Goal: Information Seeking & Learning: Learn about a topic

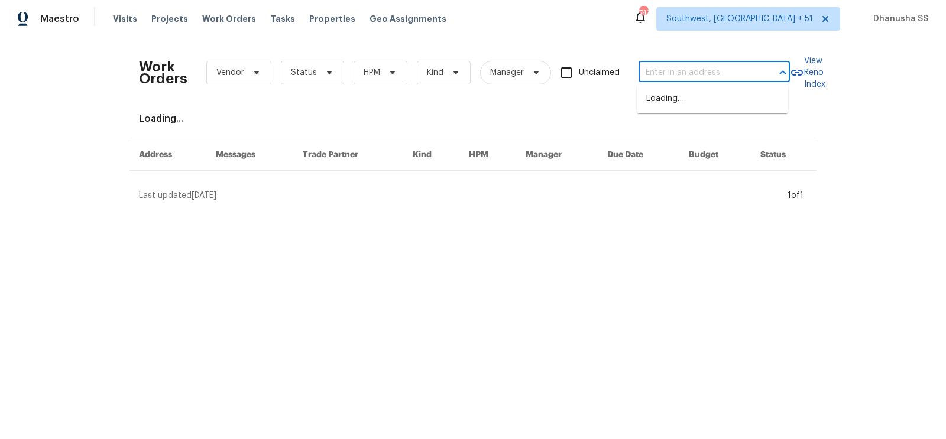
click at [724, 75] on input "text" at bounding box center [698, 73] width 118 height 18
type input "[STREET_ADDRESS][PERSON_NAME]"
click at [701, 109] on li "[STREET_ADDRESS][PERSON_NAME]" at bounding box center [712, 105] width 151 height 32
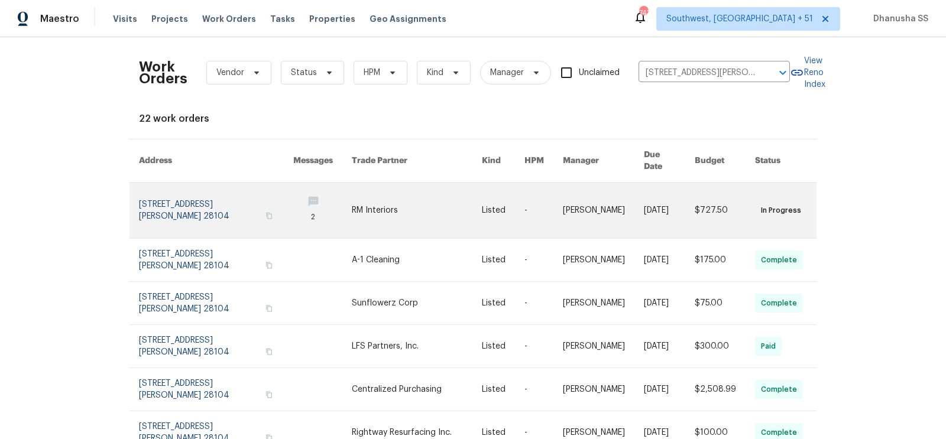
click at [449, 208] on link at bounding box center [417, 211] width 131 height 56
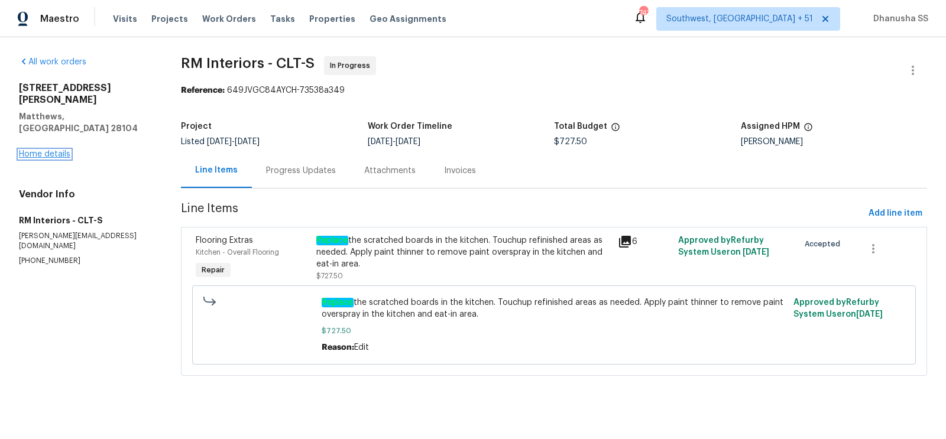
click at [43, 150] on link "Home details" at bounding box center [44, 154] width 51 height 8
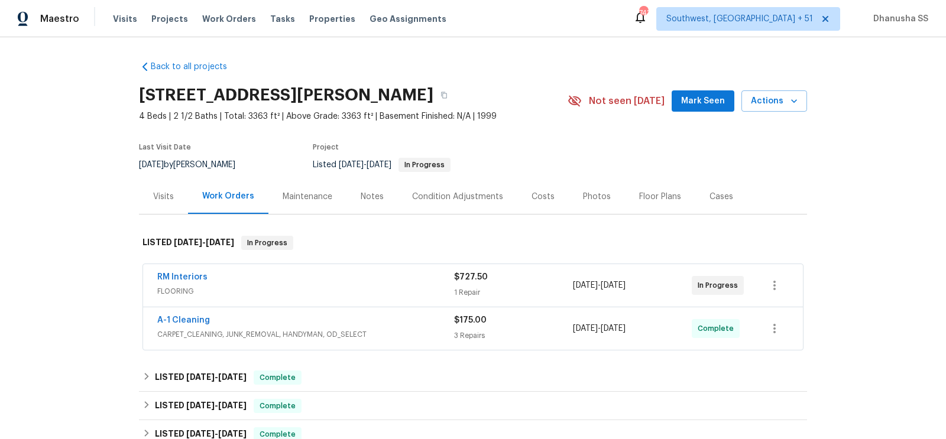
scroll to position [168, 0]
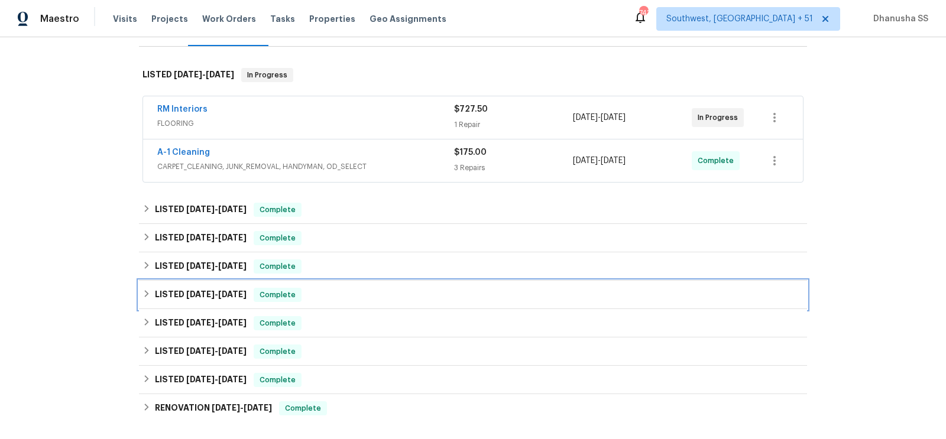
click at [367, 292] on div "LISTED [DATE] - [DATE] Complete" at bounding box center [473, 295] width 661 height 14
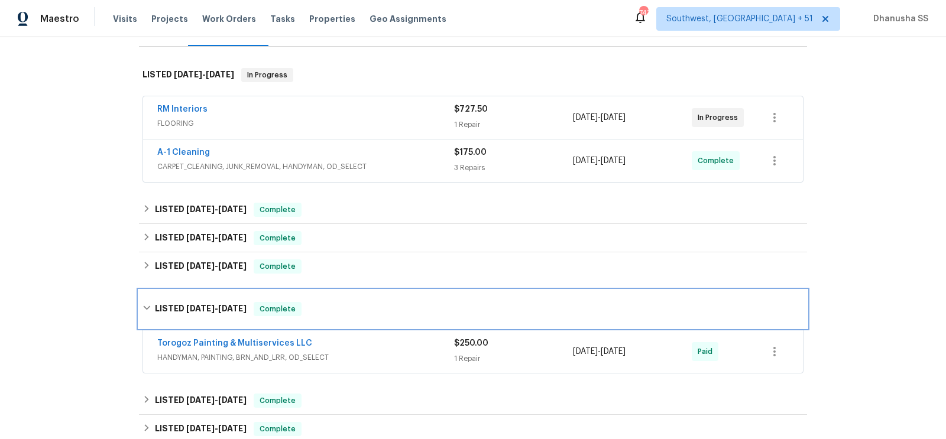
scroll to position [267, 0]
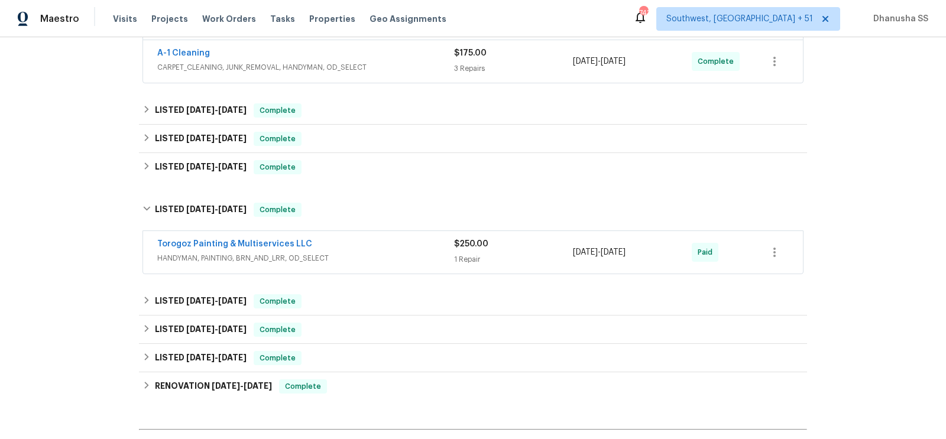
click at [394, 255] on span "HANDYMAN, PAINTING, BRN_AND_LRR, OD_SELECT" at bounding box center [305, 259] width 297 height 12
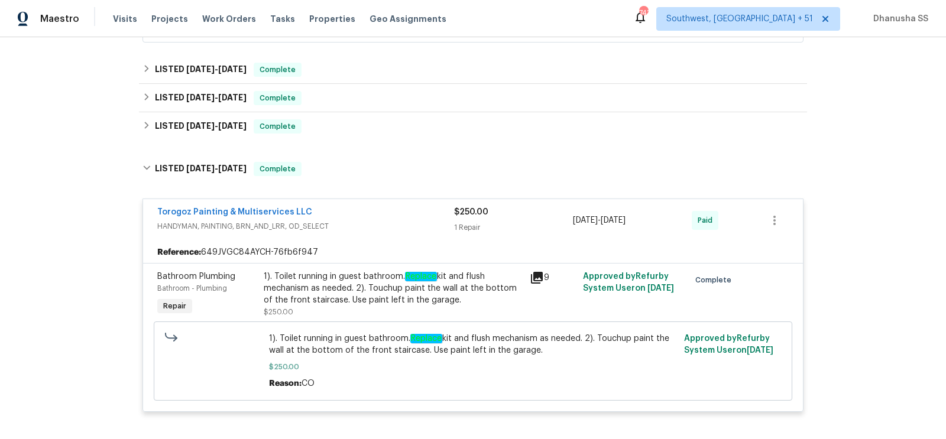
scroll to position [345, 0]
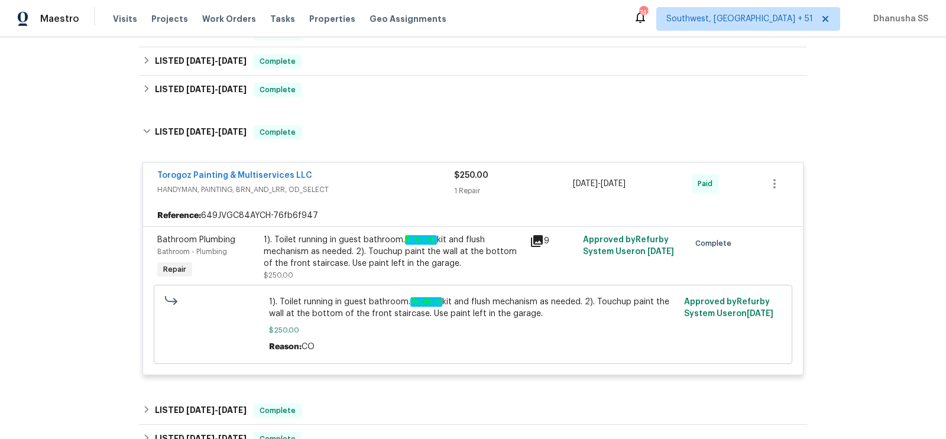
click at [344, 105] on div "Back to all projects [STREET_ADDRESS][PERSON_NAME] 4 Beds | 2 1/2 Baths | Total…" at bounding box center [473, 164] width 668 height 914
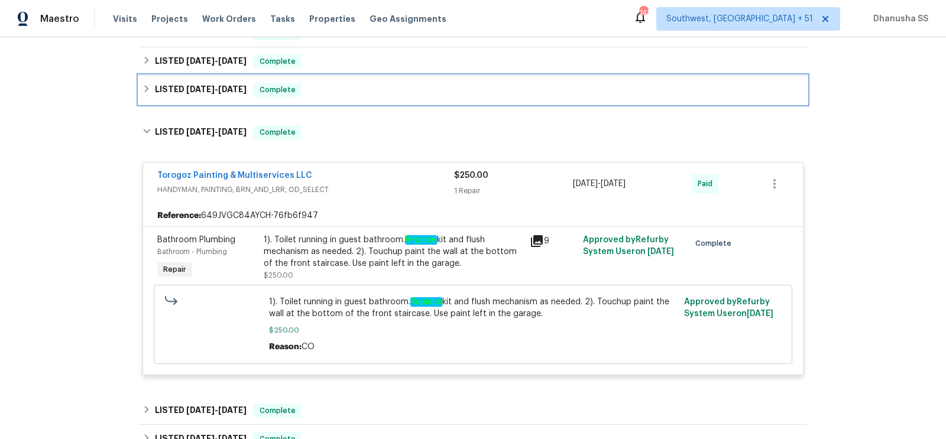
click at [346, 92] on div "LISTED [DATE] - [DATE] Complete" at bounding box center [473, 90] width 661 height 14
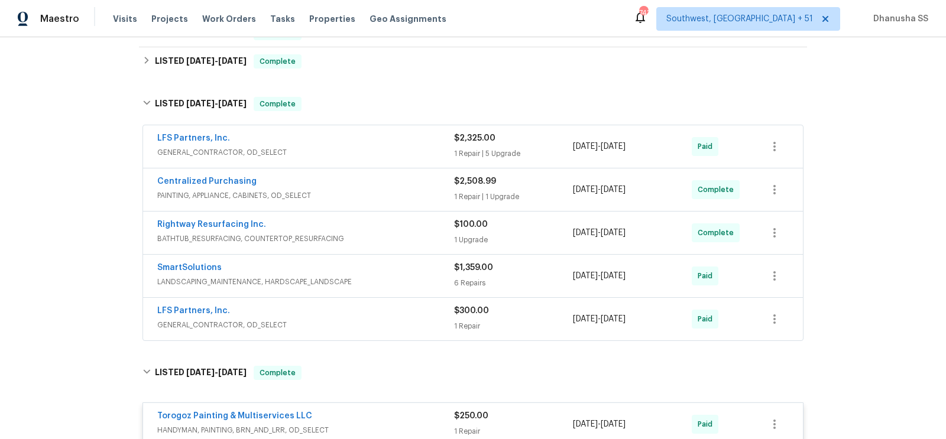
click at [387, 319] on span "GENERAL_CONTRACTOR, OD_SELECT" at bounding box center [305, 325] width 297 height 12
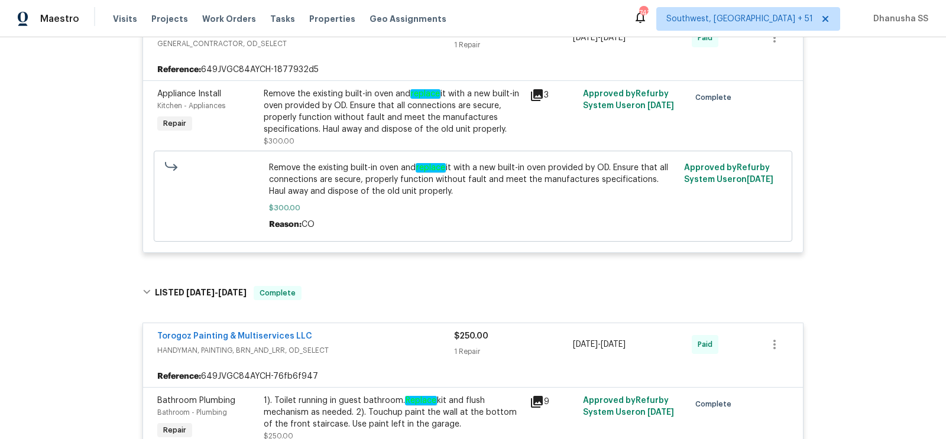
scroll to position [636, 0]
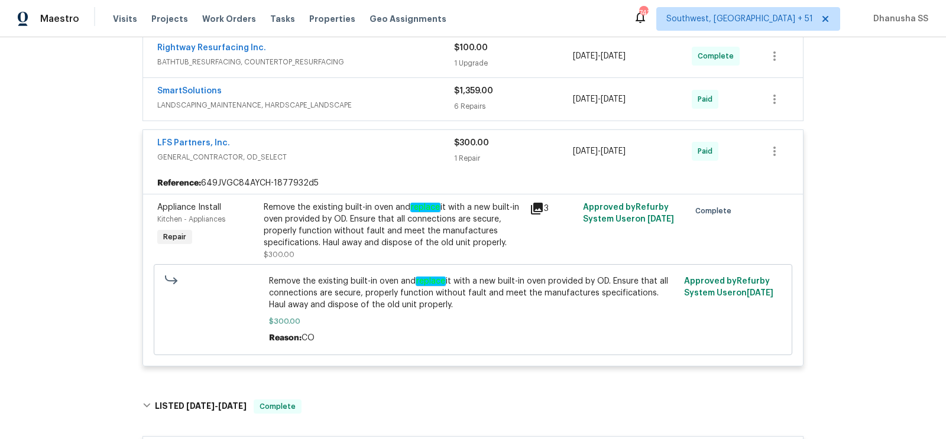
click at [413, 93] on div "SmartSolutions" at bounding box center [305, 92] width 297 height 14
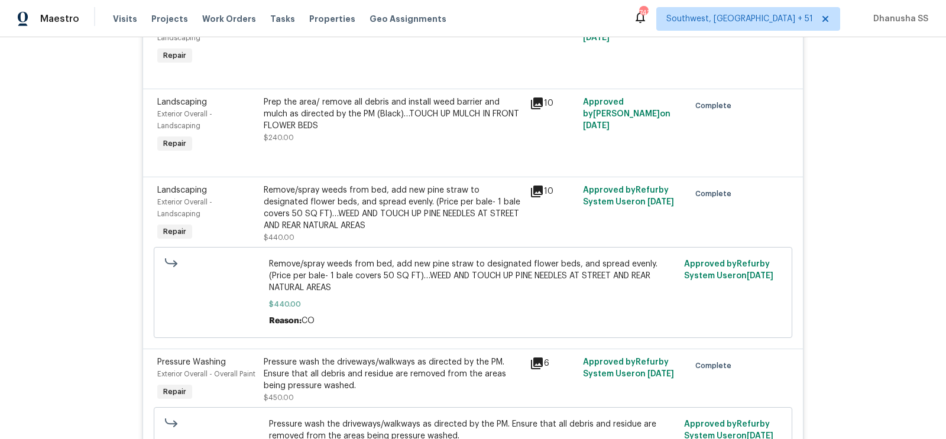
scroll to position [961, 0]
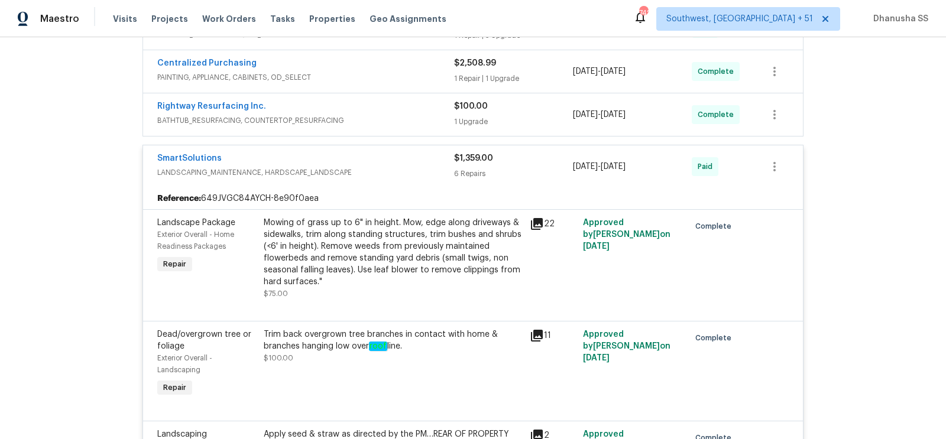
click at [419, 124] on div "Rightway Resurfacing Inc. BATHTUB_RESURFACING, COUNTERTOP_RESURFACING" at bounding box center [305, 115] width 297 height 28
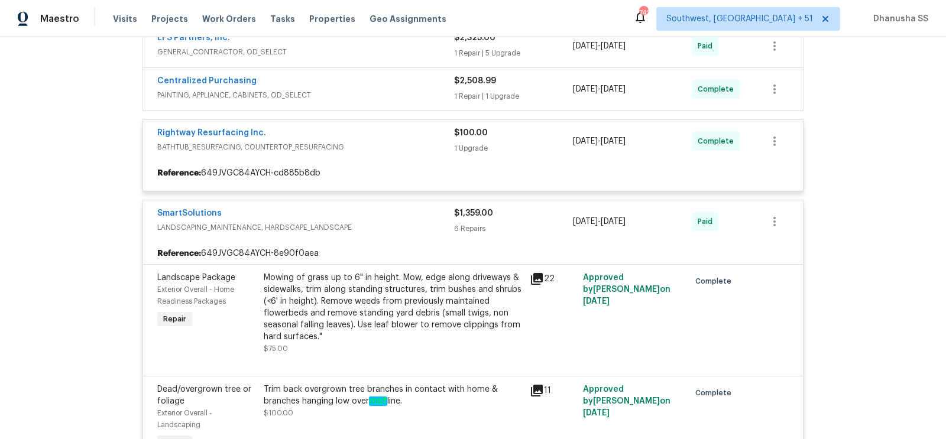
scroll to position [439, 0]
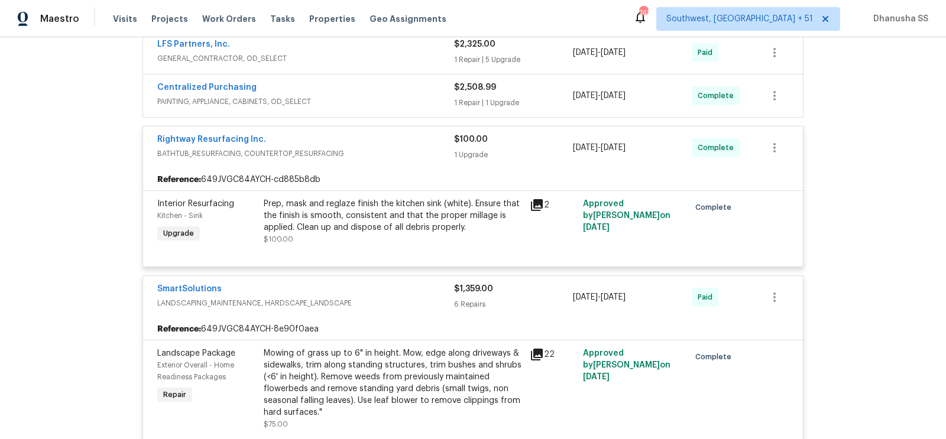
click at [420, 85] on div "Centralized Purchasing" at bounding box center [305, 89] width 297 height 14
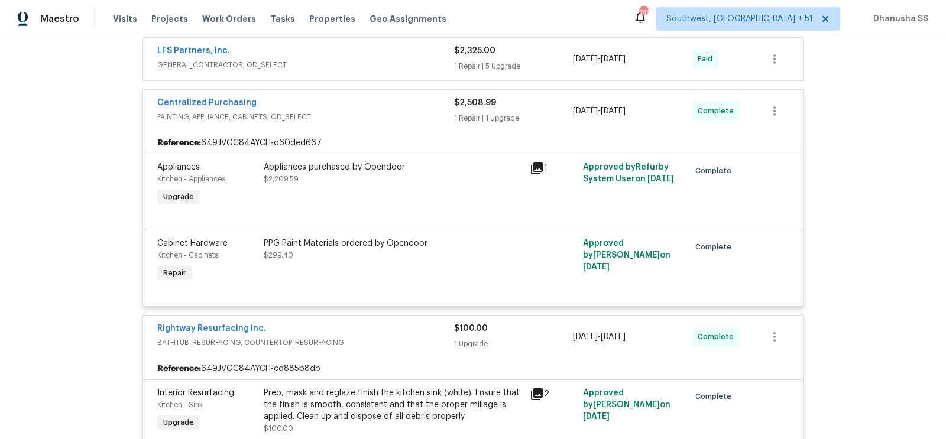
scroll to position [341, 0]
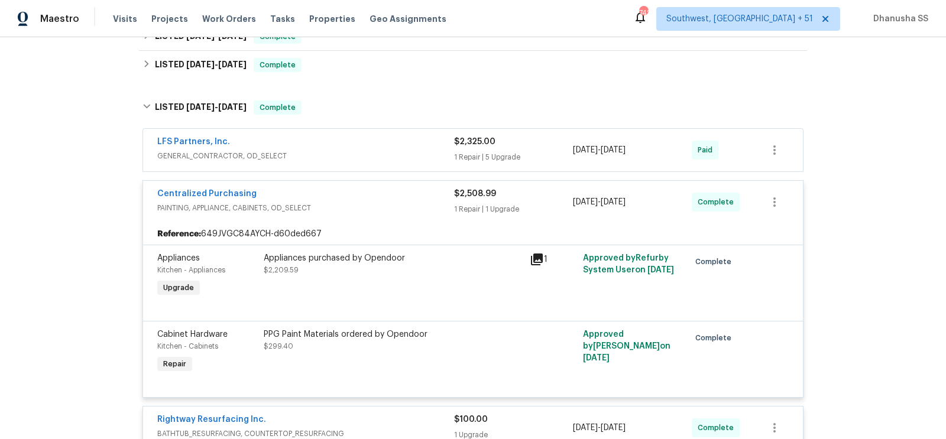
click at [428, 150] on span "GENERAL_CONTRACTOR, OD_SELECT" at bounding box center [305, 156] width 297 height 12
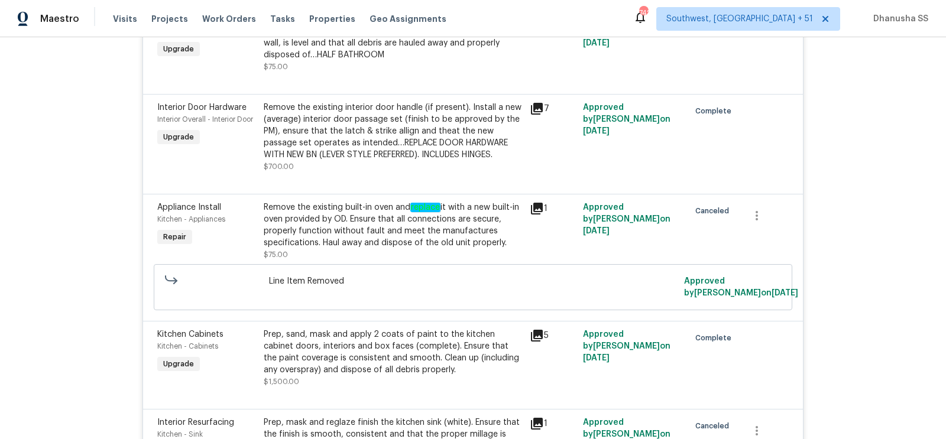
scroll to position [300, 0]
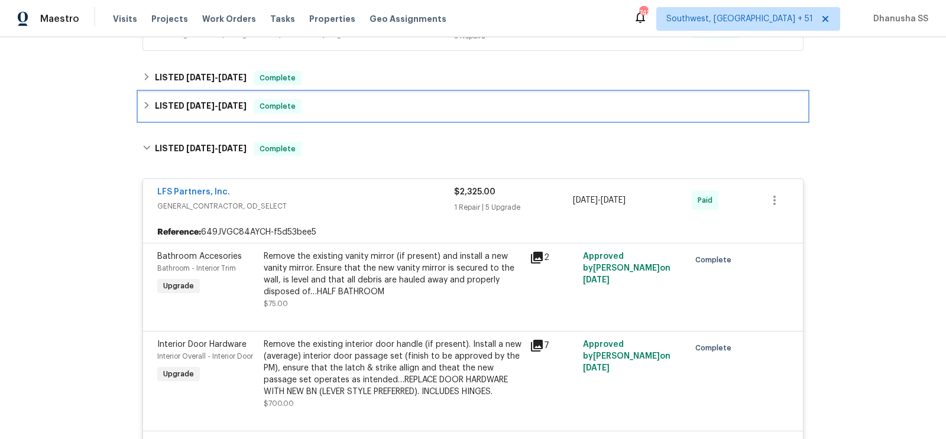
click at [382, 93] on div "LISTED [DATE] - [DATE] Complete" at bounding box center [473, 106] width 668 height 28
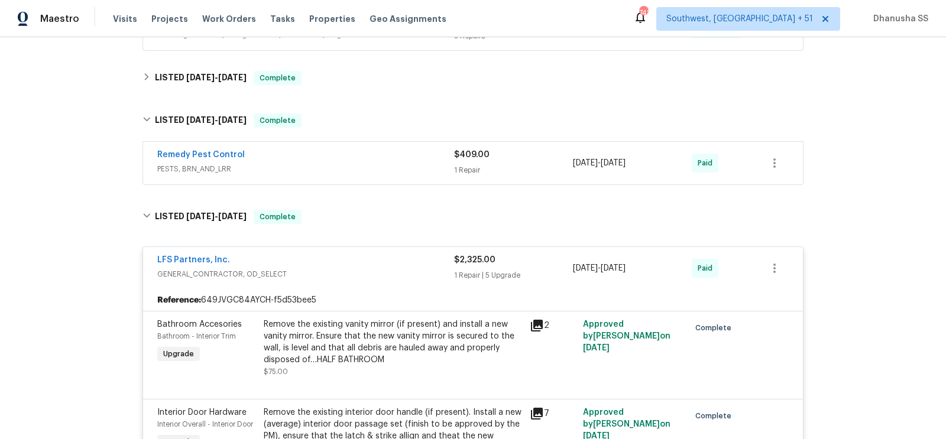
click at [402, 163] on span "PESTS, BRN_AND_LRR" at bounding box center [305, 169] width 297 height 12
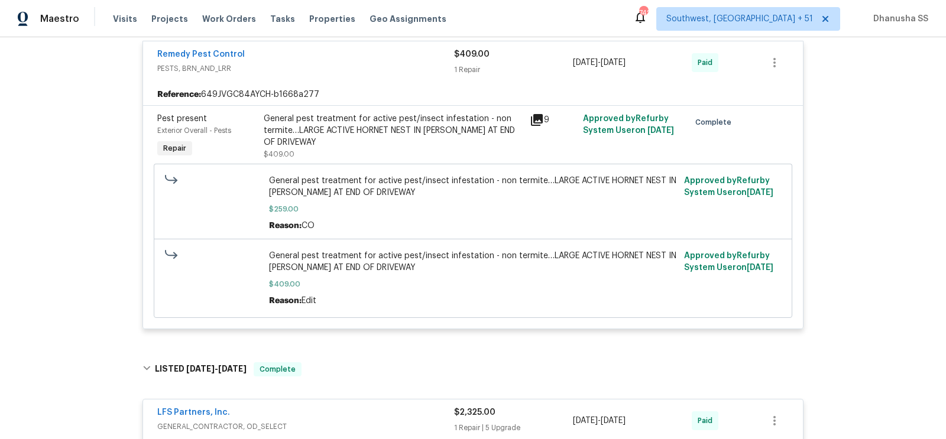
scroll to position [426, 0]
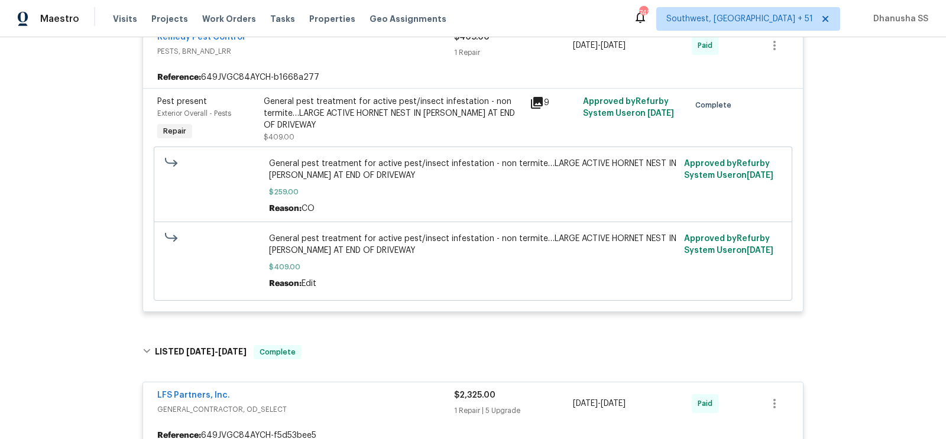
click at [380, 116] on div "General pest treatment for active pest/insect infestation - non termite…LARGE A…" at bounding box center [393, 113] width 259 height 35
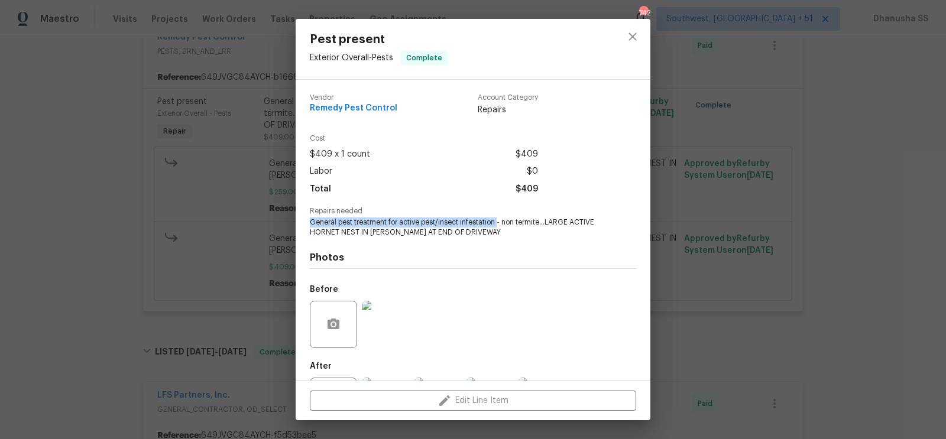
drag, startPoint x: 309, startPoint y: 222, endPoint x: 497, endPoint y: 222, distance: 187.5
click at [497, 222] on span "General pest treatment for active pest/insect infestation - non termite…LARGE A…" at bounding box center [457, 228] width 294 height 20
copy span "General pest treatment for active pest/insect infestation"
click at [625, 32] on button "close" at bounding box center [633, 36] width 28 height 28
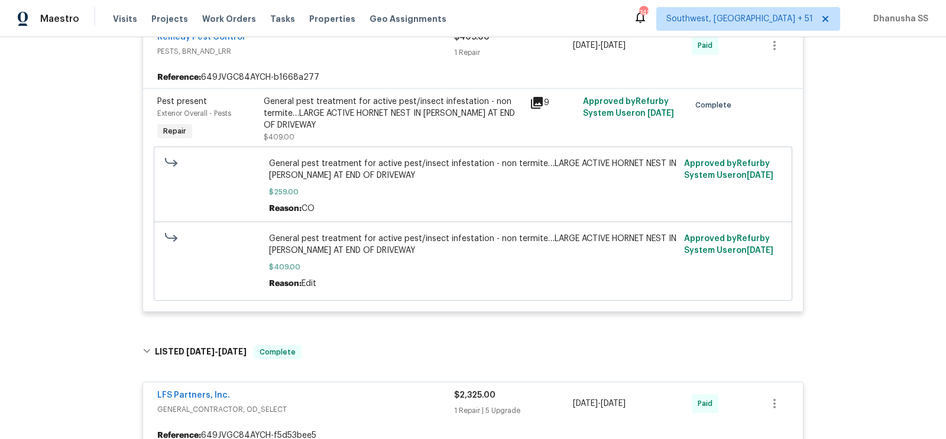
scroll to position [215, 0]
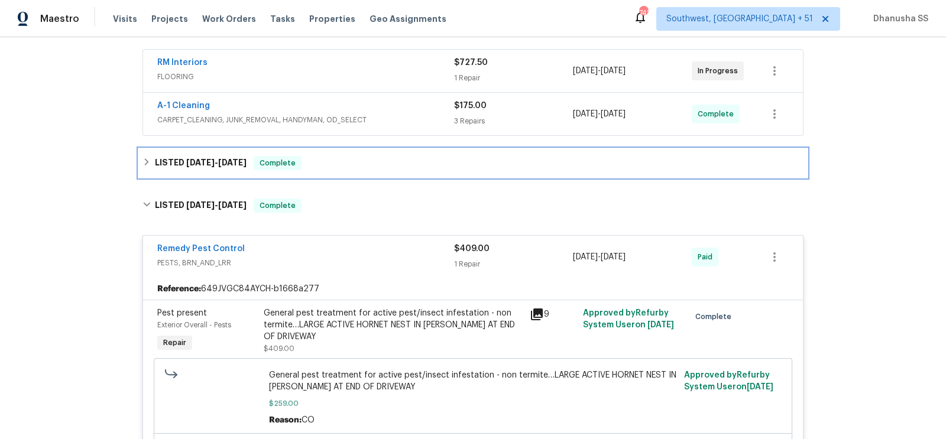
click at [397, 169] on div "LISTED [DATE] - [DATE] Complete" at bounding box center [473, 163] width 668 height 28
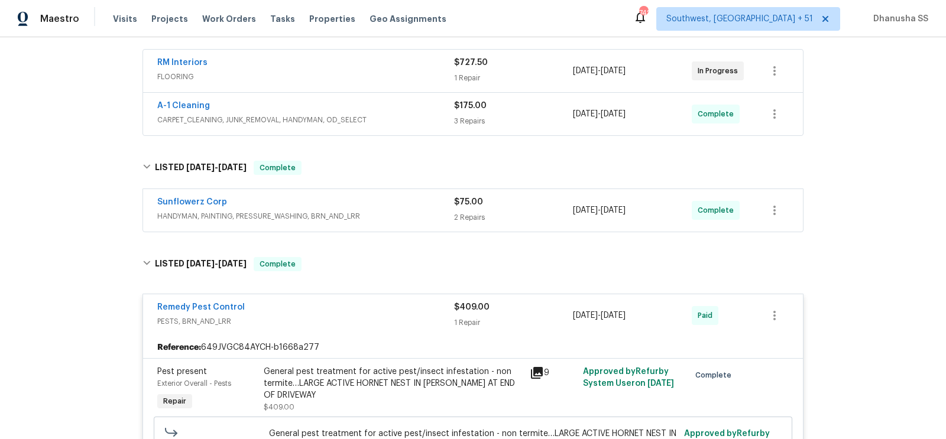
click at [432, 219] on span "HANDYMAN, PAINTING, PRESSURE_WASHING, BRN_AND_LRR" at bounding box center [305, 217] width 297 height 12
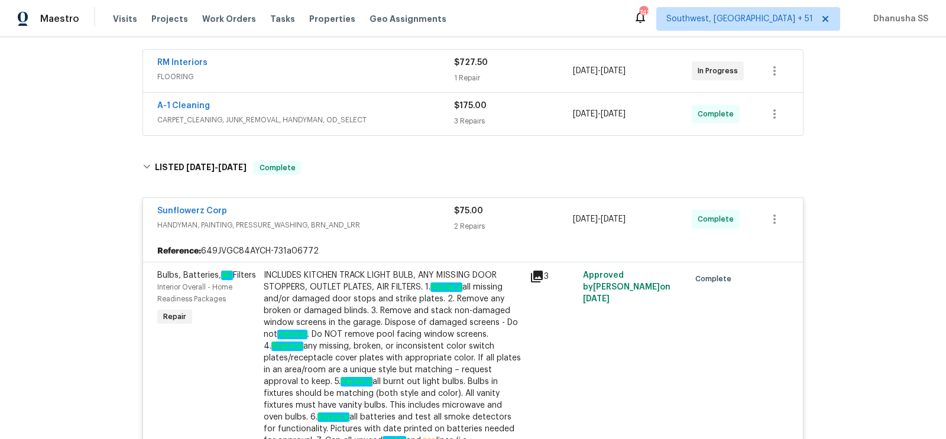
click at [410, 122] on span "CARPET_CLEANING, JUNK_REMOVAL, HANDYMAN, OD_SELECT" at bounding box center [305, 120] width 297 height 12
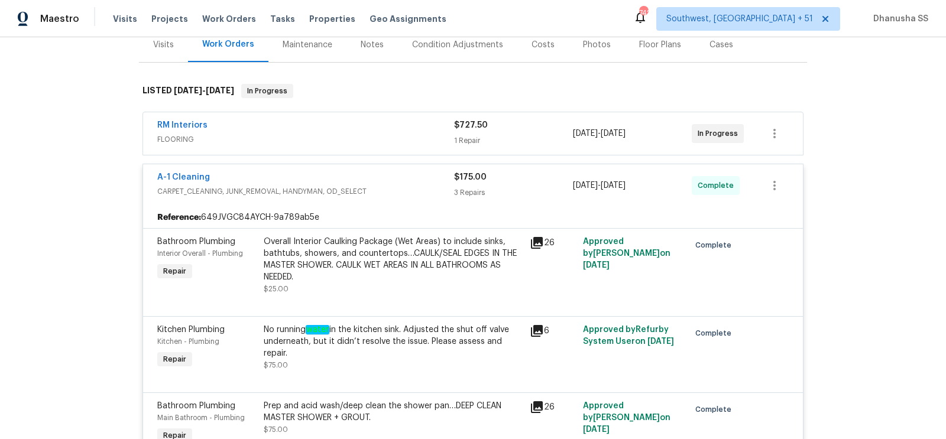
scroll to position [105, 0]
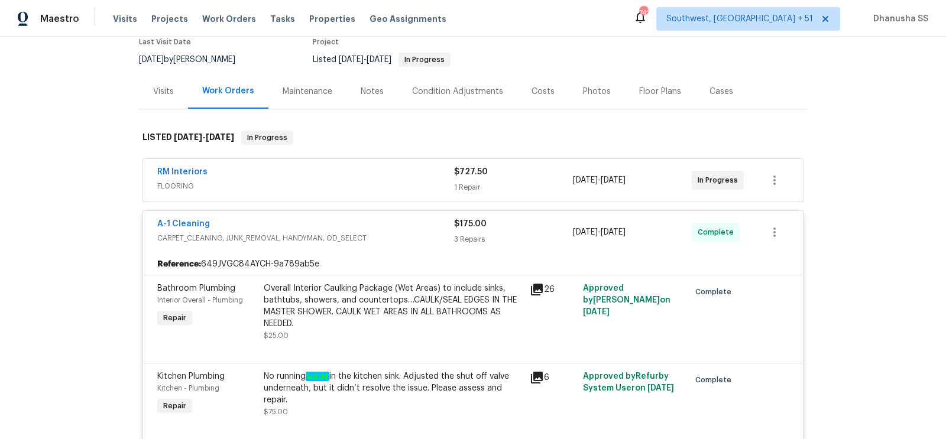
click at [409, 159] on div "RM Interiors FLOORING $727.50 1 Repair [DATE] - [DATE] In Progress" at bounding box center [473, 180] width 660 height 43
click at [409, 174] on div "RM Interiors" at bounding box center [305, 173] width 297 height 14
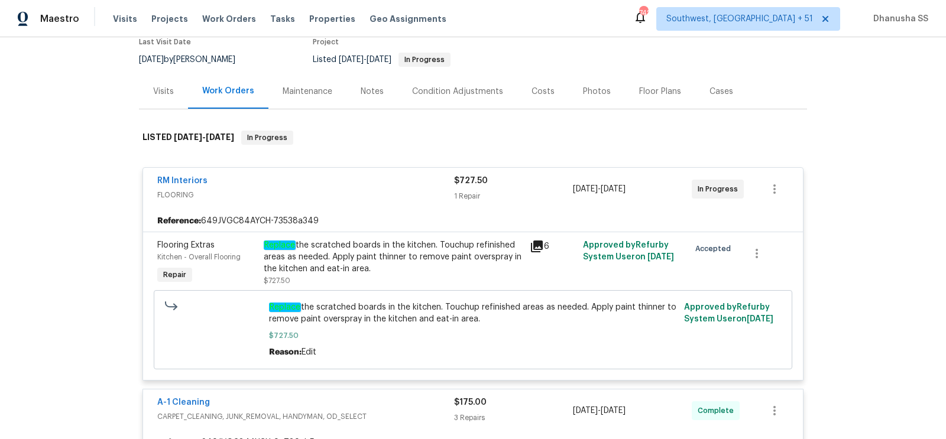
scroll to position [0, 0]
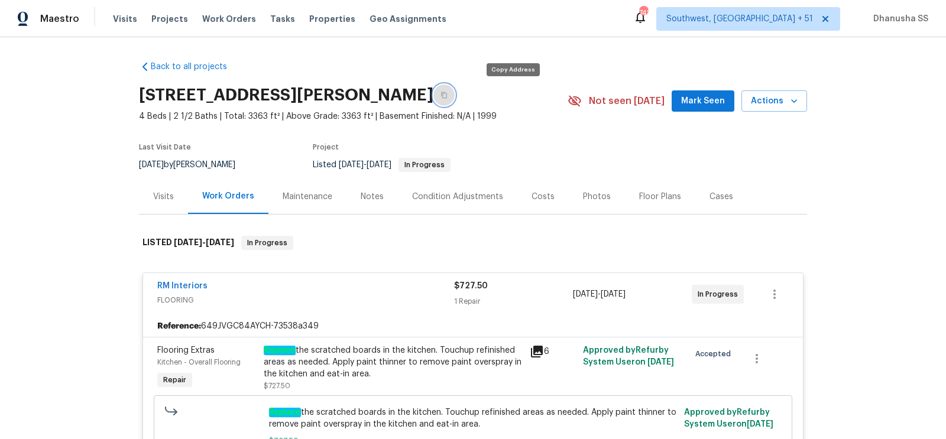
click at [455, 91] on button "button" at bounding box center [443, 95] width 21 height 21
click at [218, 14] on span "Work Orders" at bounding box center [229, 19] width 54 height 12
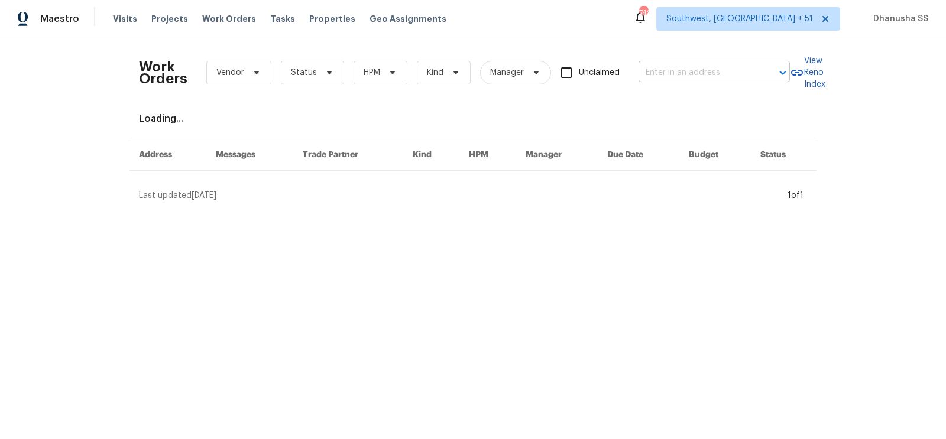
click at [712, 82] on body "Maestro Visits Projects Work Orders Tasks Properties Geo Assignments [STREET_AD…" at bounding box center [473, 105] width 946 height 211
paste input "[STREET_ADDRESS][PERSON_NAME]"
type input "[STREET_ADDRESS][PERSON_NAME]"
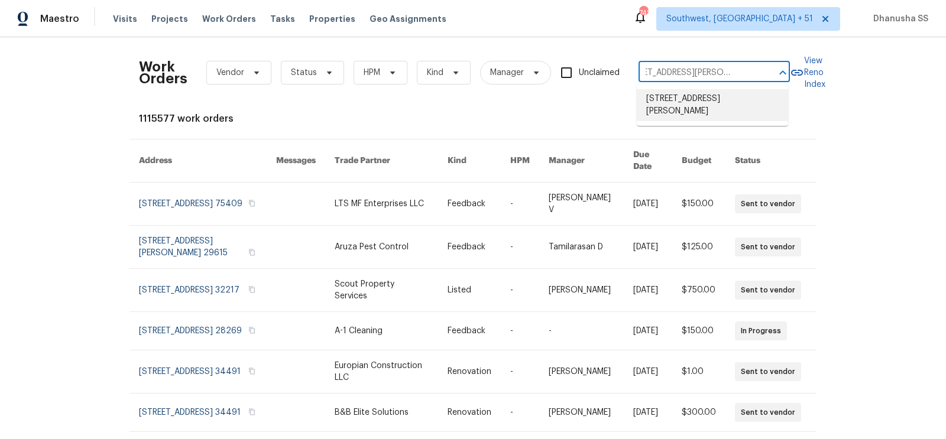
click at [701, 99] on li "[STREET_ADDRESS][PERSON_NAME]" at bounding box center [712, 105] width 151 height 32
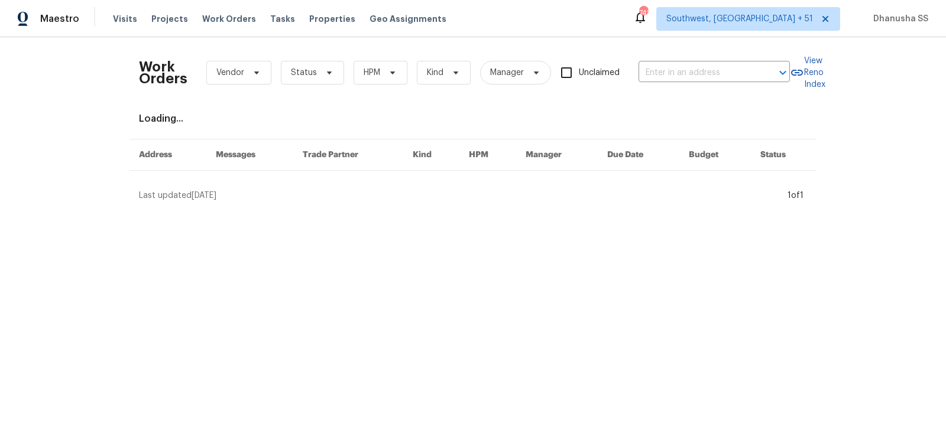
type input "[STREET_ADDRESS][PERSON_NAME]"
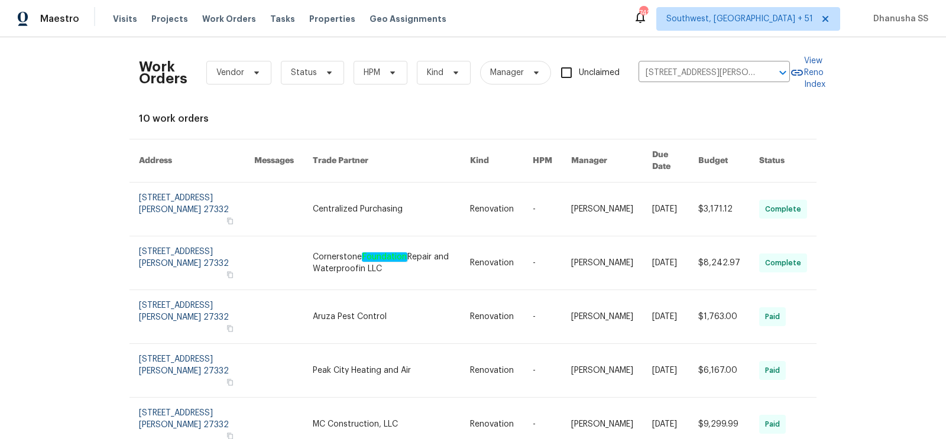
click at [535, 183] on td "-" at bounding box center [542, 210] width 38 height 54
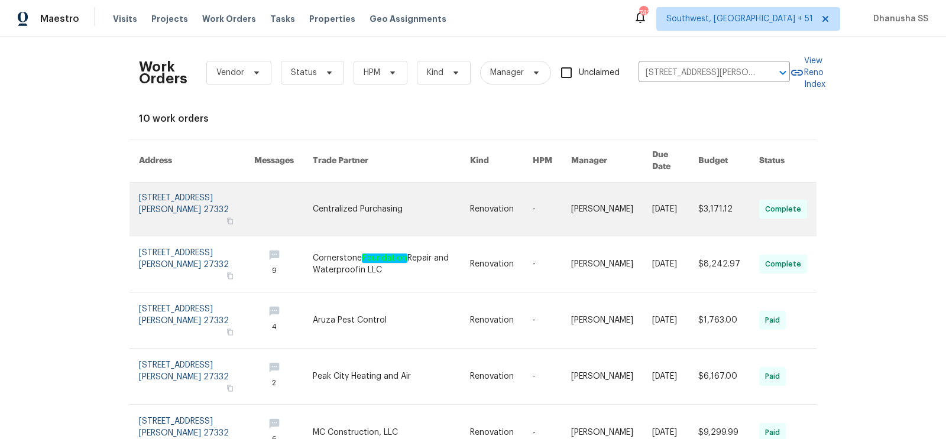
click at [254, 189] on td at bounding box center [274, 210] width 59 height 54
click at [429, 195] on link at bounding box center [391, 209] width 157 height 53
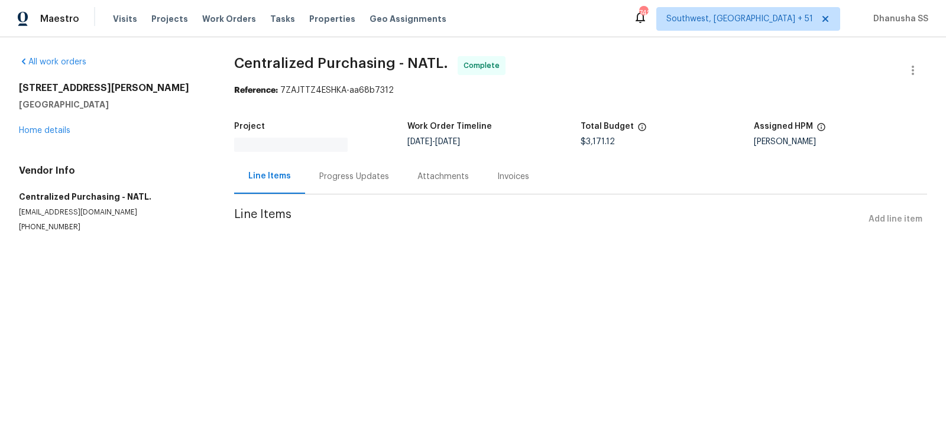
click at [62, 137] on div "All work orders [STREET_ADDRESS][PERSON_NAME][PERSON_NAME] Home details Vendor …" at bounding box center [112, 144] width 187 height 176
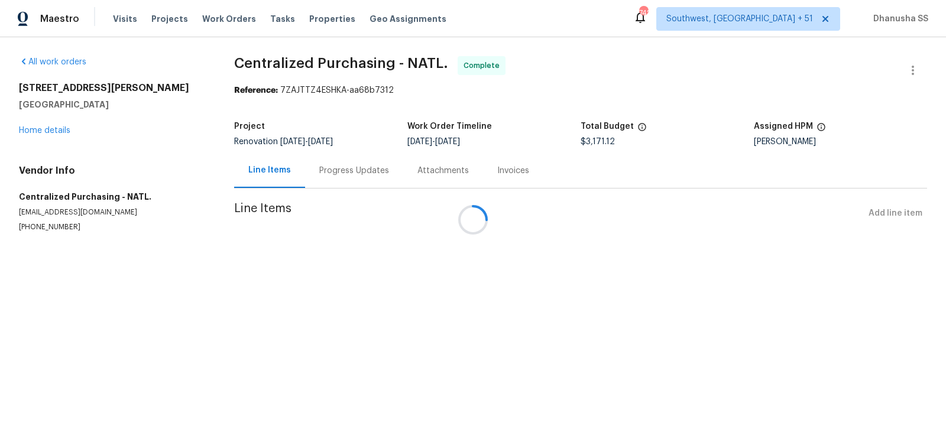
click at [61, 134] on div at bounding box center [473, 219] width 946 height 439
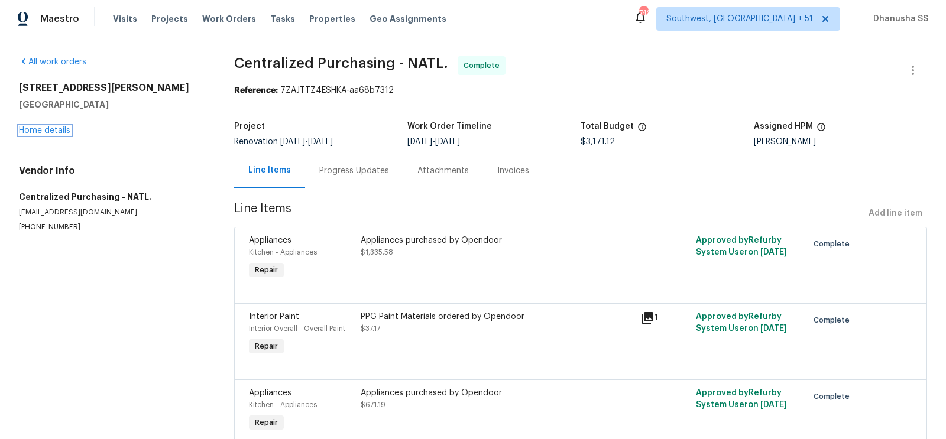
click at [59, 134] on link "Home details" at bounding box center [44, 131] width 51 height 8
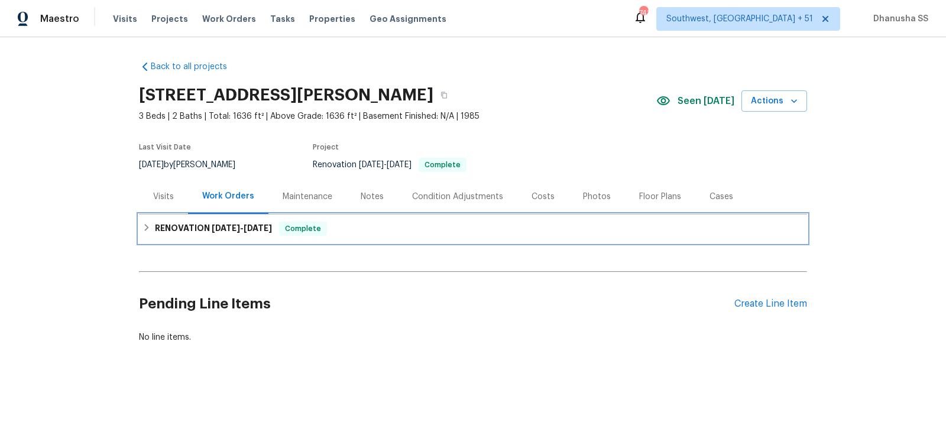
click at [351, 233] on div "RENOVATION [DATE] - [DATE] Complete" at bounding box center [473, 229] width 661 height 14
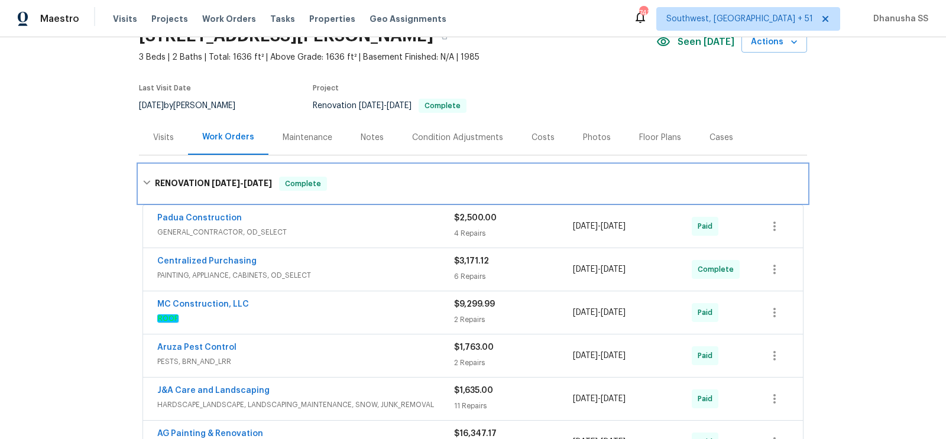
scroll to position [114, 0]
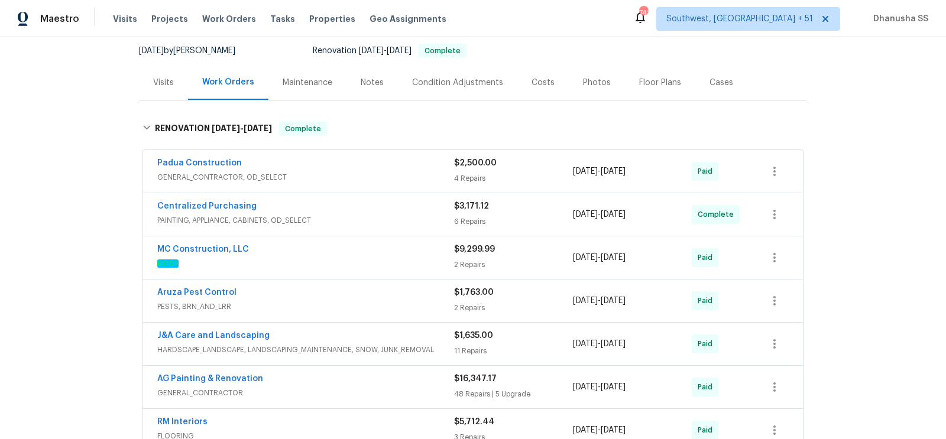
click at [370, 295] on div "Aruza Pest Control" at bounding box center [305, 294] width 297 height 14
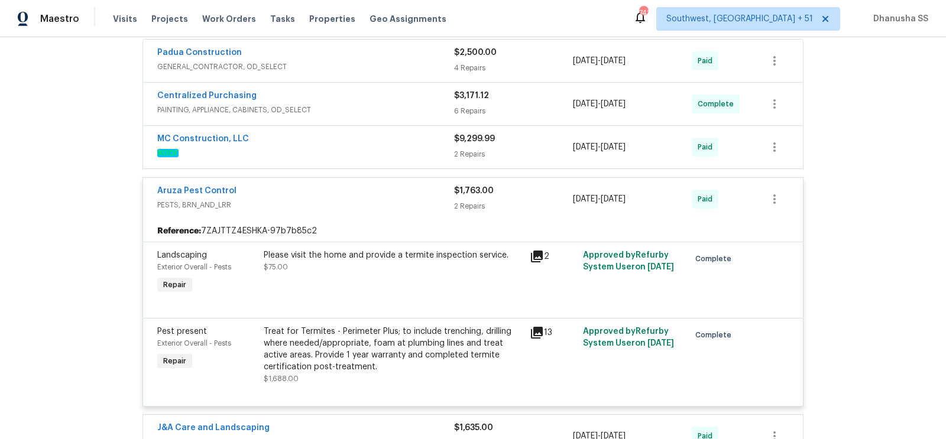
scroll to position [224, 0]
click at [426, 141] on div "MC Construction, LLC" at bounding box center [305, 141] width 297 height 14
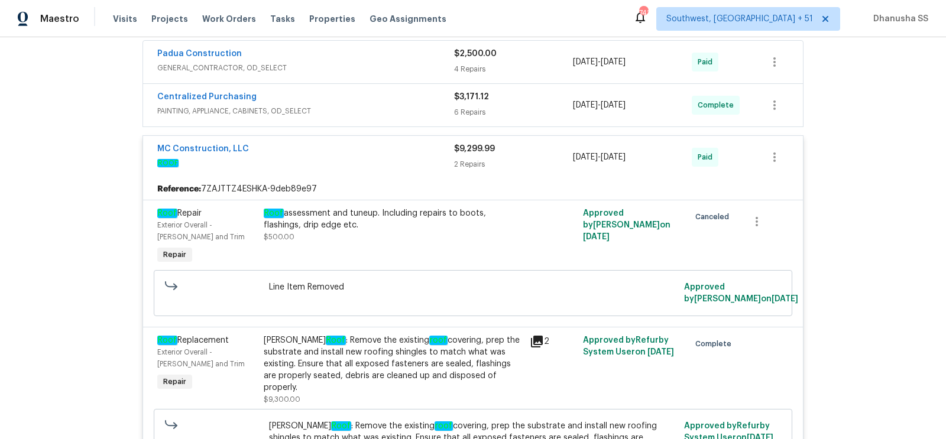
scroll to position [167, 0]
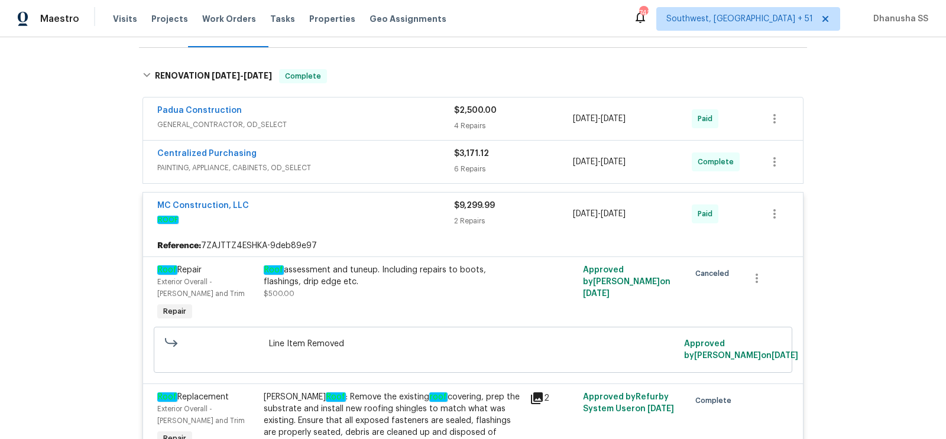
click at [429, 162] on span "PAINTING, APPLIANCE, CABINETS, OD_SELECT" at bounding box center [305, 168] width 297 height 12
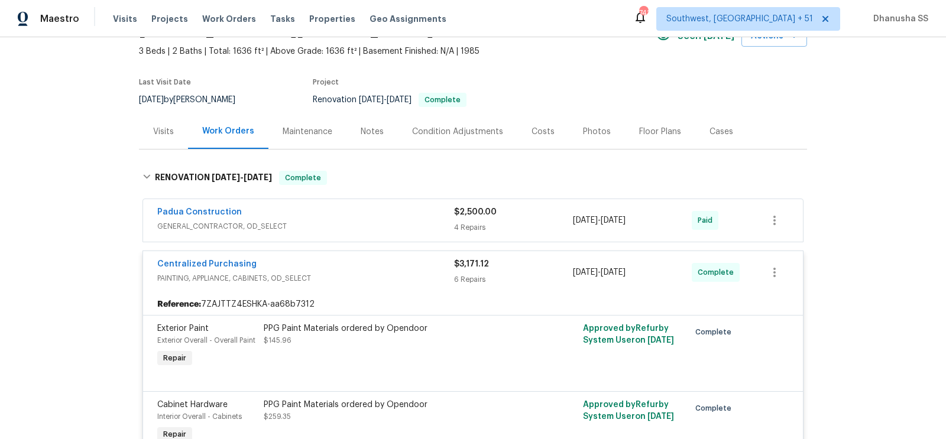
scroll to position [66, 0]
click at [418, 221] on span "GENERAL_CONTRACTOR, OD_SELECT" at bounding box center [305, 225] width 297 height 12
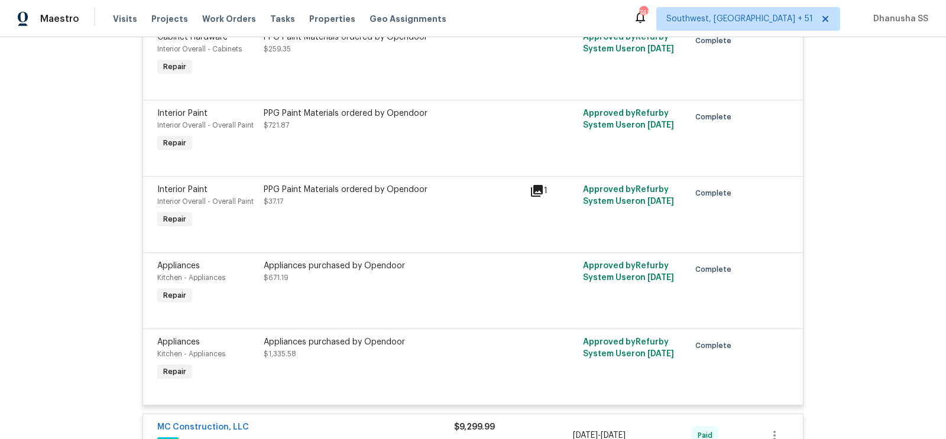
scroll to position [1078, 0]
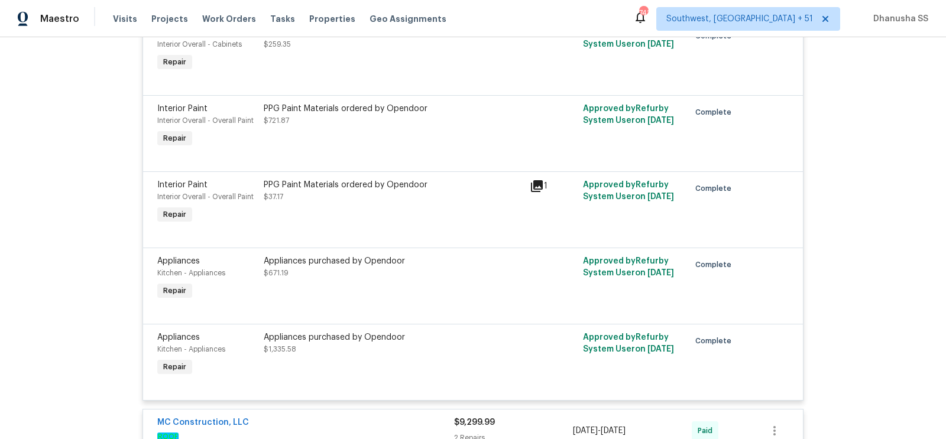
click at [393, 348] on div "Appliances purchased by Opendoor $1,335.58" at bounding box center [393, 344] width 259 height 24
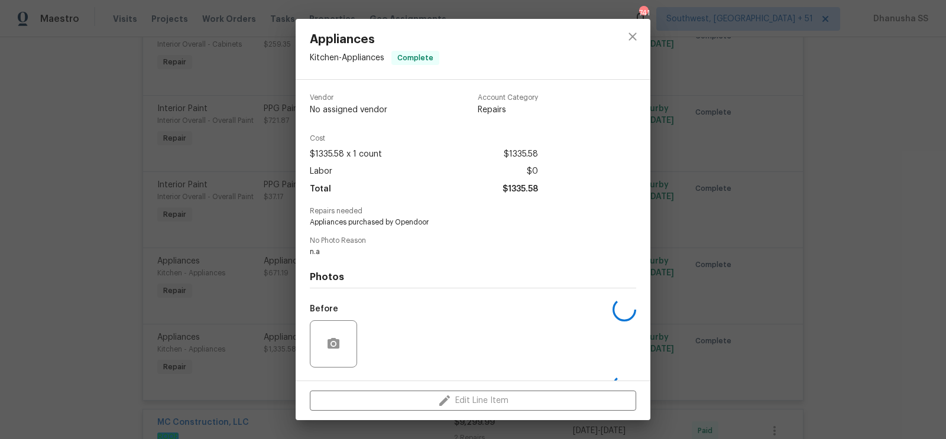
scroll to position [75, 0]
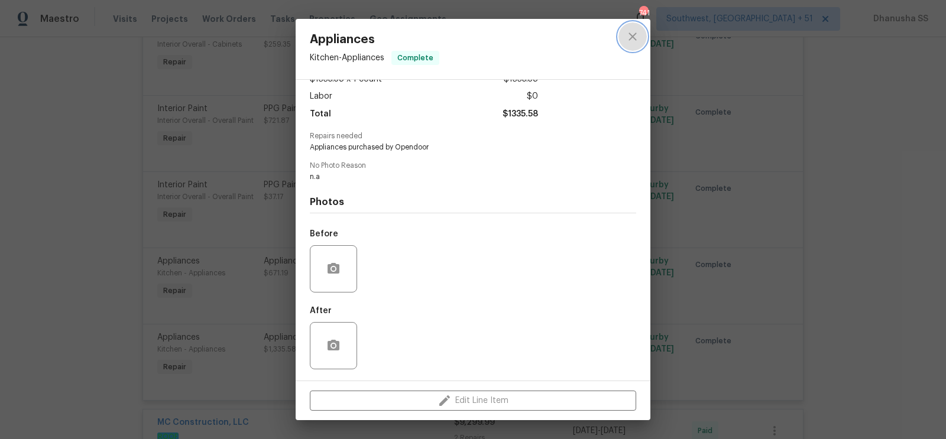
click at [643, 35] on button "close" at bounding box center [633, 36] width 28 height 28
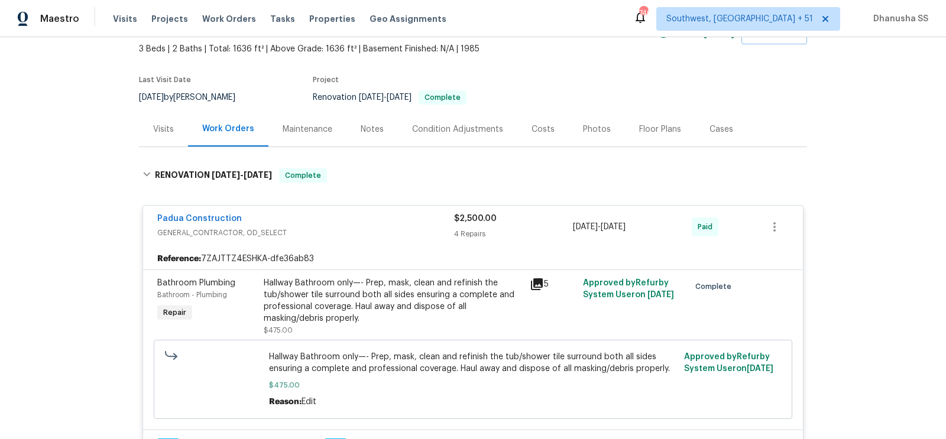
scroll to position [0, 0]
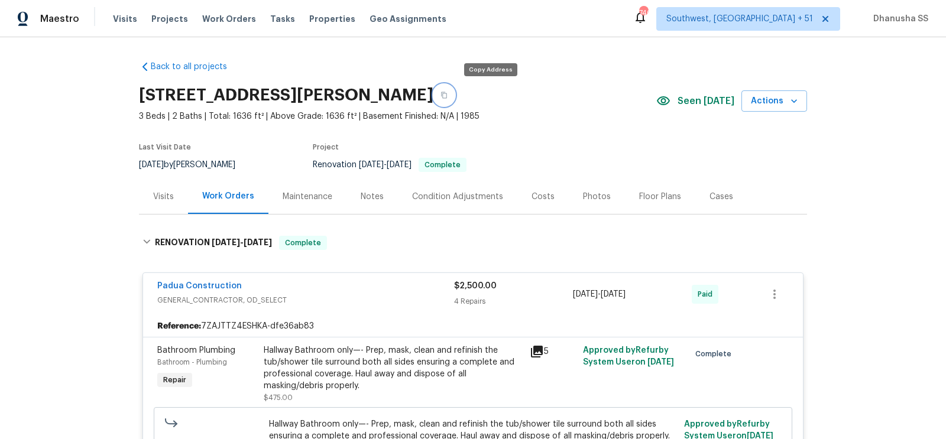
click at [455, 98] on button "button" at bounding box center [443, 95] width 21 height 21
click at [235, 15] on span "Work Orders" at bounding box center [229, 19] width 54 height 12
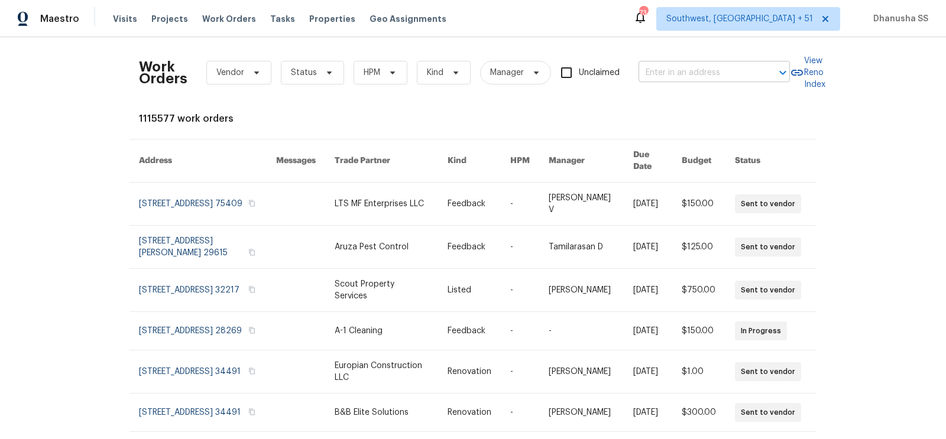
click at [687, 80] on input "text" at bounding box center [698, 73] width 118 height 18
paste input "[STREET_ADDRESS][PERSON_NAME]"
type input "[STREET_ADDRESS][PERSON_NAME]"
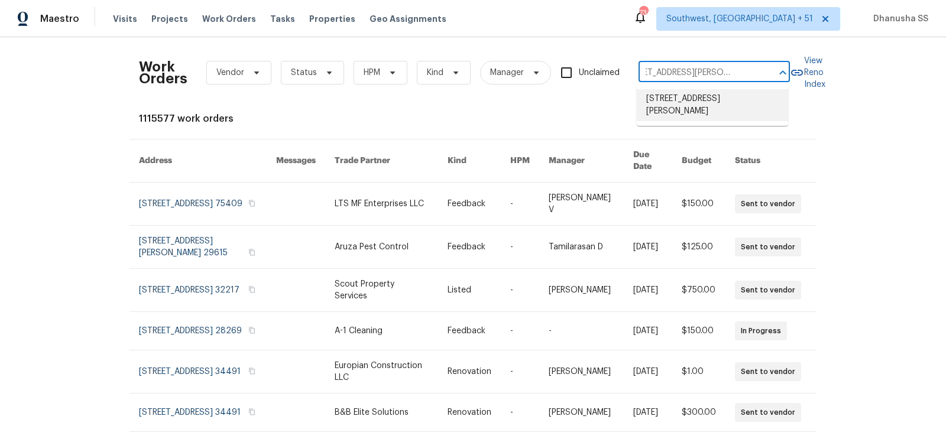
click at [685, 93] on li "[STREET_ADDRESS][PERSON_NAME]" at bounding box center [712, 105] width 151 height 32
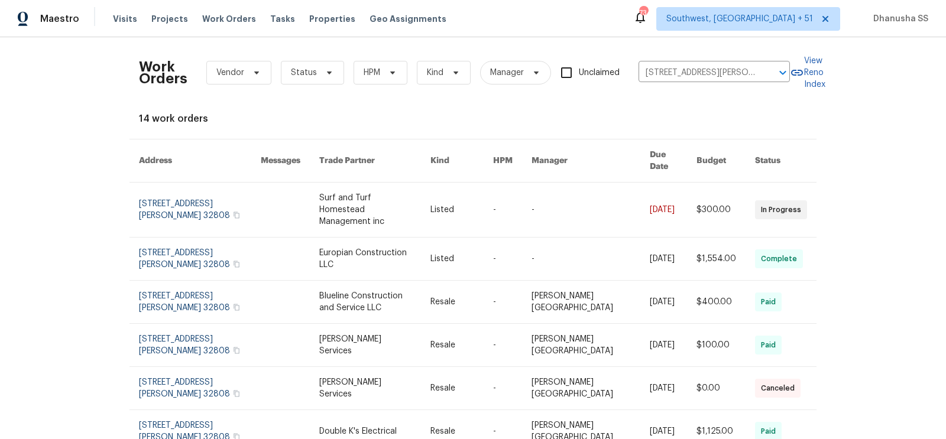
click at [532, 205] on link at bounding box center [512, 210] width 38 height 54
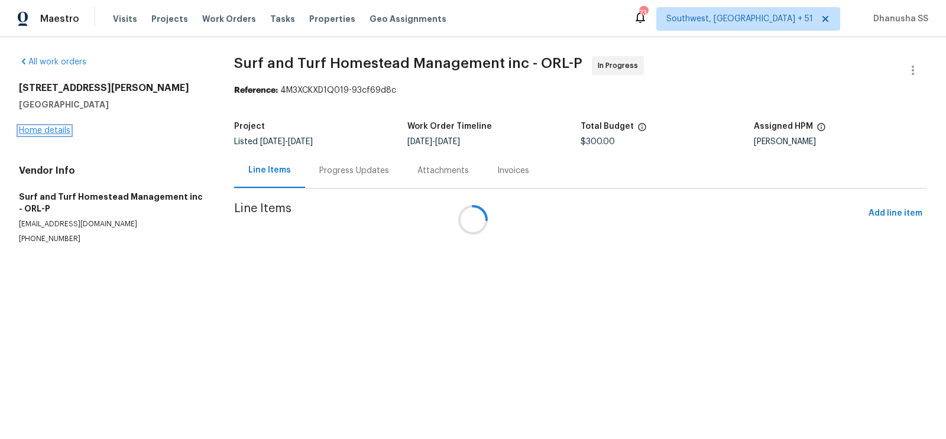
click at [51, 130] on link "Home details" at bounding box center [44, 131] width 51 height 8
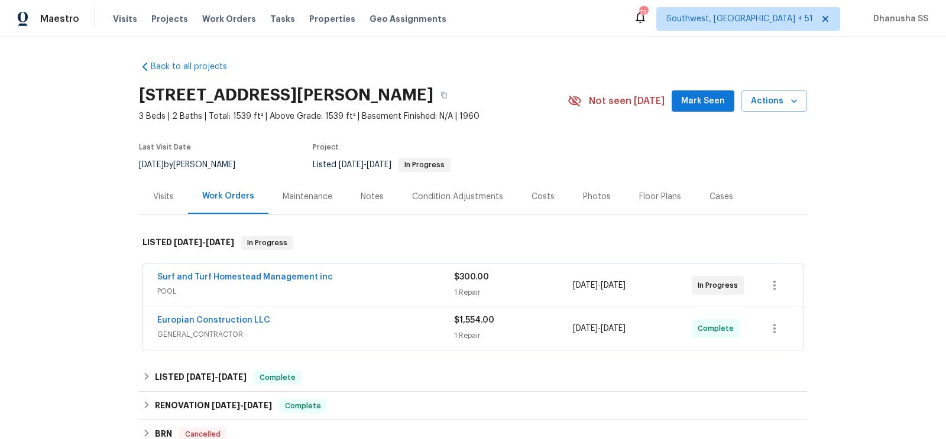
scroll to position [188, 0]
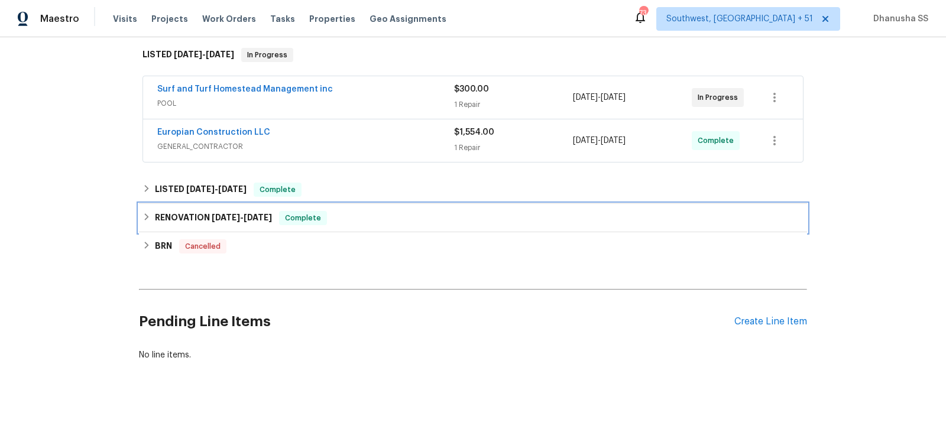
click at [387, 223] on div "RENOVATION [DATE] - [DATE] Complete" at bounding box center [473, 218] width 661 height 14
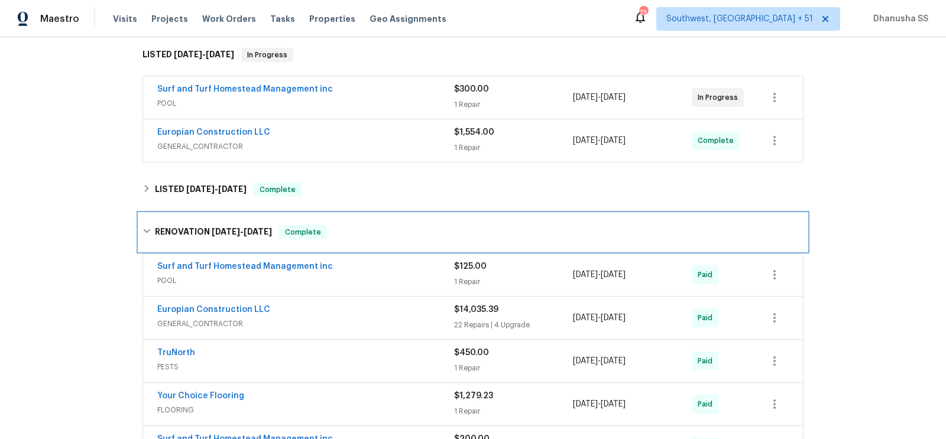
scroll to position [355, 0]
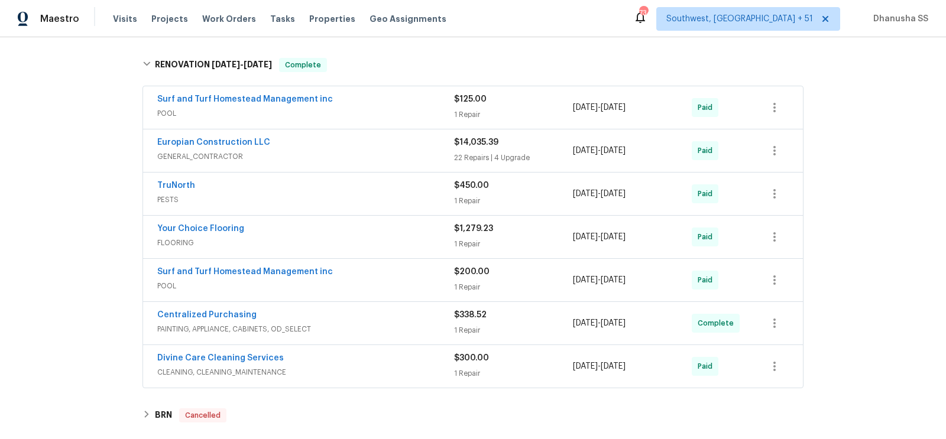
click at [387, 223] on div "Your Choice Flooring" at bounding box center [305, 230] width 297 height 14
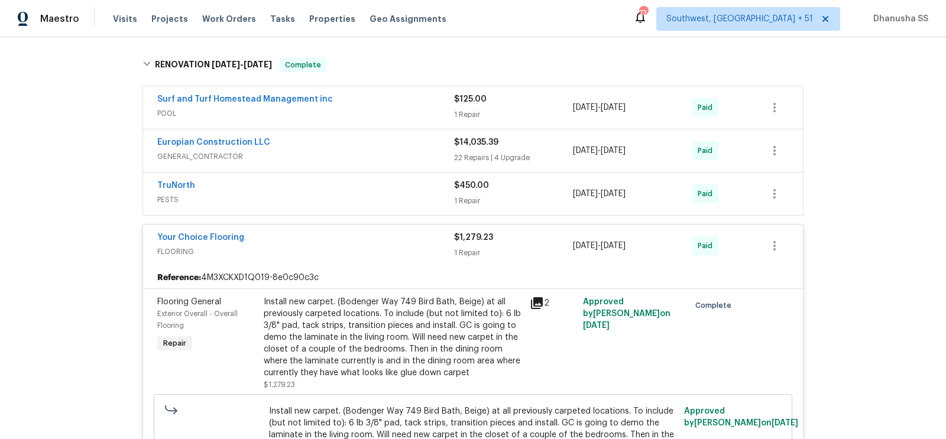
click at [390, 187] on div "TruNorth" at bounding box center [305, 187] width 297 height 14
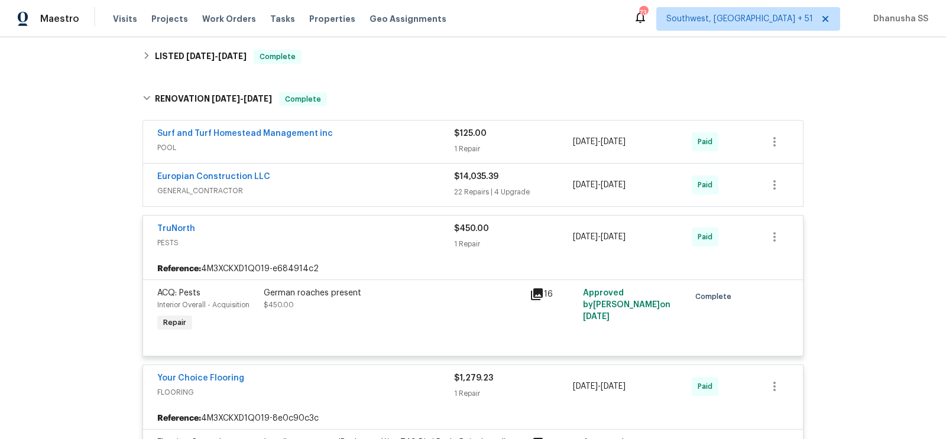
scroll to position [316, 0]
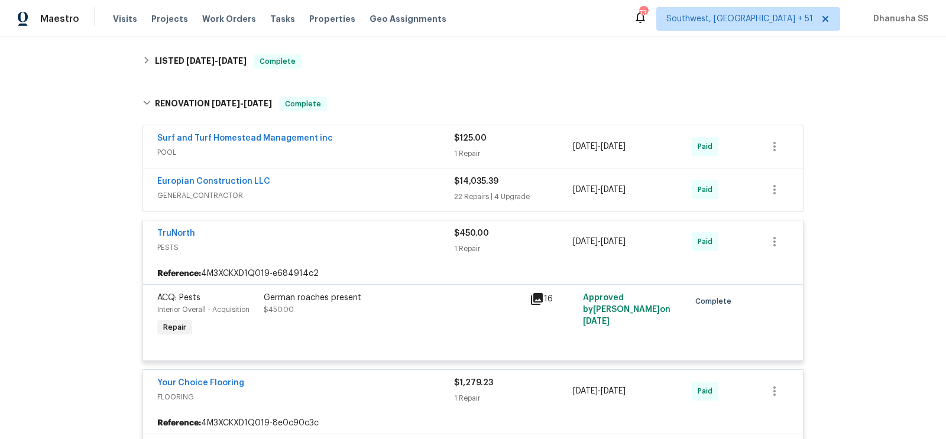
click at [439, 190] on span "GENERAL_CONTRACTOR" at bounding box center [305, 196] width 297 height 12
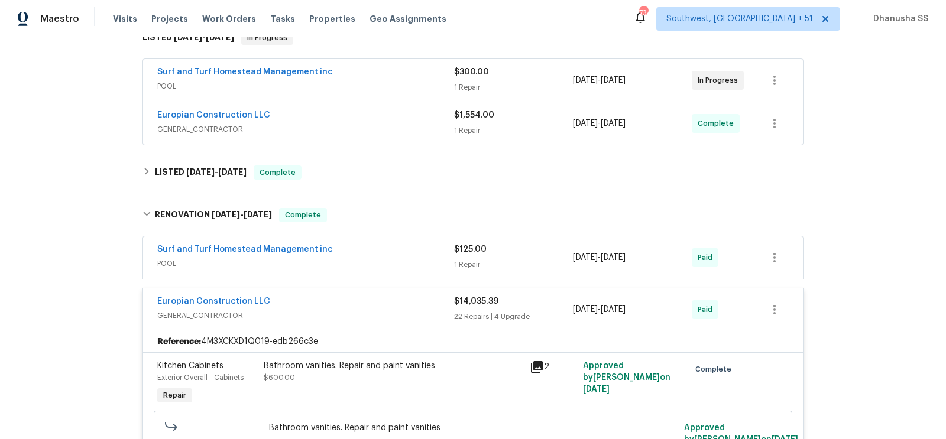
scroll to position [110, 0]
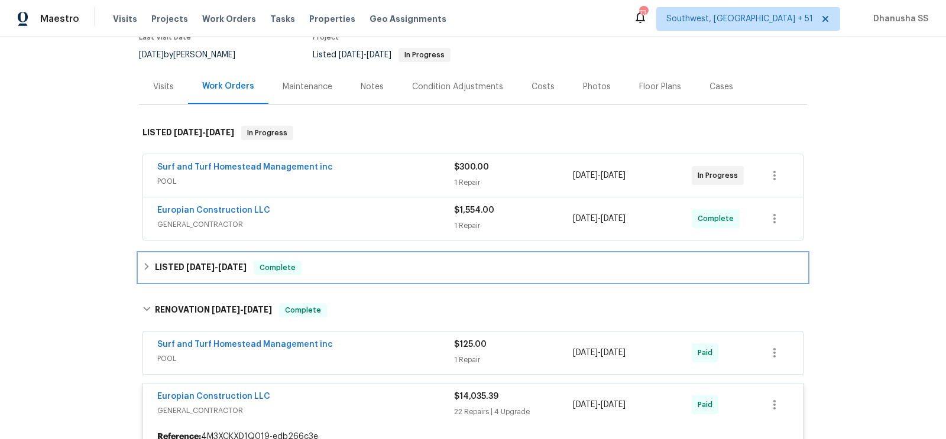
click at [354, 257] on div "LISTED [DATE] - [DATE] Complete" at bounding box center [473, 268] width 668 height 28
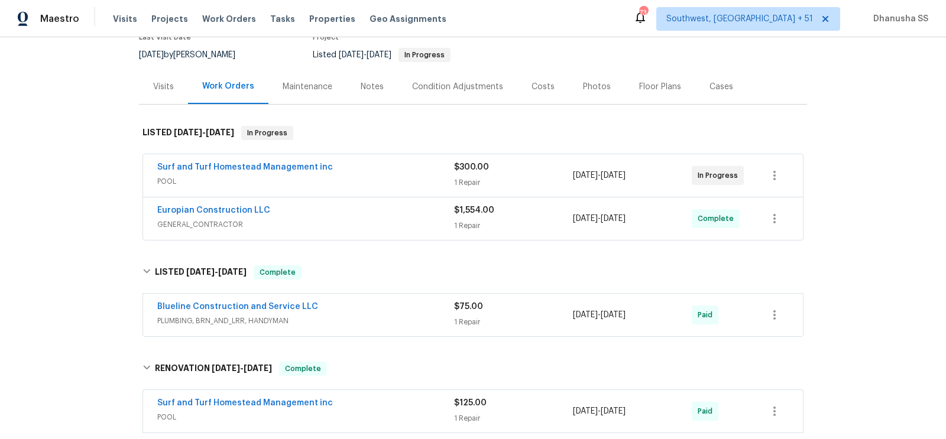
click at [392, 305] on div "Blueline Construction and Service LLC" at bounding box center [305, 308] width 297 height 14
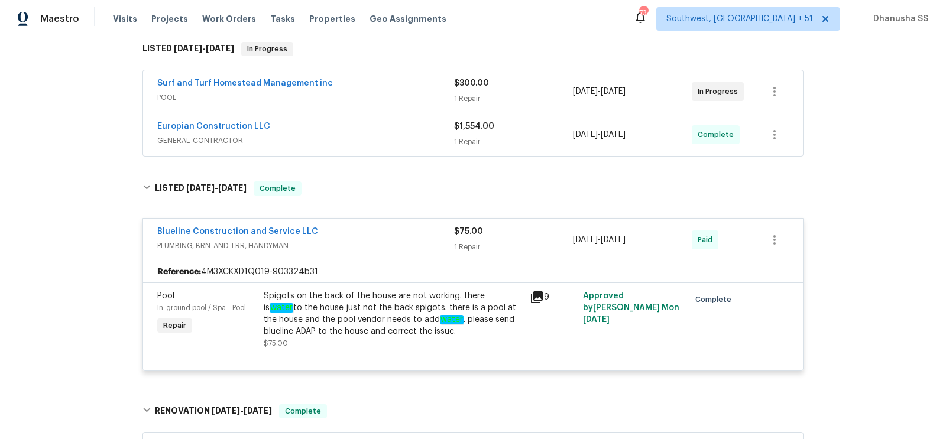
scroll to position [96, 0]
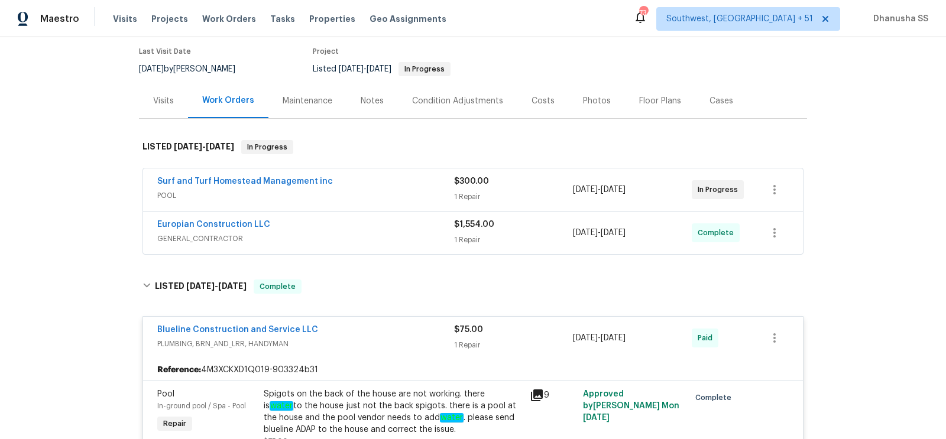
click at [411, 233] on span "GENERAL_CONTRACTOR" at bounding box center [305, 239] width 297 height 12
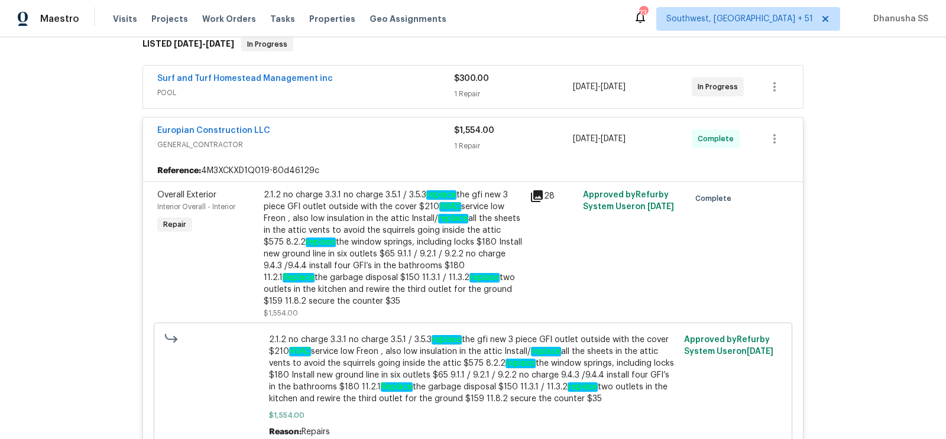
scroll to position [200, 0]
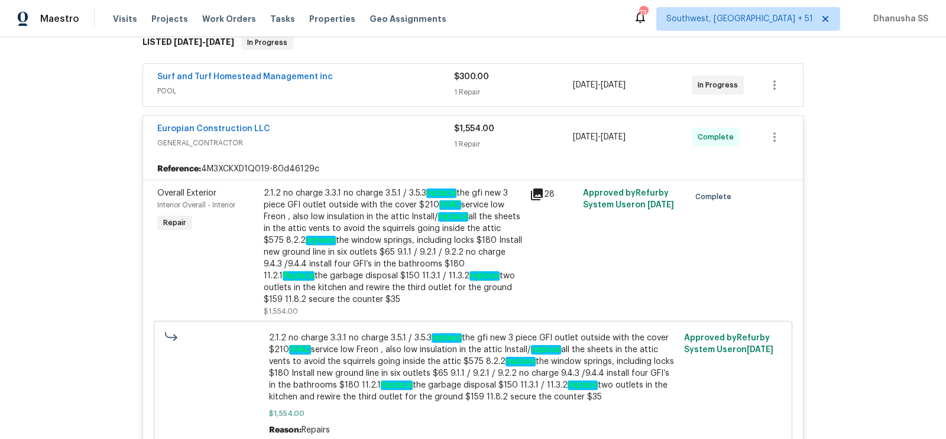
click at [410, 231] on div "2.1.2 no charge 3.3.1 no charge 3.5.1 / 3.5.3 replace the gfi new 3 piece GFI o…" at bounding box center [393, 246] width 259 height 118
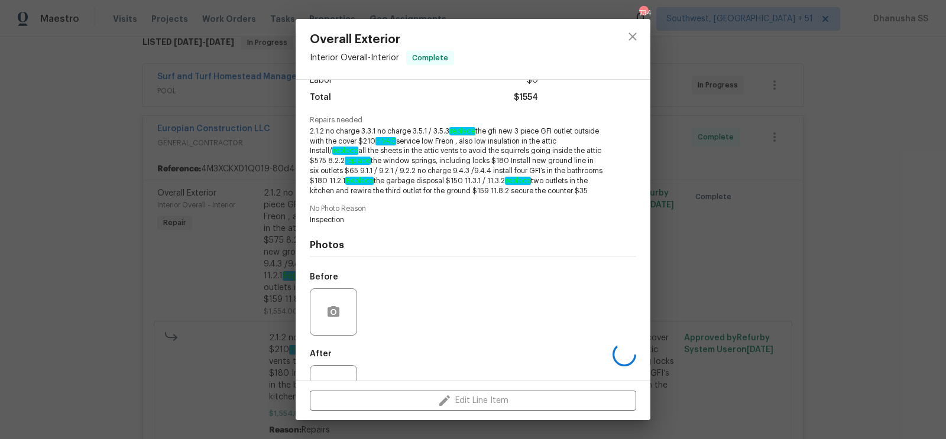
scroll to position [145, 0]
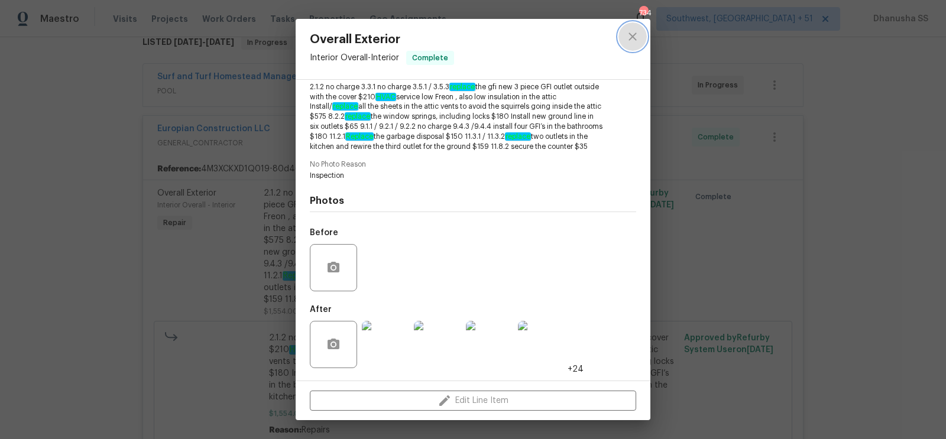
click at [630, 48] on button "close" at bounding box center [633, 36] width 28 height 28
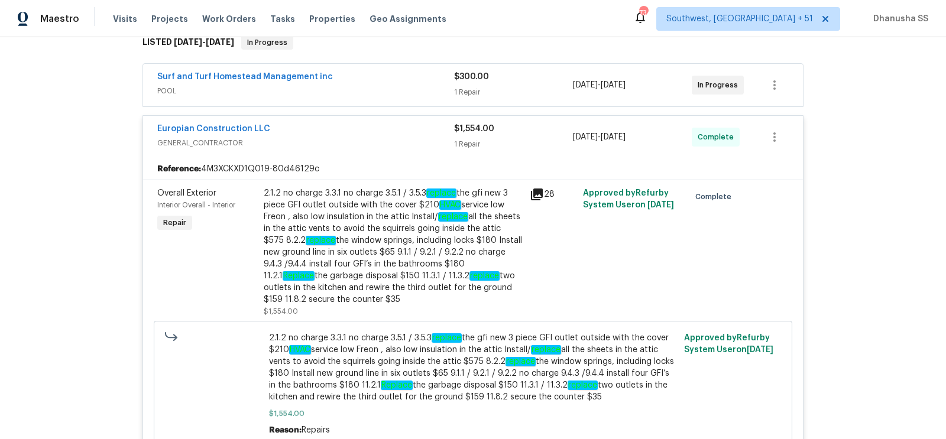
scroll to position [108, 0]
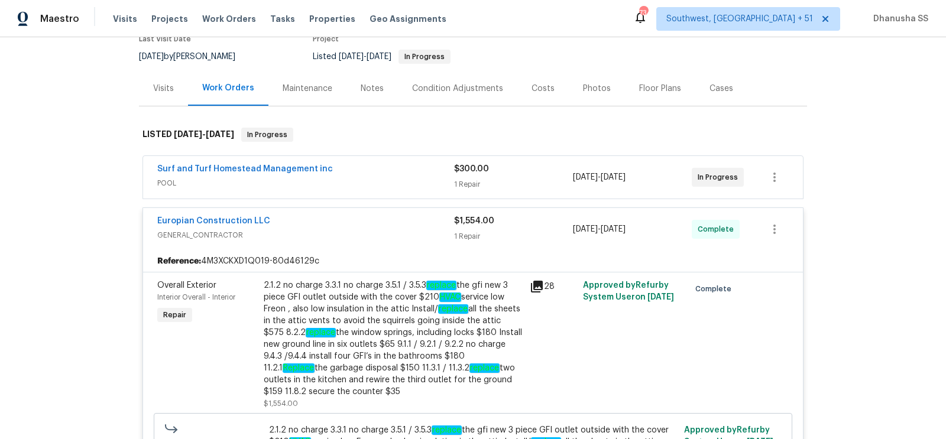
click at [382, 173] on div "Surf and Turf Homestead Management inc" at bounding box center [305, 170] width 297 height 14
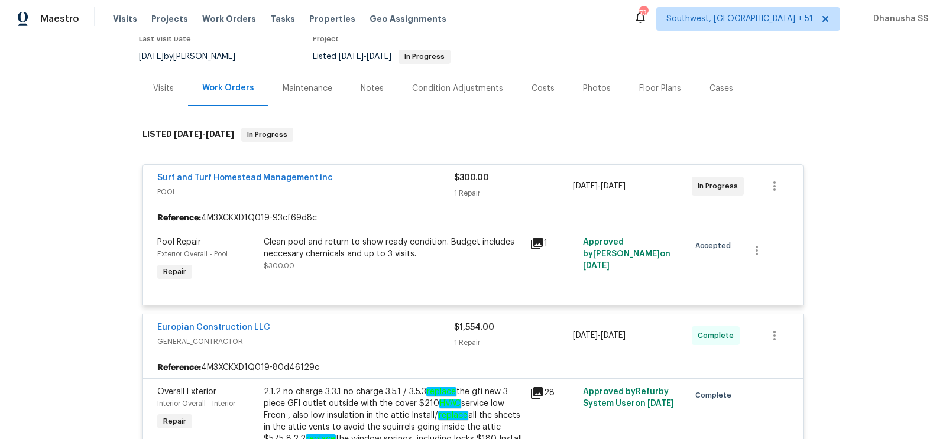
scroll to position [0, 0]
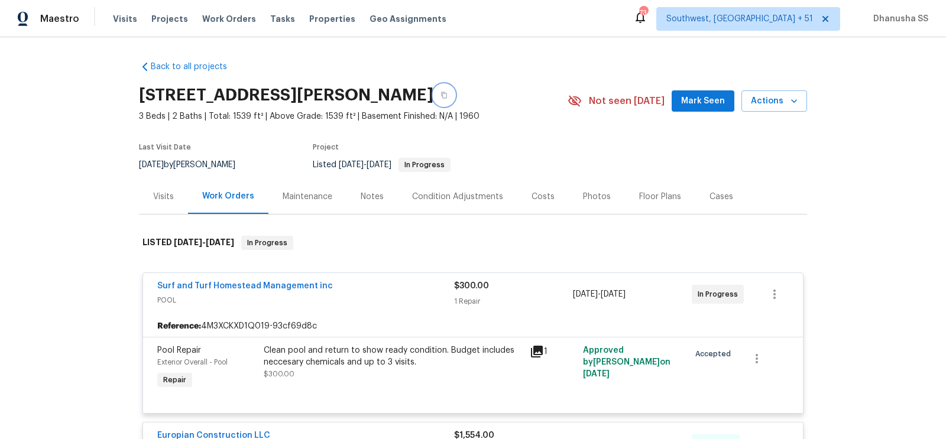
click at [449, 89] on button "button" at bounding box center [443, 95] width 21 height 21
click at [228, 31] on div "Maestro Visits Projects Work Orders Tasks Properties Geo Assignments [GEOGRAPHI…" at bounding box center [473, 18] width 946 height 37
click at [227, 25] on div "Visits Projects Work Orders Tasks Properties Geo Assignments" at bounding box center [287, 19] width 348 height 24
click at [228, 23] on span "Work Orders" at bounding box center [229, 19] width 54 height 12
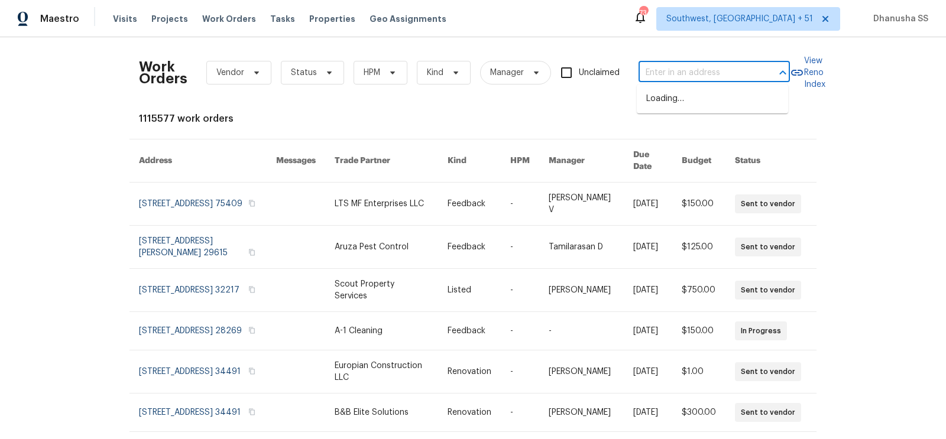
click at [687, 77] on input "text" at bounding box center [698, 73] width 118 height 18
paste input "[STREET_ADDRESS]"
type input "[STREET_ADDRESS]"
click at [682, 92] on li "[STREET_ADDRESS]" at bounding box center [712, 99] width 151 height 20
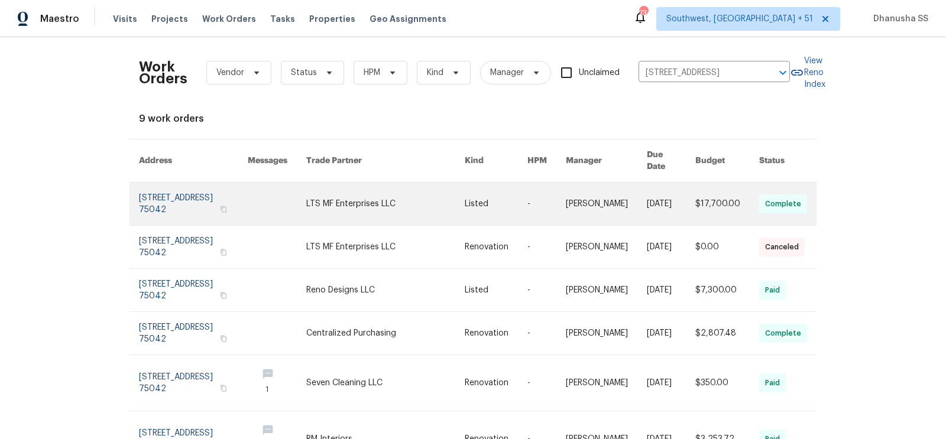
click at [422, 195] on link at bounding box center [385, 204] width 158 height 43
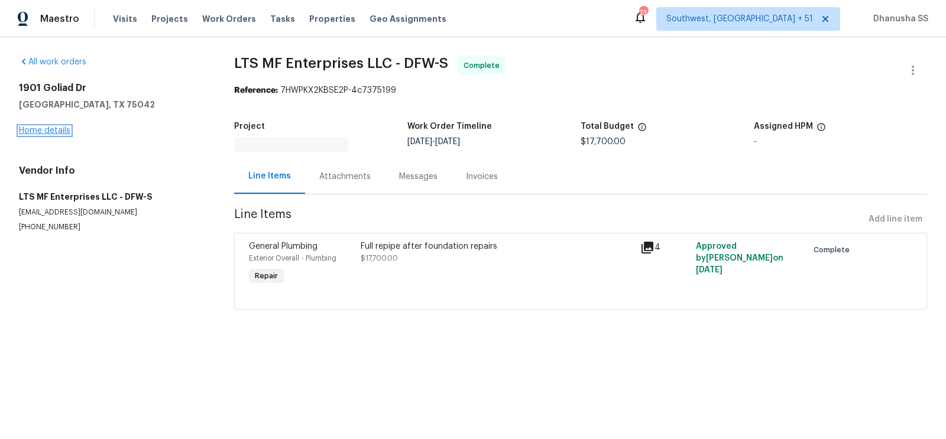
click at [46, 133] on link "Home details" at bounding box center [44, 131] width 51 height 8
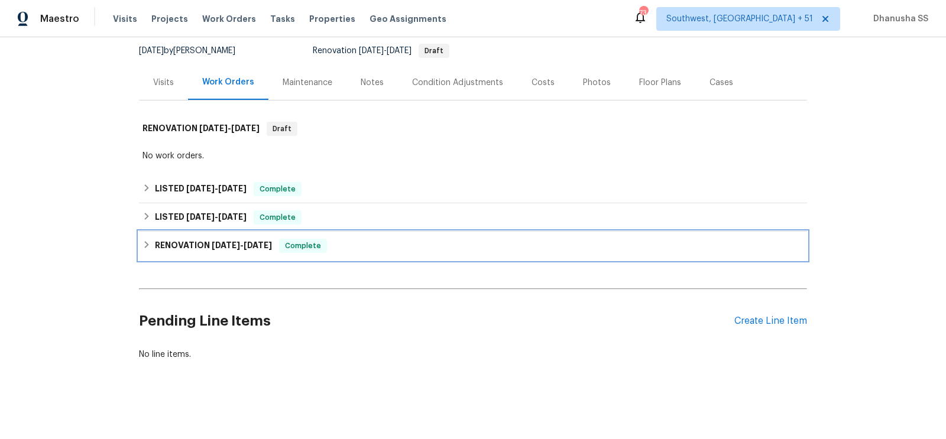
click at [429, 245] on div "RENOVATION [DATE] - [DATE] Complete" at bounding box center [473, 246] width 661 height 14
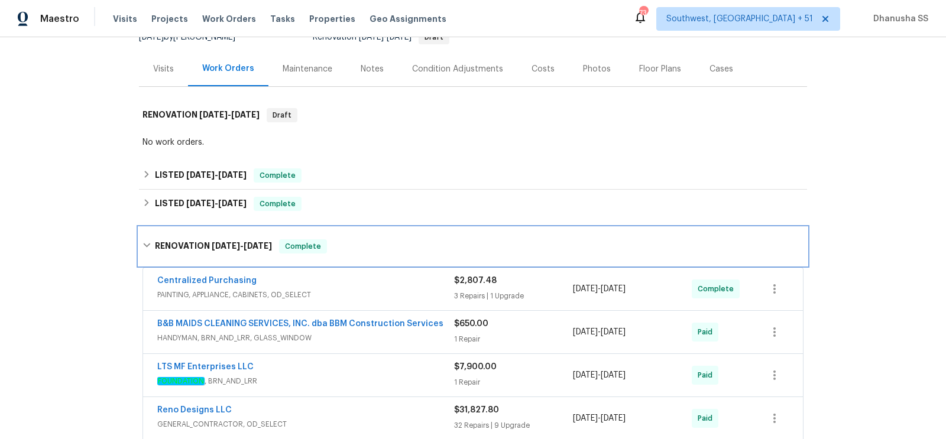
scroll to position [89, 0]
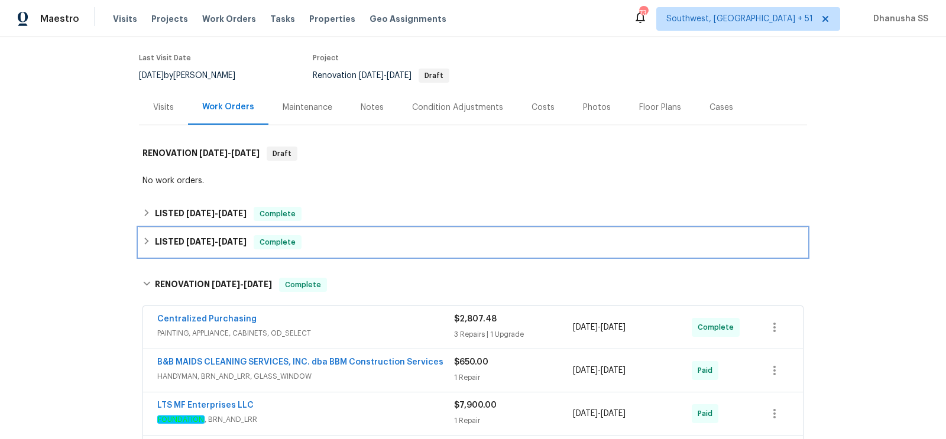
click at [386, 232] on div "LISTED [DATE] - [DATE] Complete" at bounding box center [473, 242] width 668 height 28
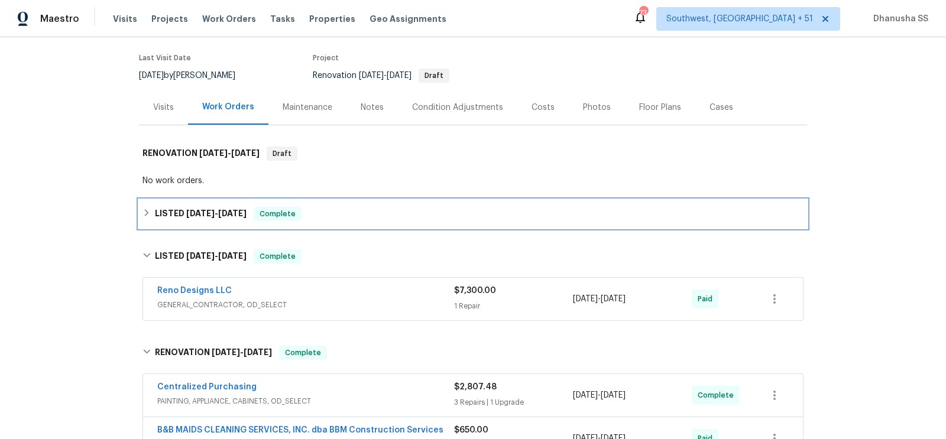
click at [384, 224] on div "LISTED [DATE] - [DATE] Complete" at bounding box center [473, 214] width 668 height 28
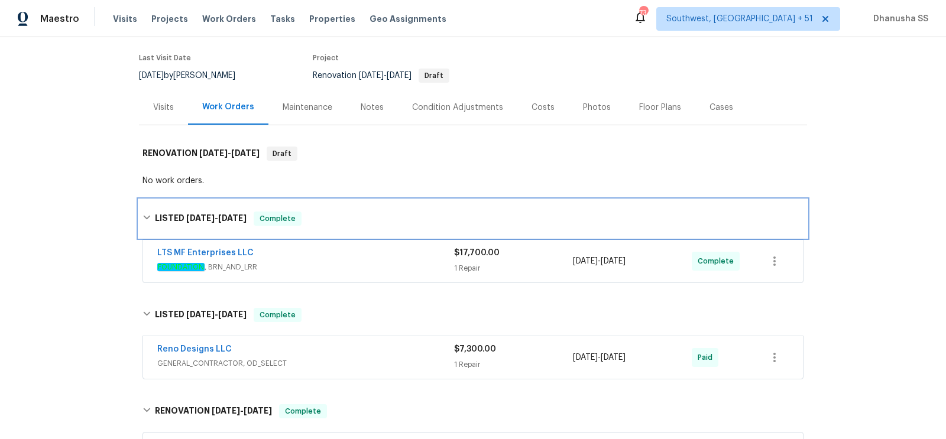
scroll to position [0, 0]
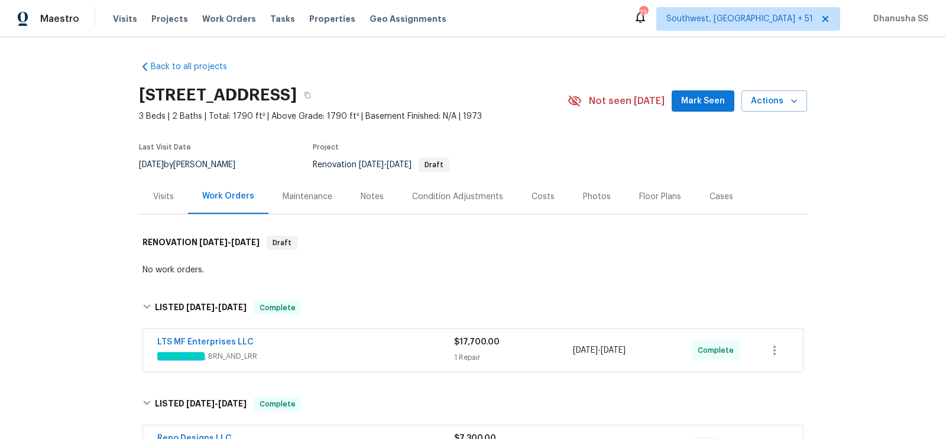
click at [170, 196] on div "Visits" at bounding box center [163, 197] width 21 height 12
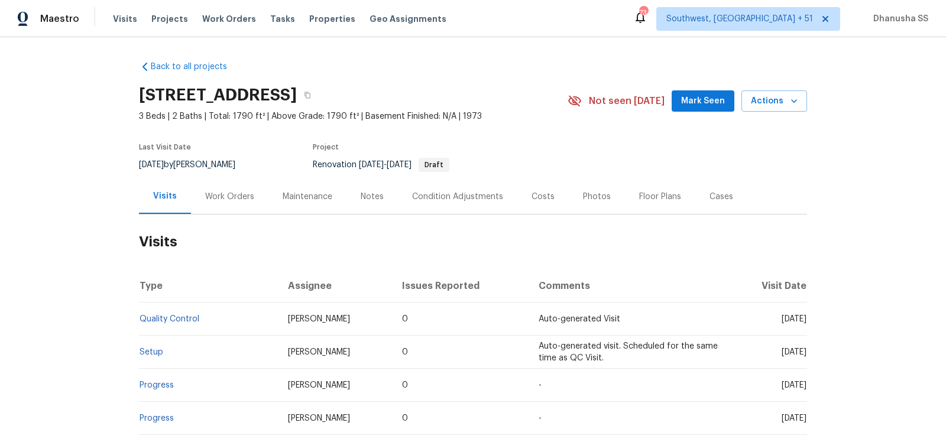
scroll to position [142, 0]
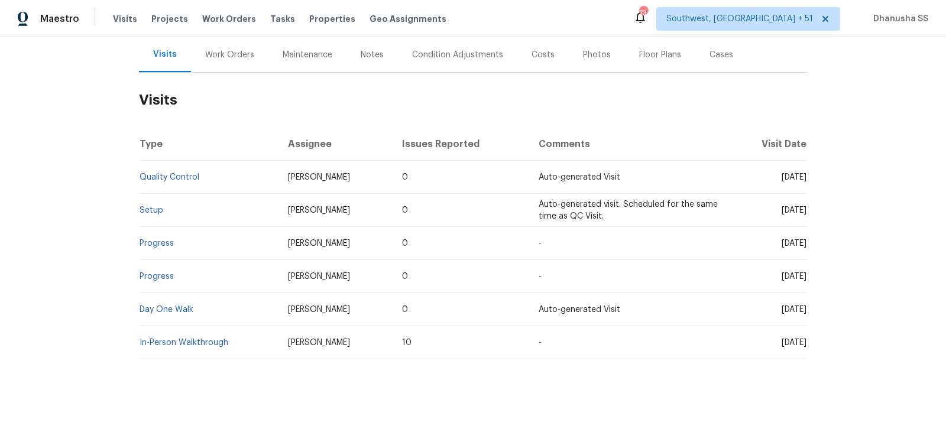
click at [154, 216] on td "Setup" at bounding box center [209, 210] width 140 height 33
click at [154, 212] on link "Setup" at bounding box center [152, 210] width 24 height 8
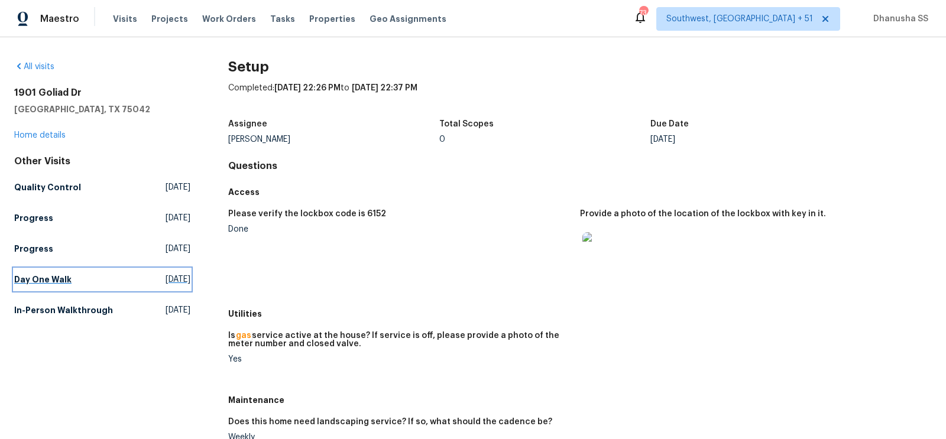
click at [51, 274] on h5 "Day One Walk" at bounding box center [42, 280] width 57 height 12
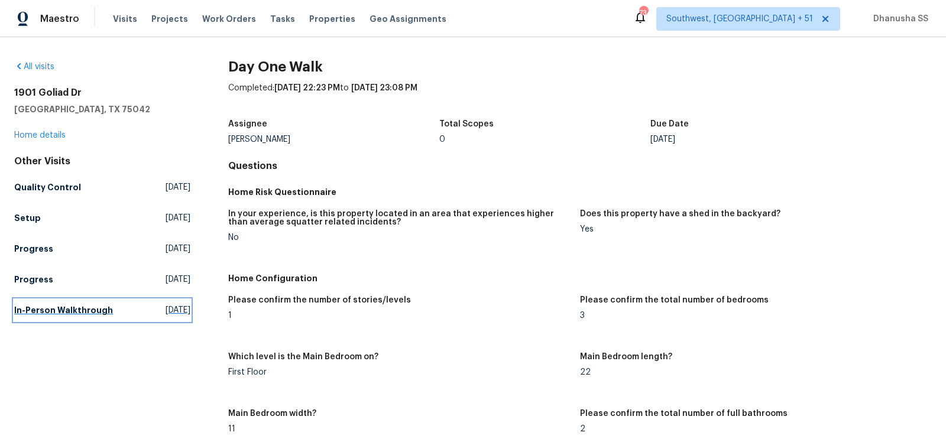
click at [166, 308] on span "[DATE]" at bounding box center [178, 311] width 25 height 12
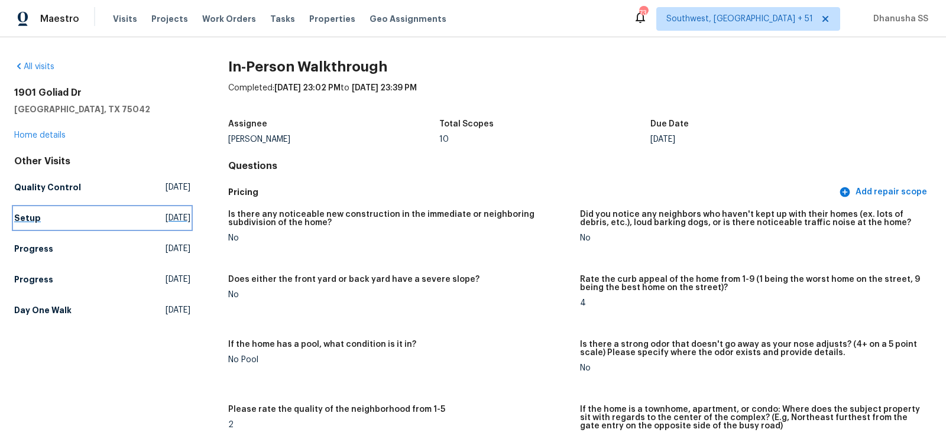
click at [35, 220] on h5 "Setup" at bounding box center [27, 218] width 27 height 12
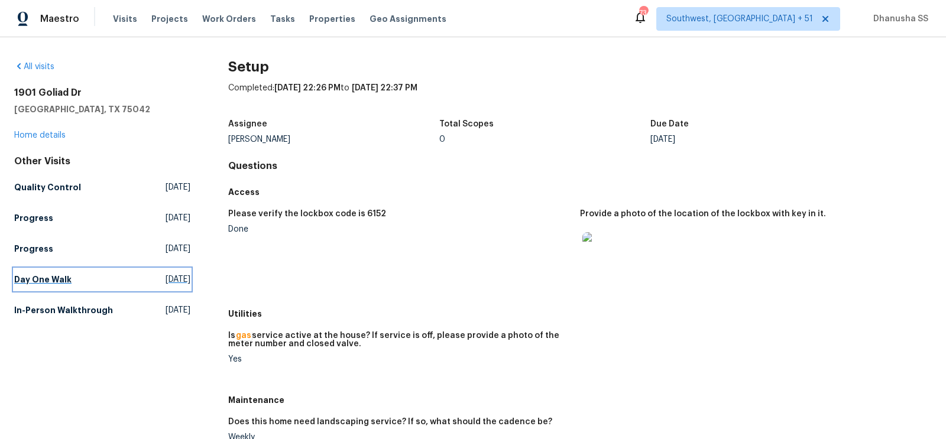
click at [63, 281] on h5 "Day One Walk" at bounding box center [42, 280] width 57 height 12
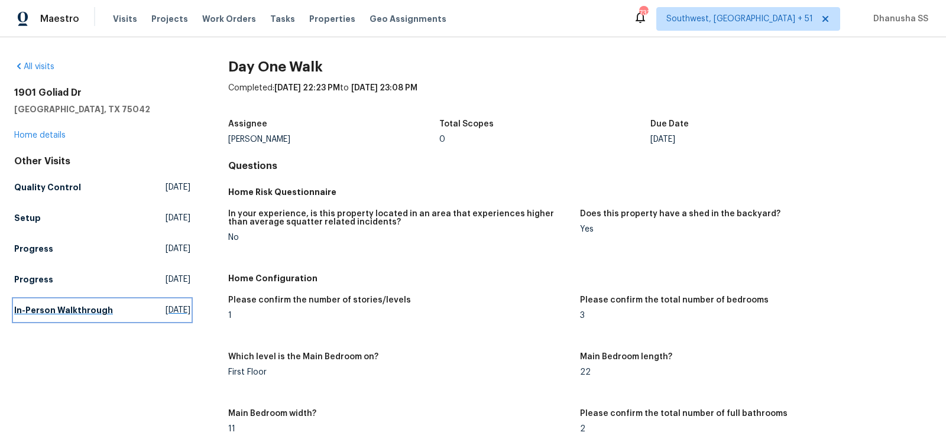
click at [103, 305] on h5 "In-Person Walkthrough" at bounding box center [63, 311] width 99 height 12
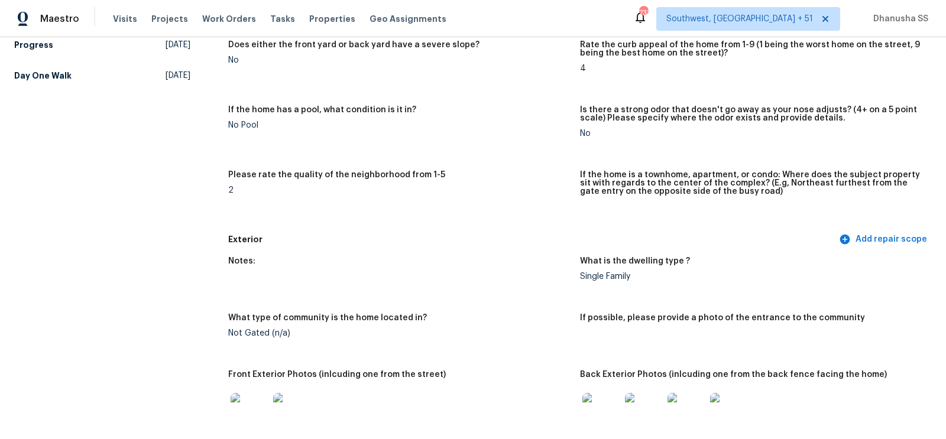
scroll to position [1105, 0]
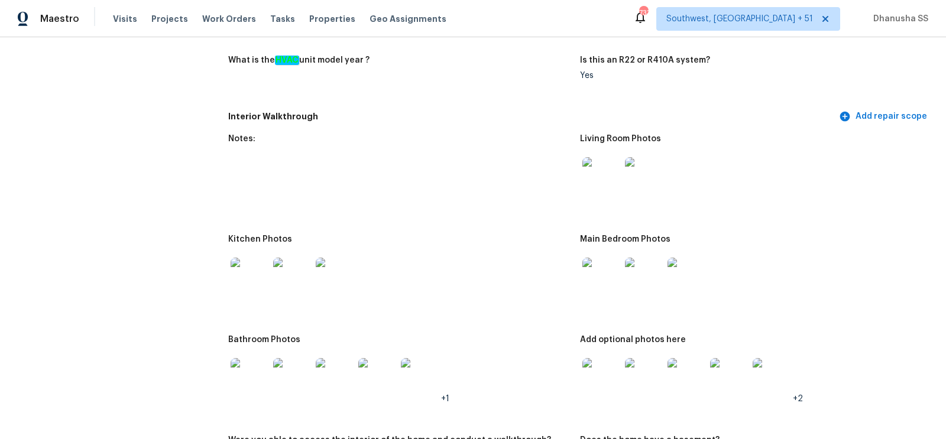
click at [252, 264] on img at bounding box center [250, 277] width 38 height 38
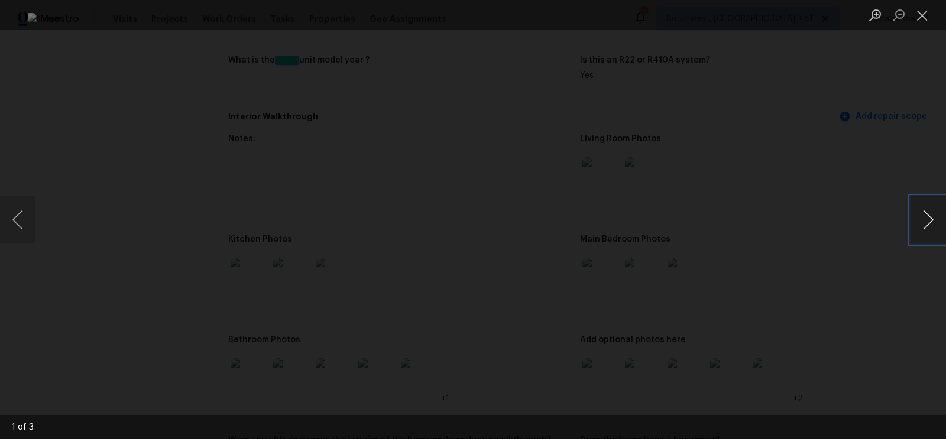
click at [933, 205] on button "Next image" at bounding box center [928, 219] width 35 height 47
click at [824, 165] on div "Lightbox" at bounding box center [473, 219] width 946 height 439
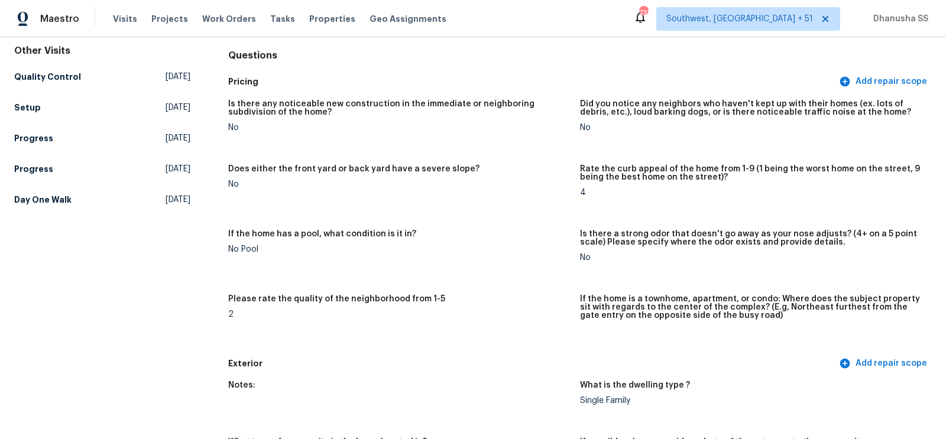
scroll to position [0, 0]
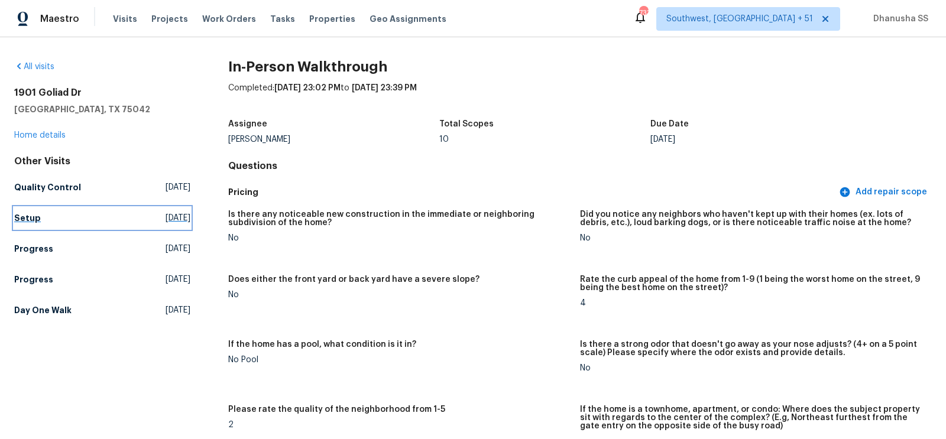
click at [50, 225] on link "Setup [DATE]" at bounding box center [102, 218] width 176 height 21
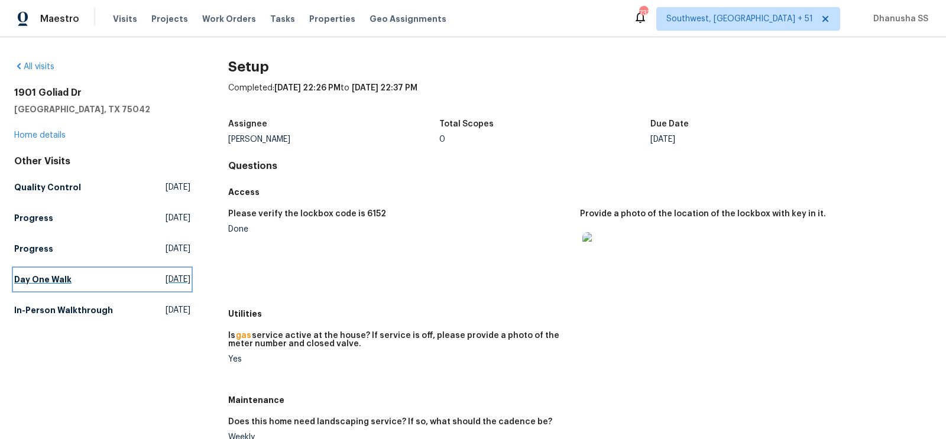
click at [57, 285] on h5 "Day One Walk" at bounding box center [42, 280] width 57 height 12
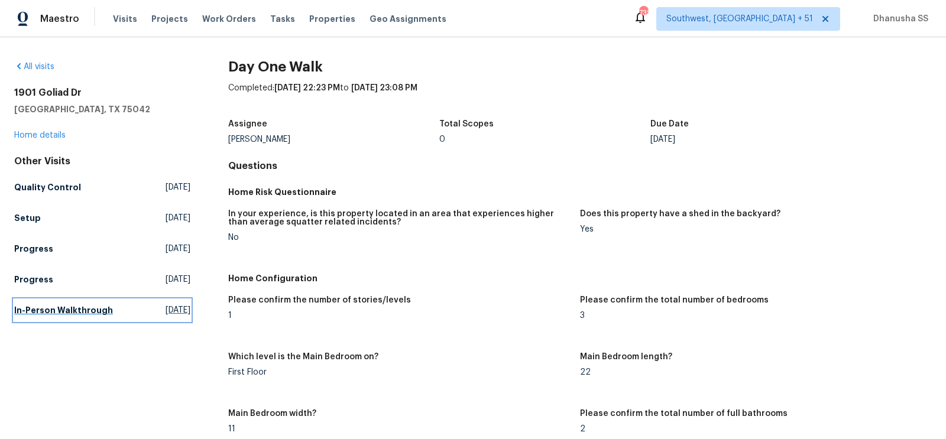
click at [80, 313] on h5 "In-Person Walkthrough" at bounding box center [63, 311] width 99 height 12
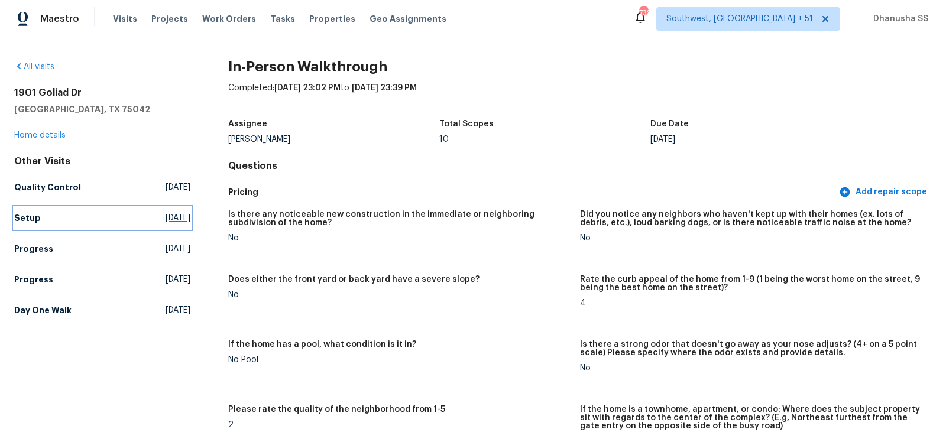
click at [34, 217] on h5 "Setup" at bounding box center [27, 218] width 27 height 12
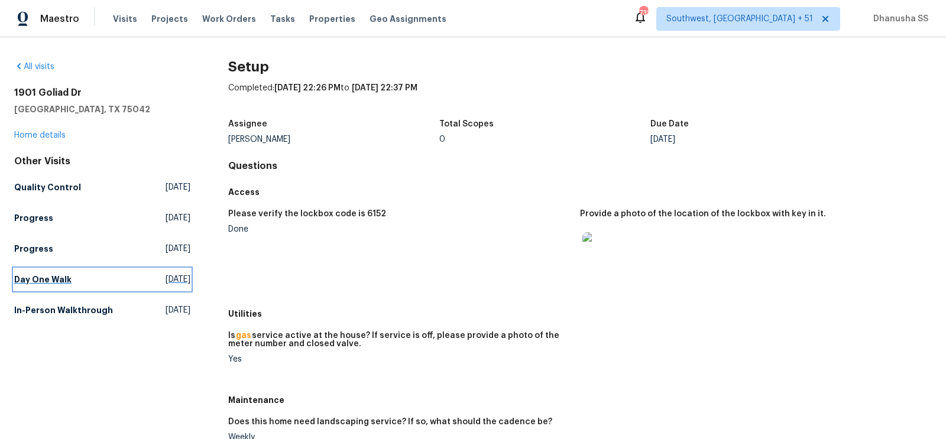
click at [35, 278] on h5 "Day One Walk" at bounding box center [42, 280] width 57 height 12
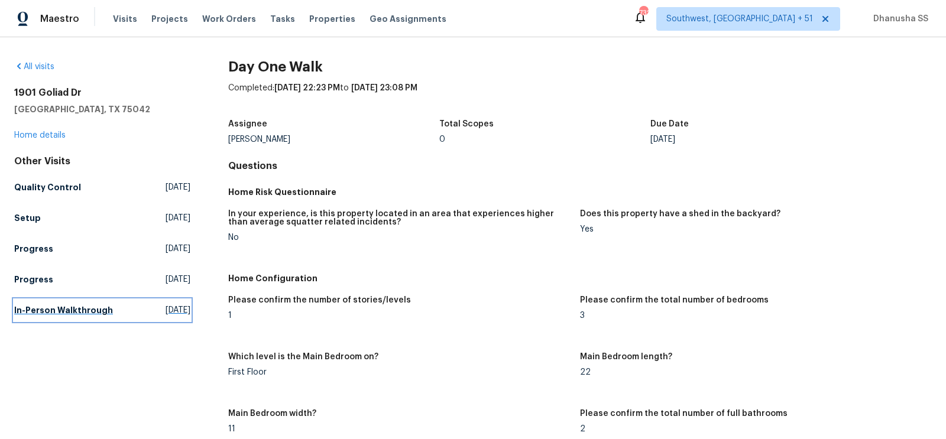
click at [46, 309] on h5 "In-Person Walkthrough" at bounding box center [63, 311] width 99 height 12
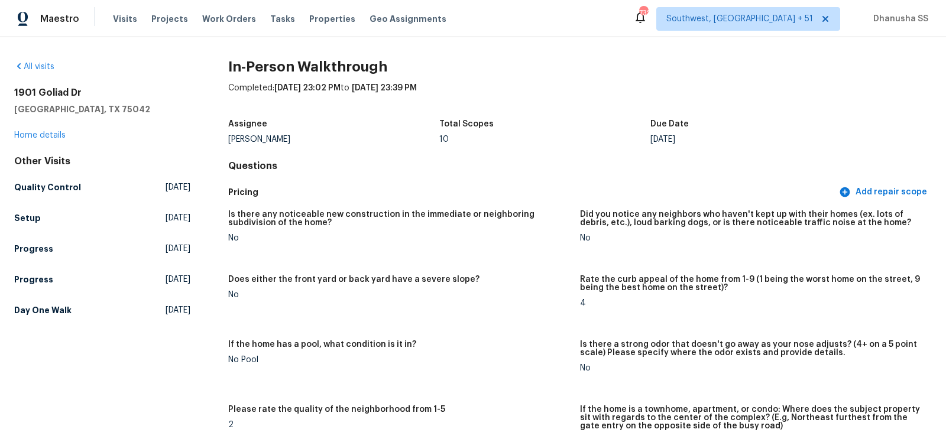
click at [30, 206] on div "Other Visits Quality Control [DATE] Setup [DATE] Progress [DATE] Progress [DATE…" at bounding box center [102, 239] width 176 height 166
click at [30, 212] on h5 "Setup" at bounding box center [27, 218] width 27 height 12
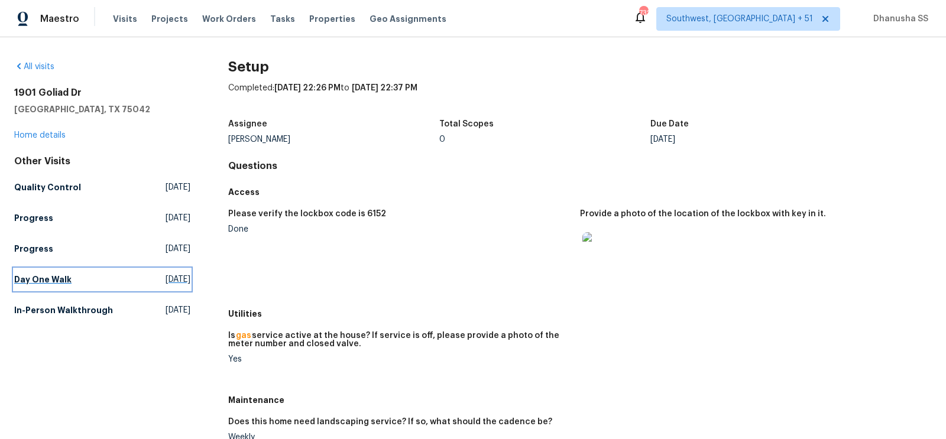
click at [51, 279] on h5 "Day One Walk" at bounding box center [42, 280] width 57 height 12
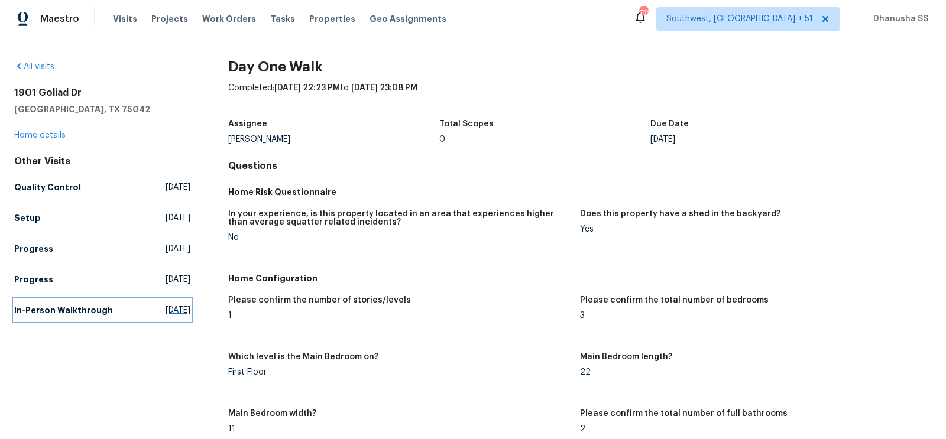
click at [53, 307] on h5 "In-Person Walkthrough" at bounding box center [63, 311] width 99 height 12
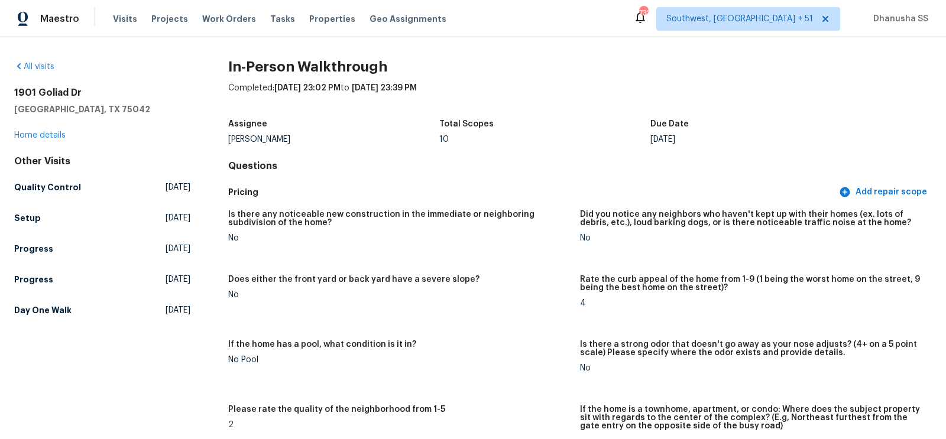
click at [66, 315] on h5 "Day One Walk" at bounding box center [42, 311] width 57 height 12
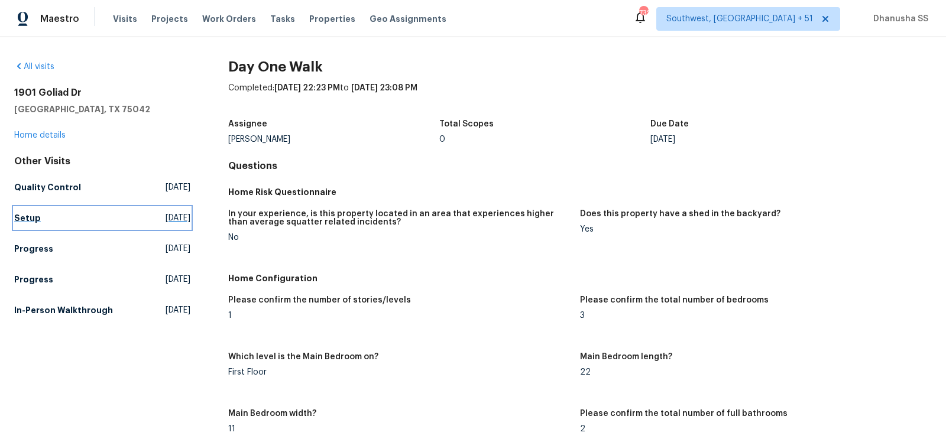
click at [166, 219] on span "[DATE]" at bounding box center [178, 218] width 25 height 12
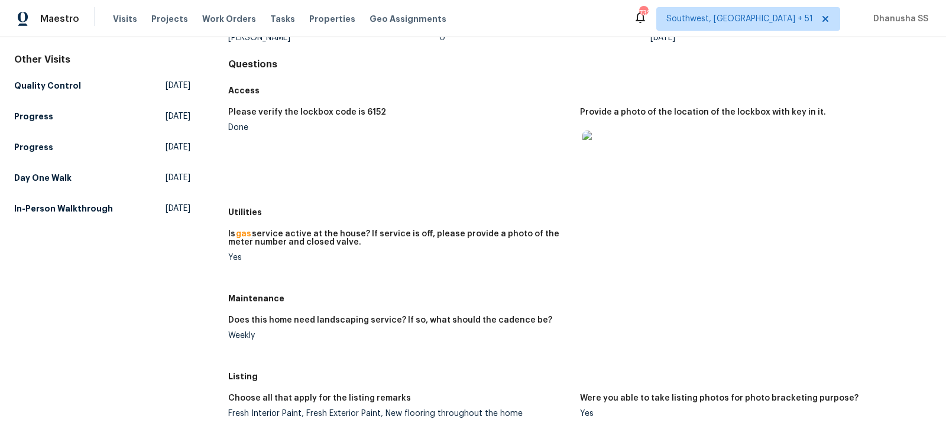
scroll to position [138, 0]
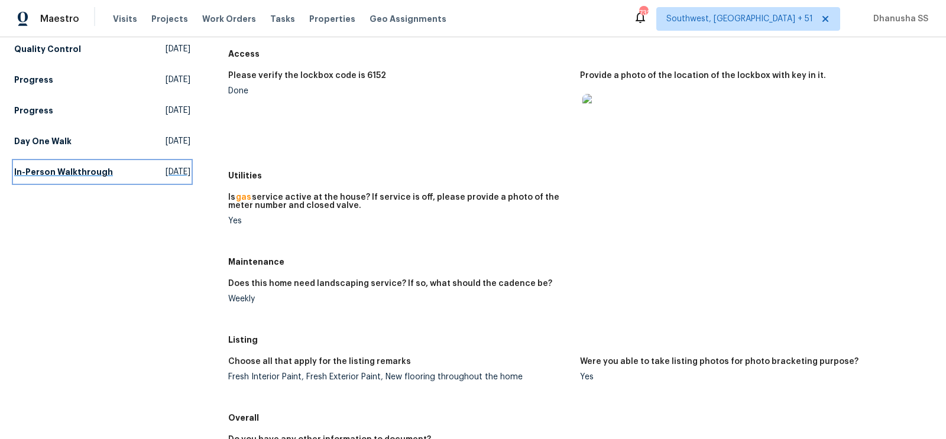
click at [176, 172] on span "[DATE]" at bounding box center [178, 172] width 25 height 12
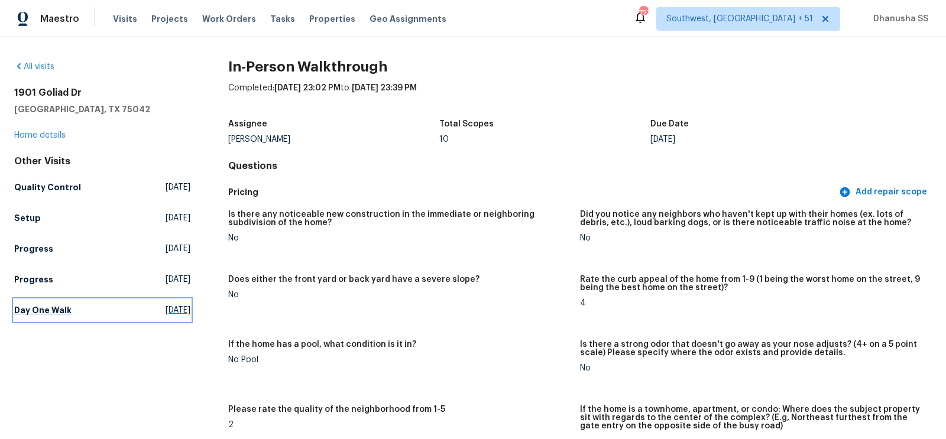
click at [57, 316] on link "Day One Walk [DATE]" at bounding box center [102, 310] width 176 height 21
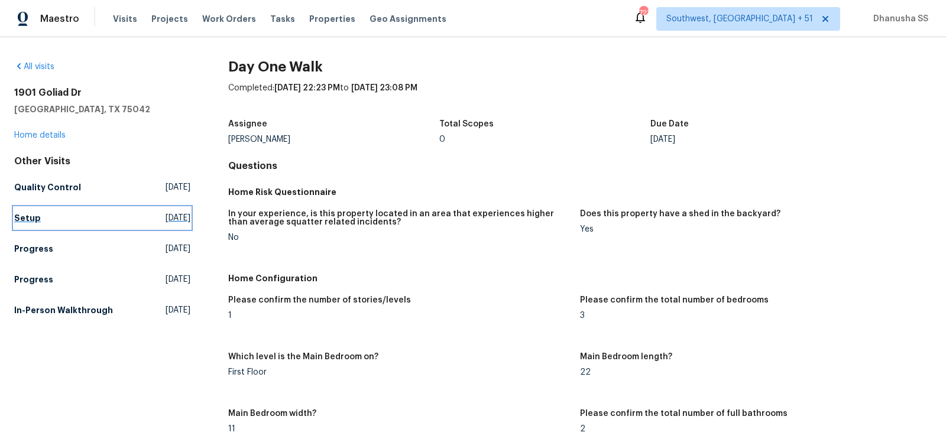
click at [31, 215] on h5 "Setup" at bounding box center [27, 218] width 27 height 12
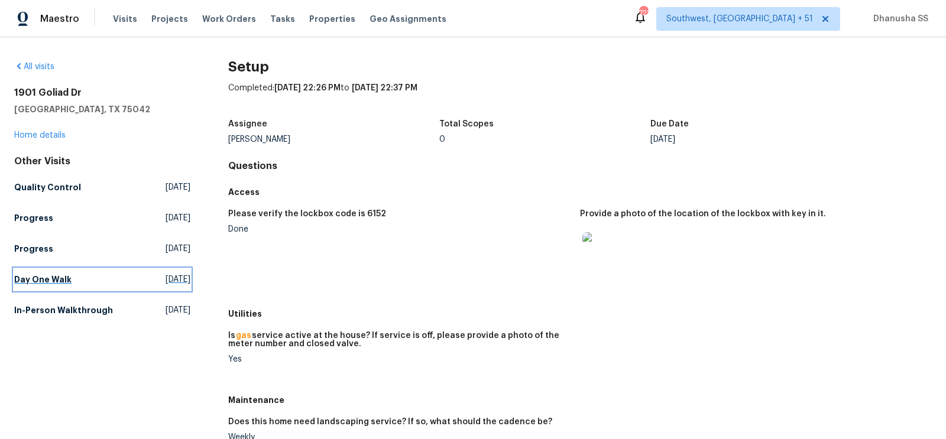
click at [46, 280] on h5 "Day One Walk" at bounding box center [42, 280] width 57 height 12
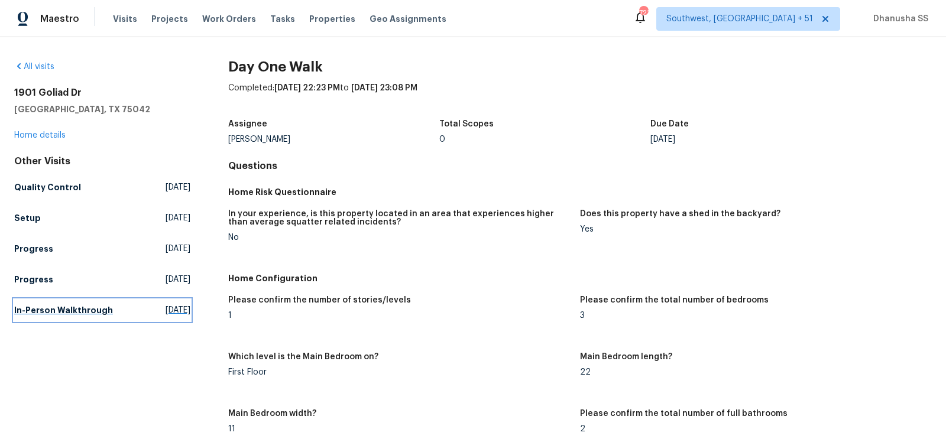
click at [51, 313] on h5 "In-Person Walkthrough" at bounding box center [63, 311] width 99 height 12
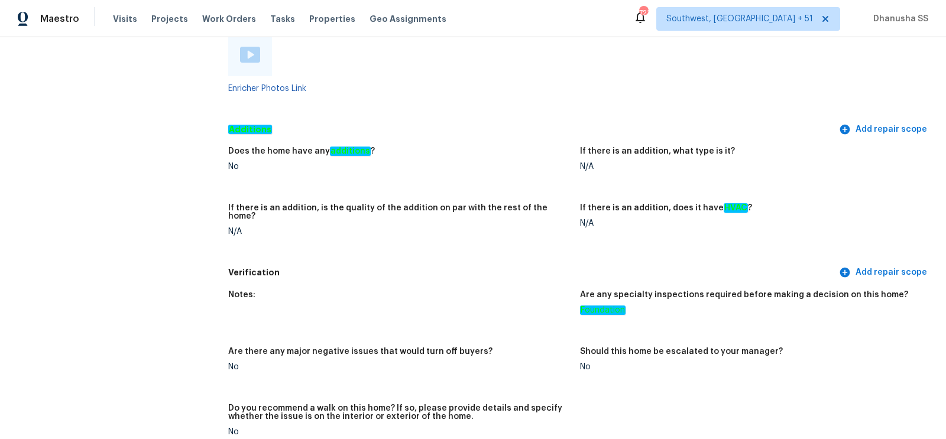
scroll to position [2221, 0]
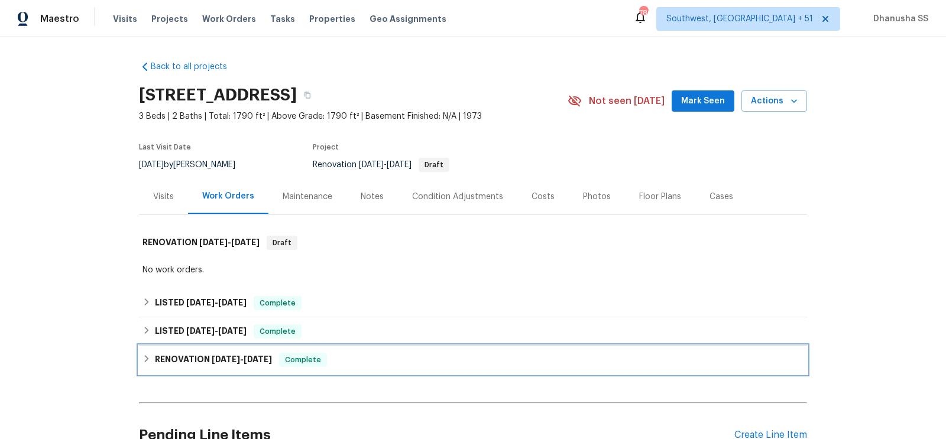
click at [341, 364] on div "RENOVATION [DATE] - [DATE] Complete" at bounding box center [473, 360] width 661 height 14
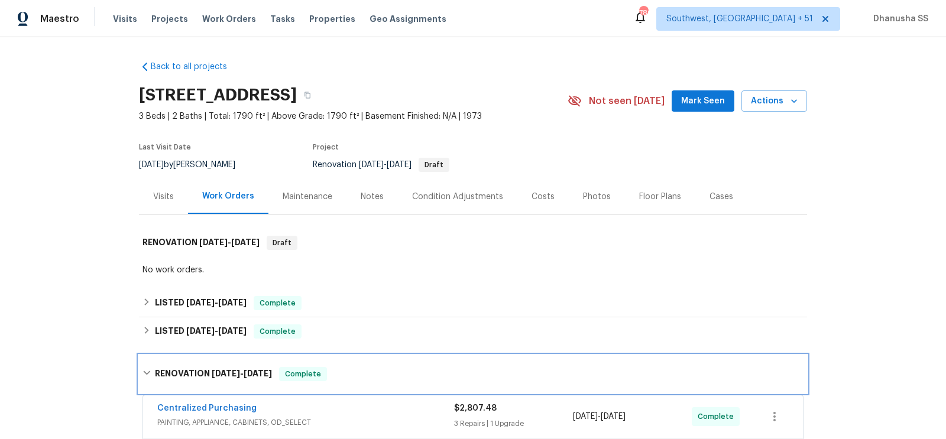
scroll to position [395, 0]
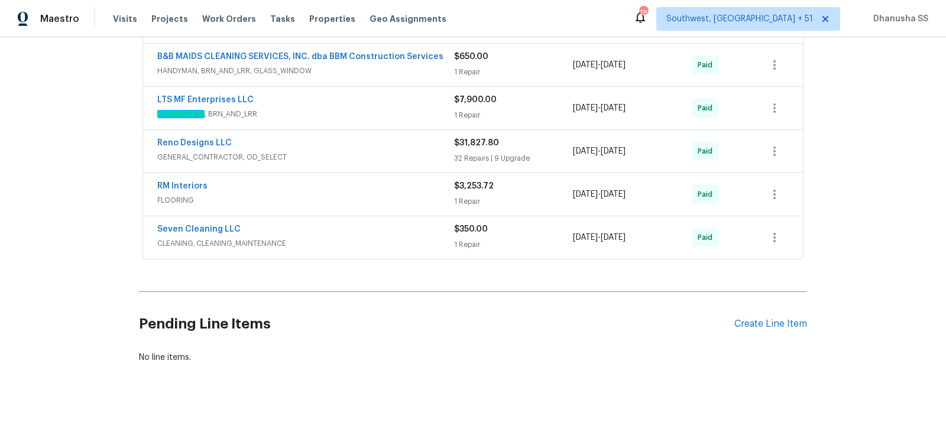
click at [402, 231] on div "Seven Cleaning LLC" at bounding box center [305, 231] width 297 height 14
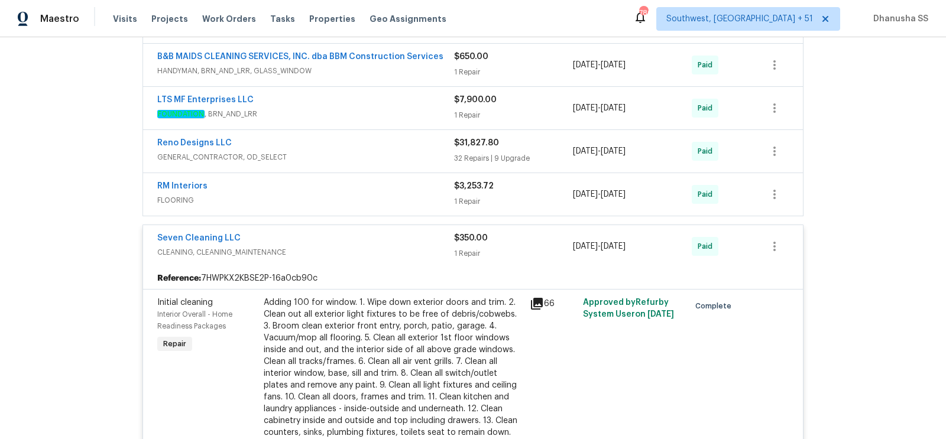
click at [382, 195] on span "FLOORING" at bounding box center [305, 201] width 297 height 12
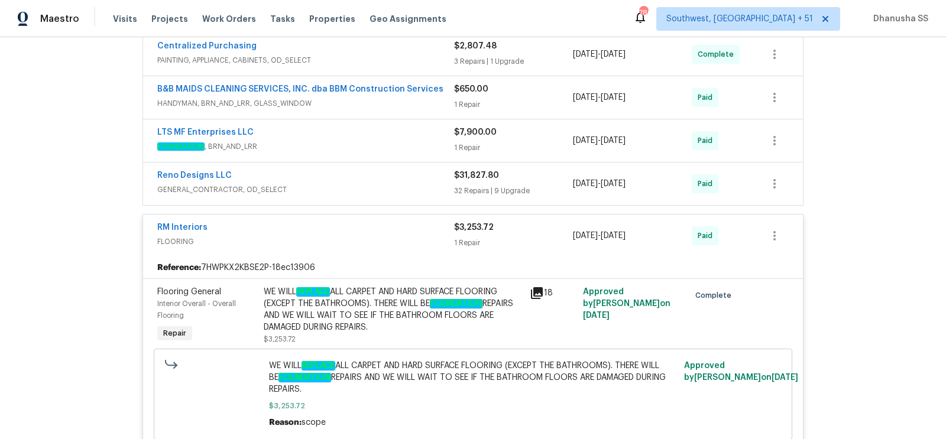
scroll to position [339, 0]
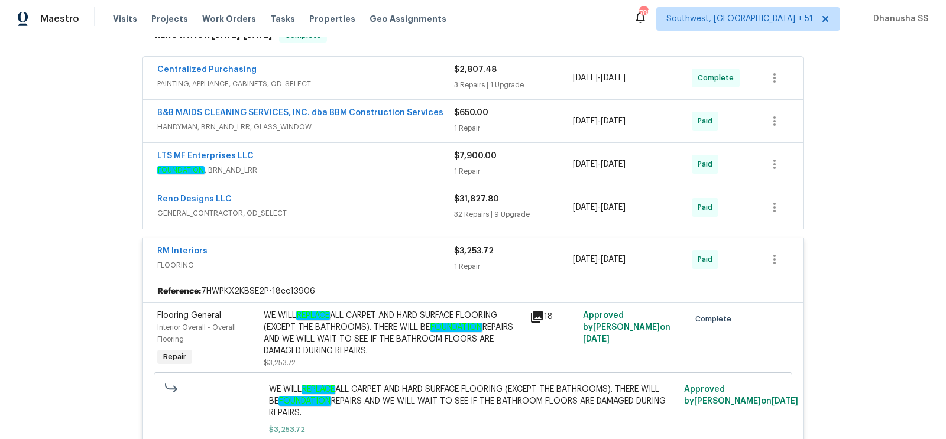
click at [387, 199] on div "Reno Designs LLC" at bounding box center [305, 200] width 297 height 14
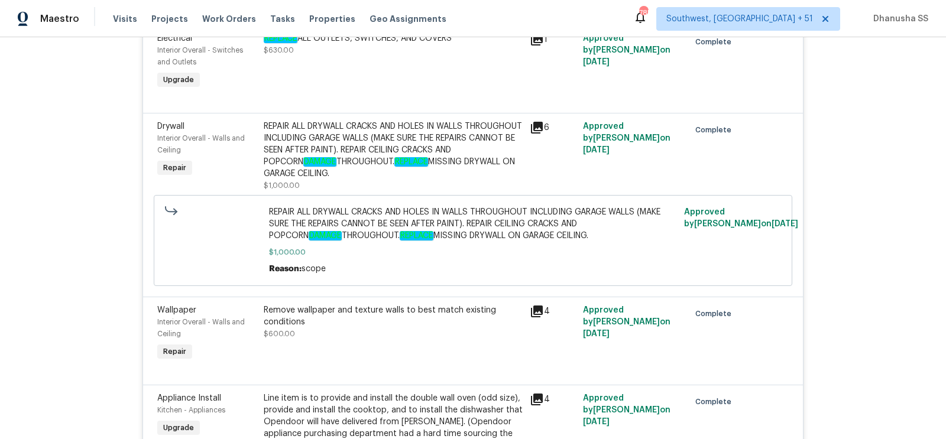
scroll to position [3411, 0]
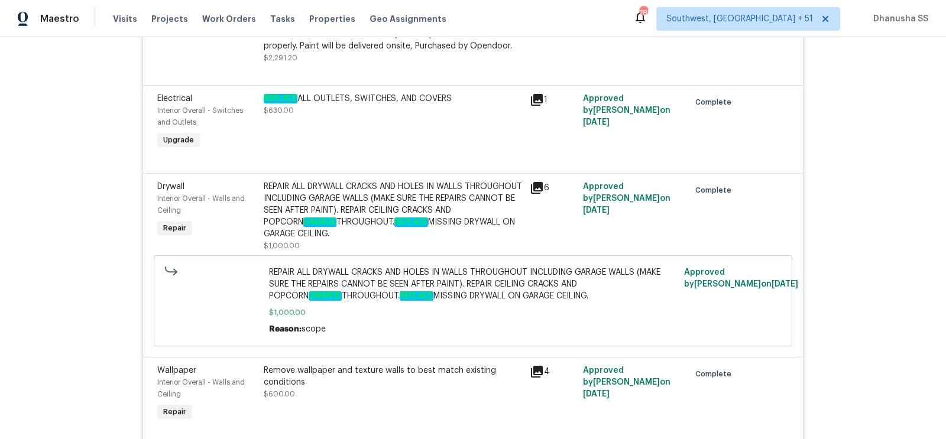
click at [333, 210] on div "REPAIR ALL DRYWALL CRACKS AND HOLES IN WALLS THROUGHOUT INCLUDING GARAGE WALLS …" at bounding box center [393, 210] width 259 height 59
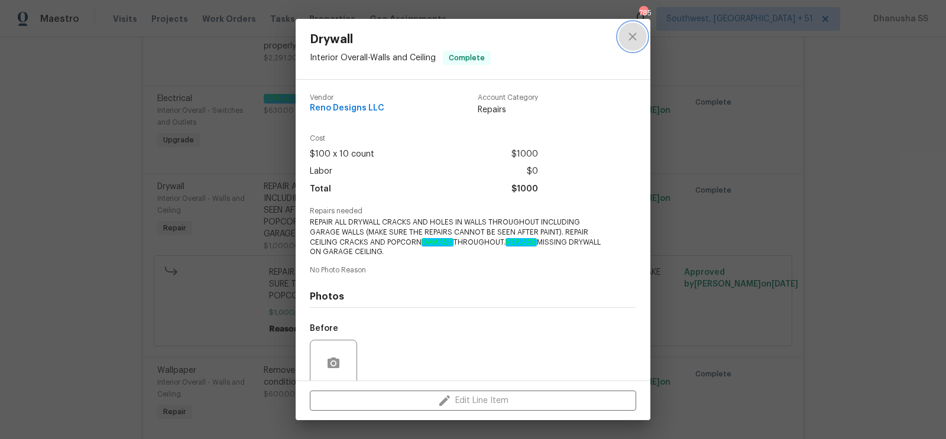
click at [626, 41] on icon "close" at bounding box center [633, 37] width 14 height 14
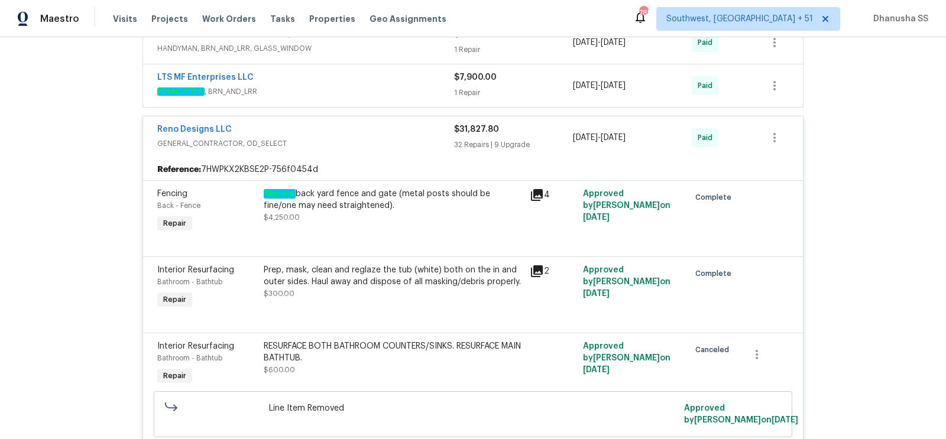
scroll to position [315, 0]
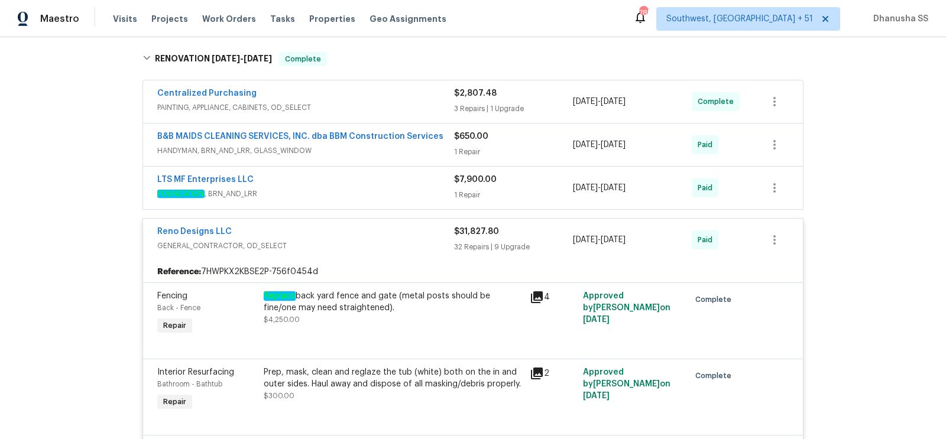
click at [361, 192] on span "FOUNDATION , BRN_AND_LRR" at bounding box center [305, 194] width 297 height 12
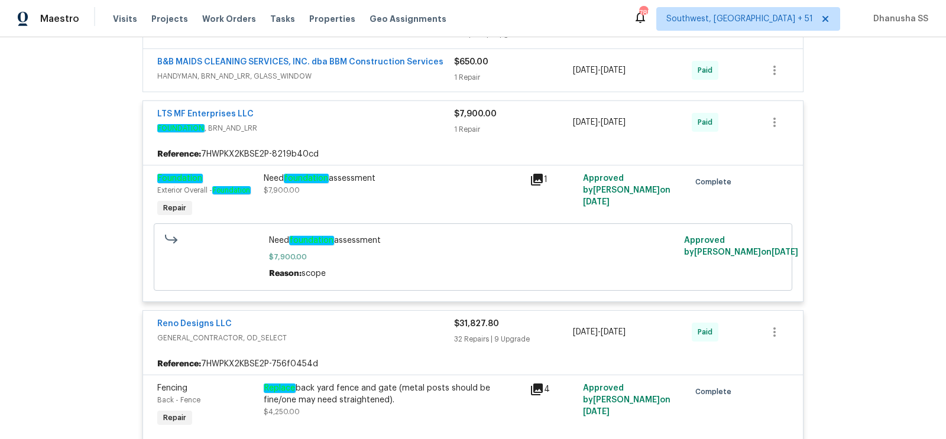
scroll to position [295, 0]
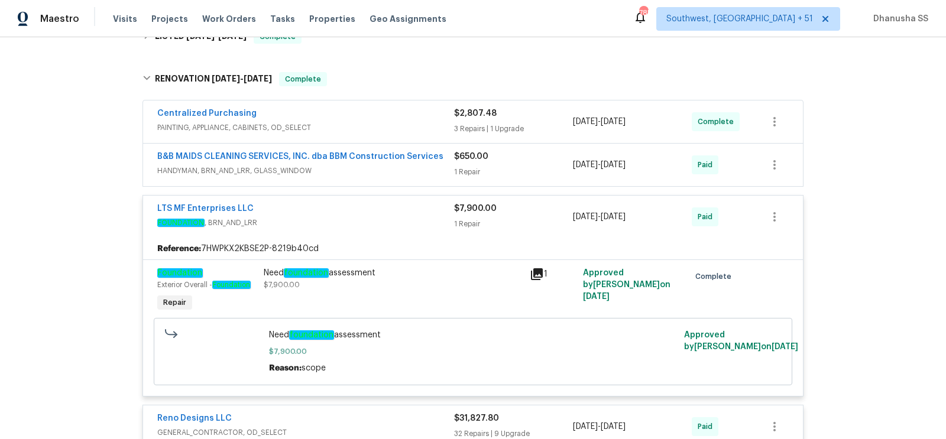
click at [406, 160] on span "B&B MAIDS CLEANING SERVICES, INC. dba BBM Construction Services" at bounding box center [300, 157] width 286 height 12
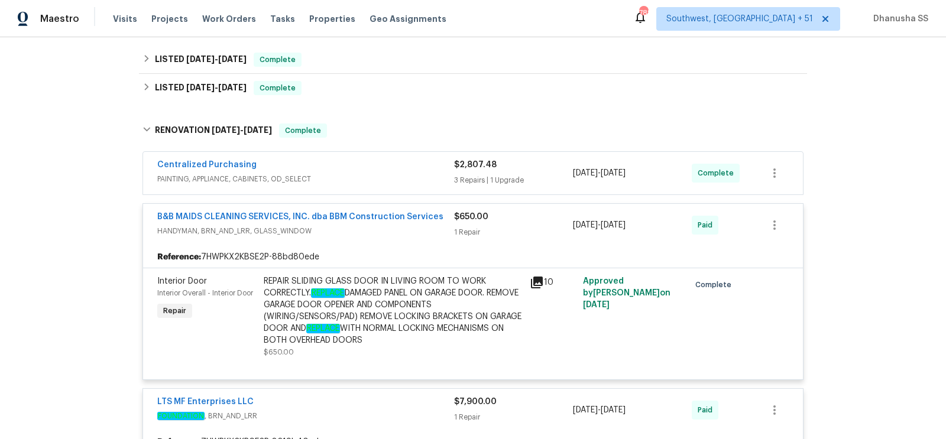
scroll to position [189, 0]
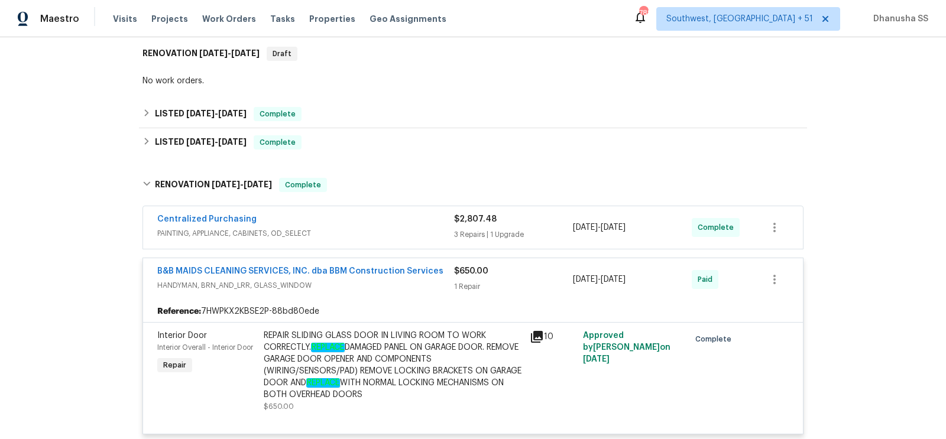
click at [422, 222] on div "Centralized Purchasing" at bounding box center [305, 220] width 297 height 14
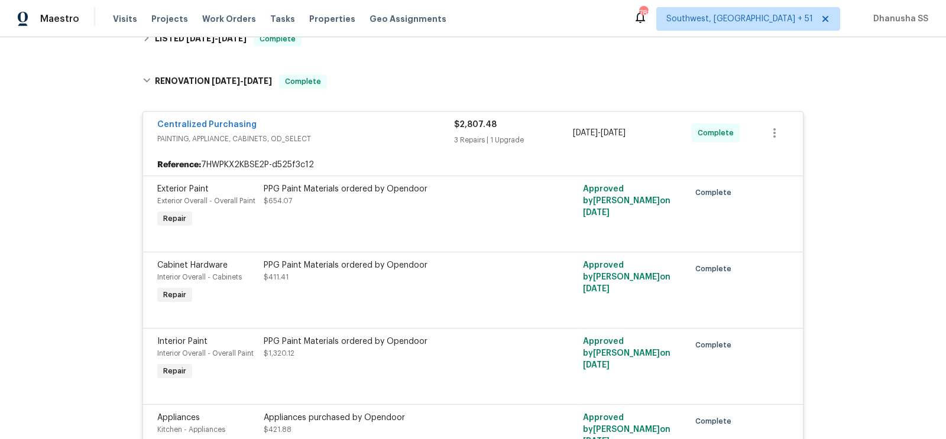
scroll to position [195, 0]
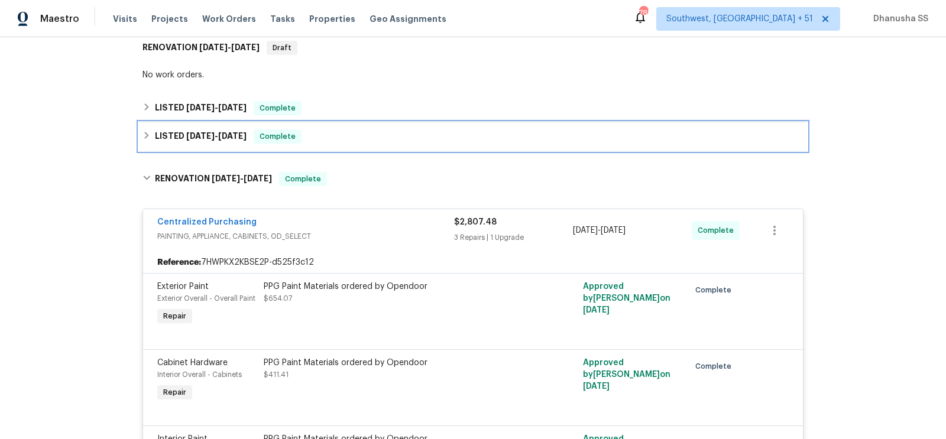
click at [366, 135] on div "LISTED [DATE] - [DATE] Complete" at bounding box center [473, 137] width 661 height 14
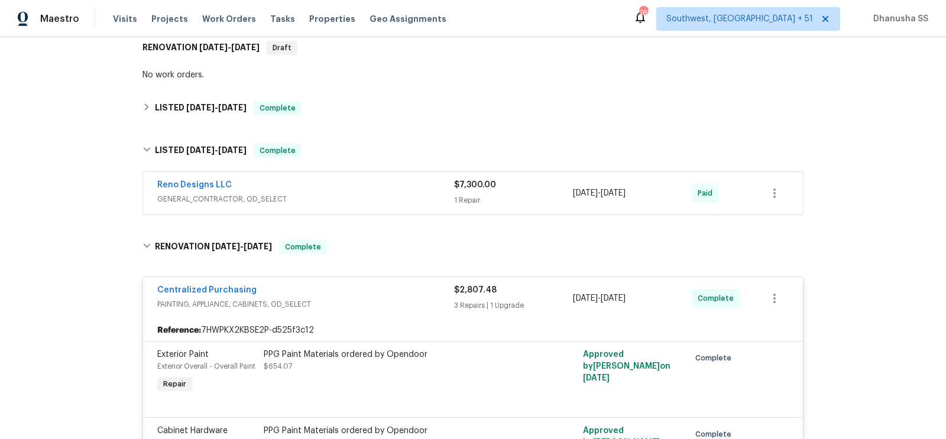
click at [414, 186] on div "Reno Designs LLC" at bounding box center [305, 186] width 297 height 14
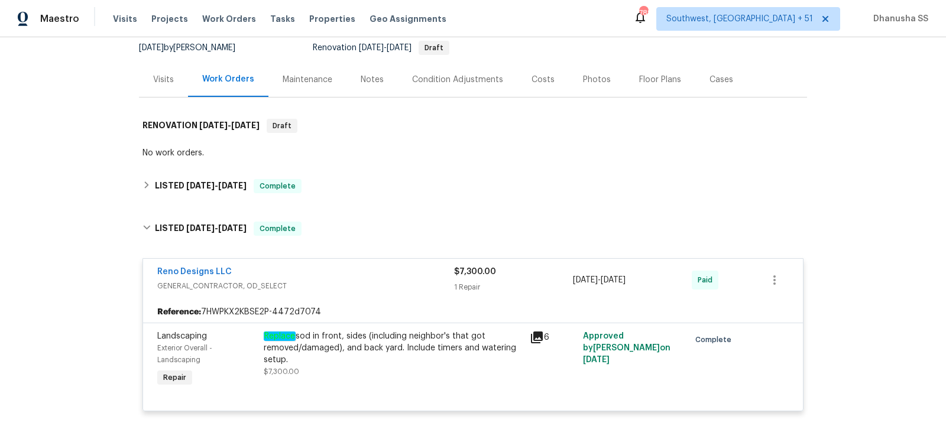
scroll to position [117, 0]
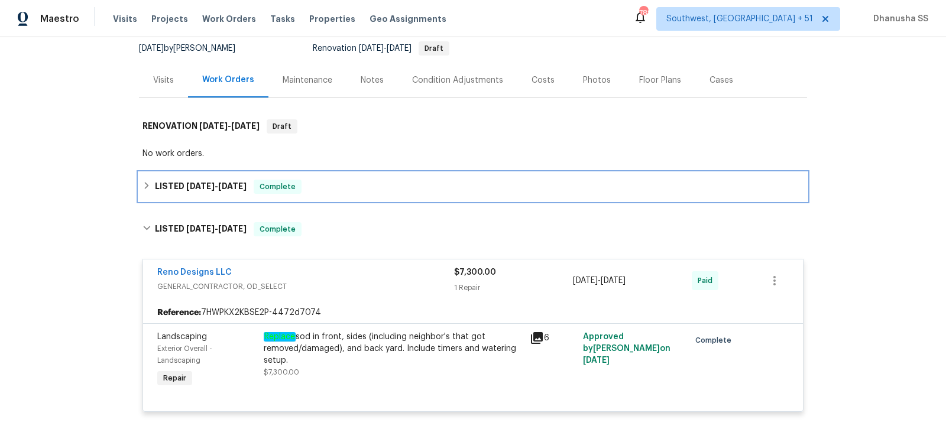
click at [338, 175] on div "LISTED [DATE] - [DATE] Complete" at bounding box center [473, 187] width 668 height 28
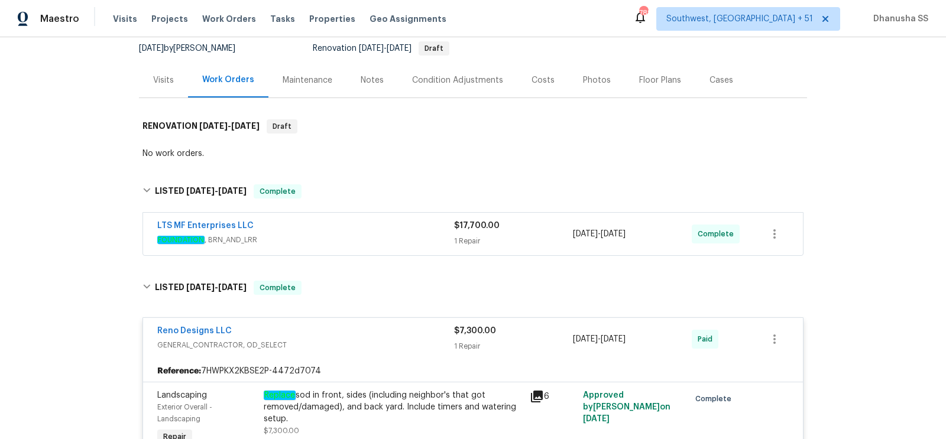
click at [394, 235] on span "FOUNDATION , BRN_AND_LRR" at bounding box center [305, 240] width 297 height 12
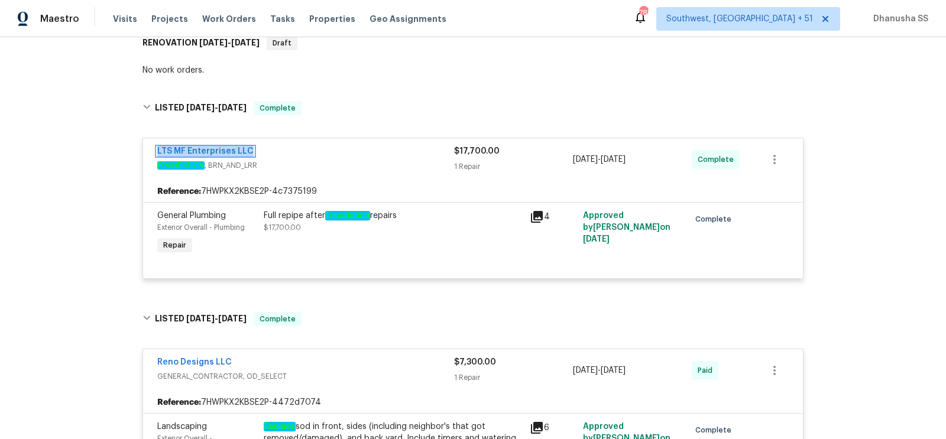
scroll to position [54, 0]
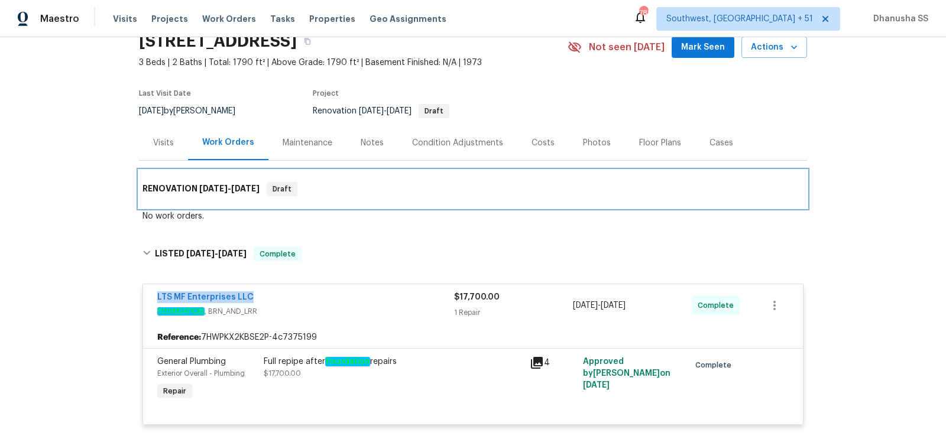
click at [348, 200] on div "RENOVATION 9/5/25 - 9/8/25 Draft" at bounding box center [473, 189] width 668 height 38
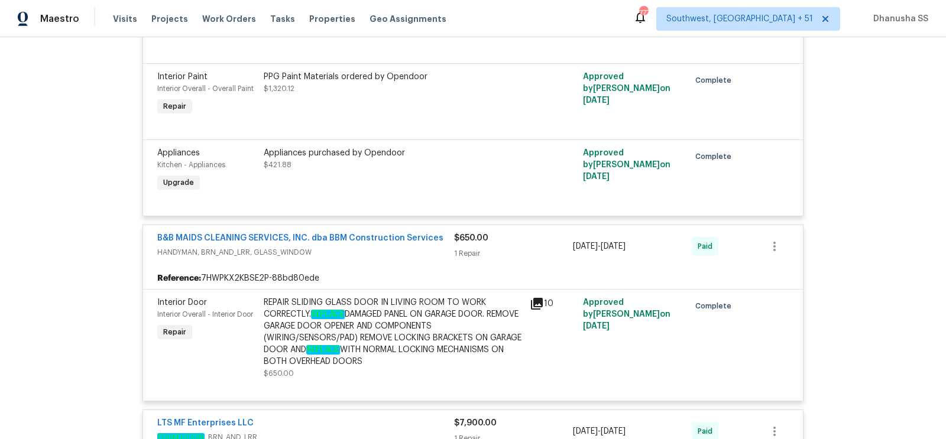
scroll to position [0, 0]
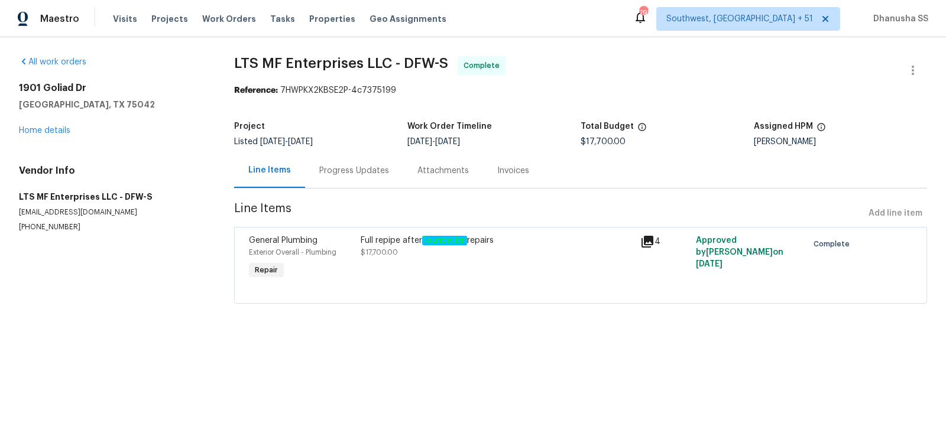
click at [357, 173] on div "Progress Updates" at bounding box center [354, 171] width 70 height 12
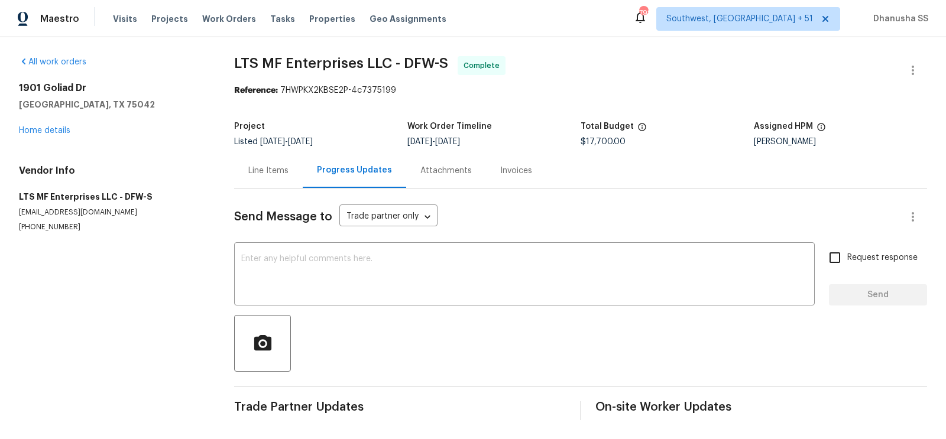
click at [501, 160] on div "Invoices" at bounding box center [516, 170] width 60 height 35
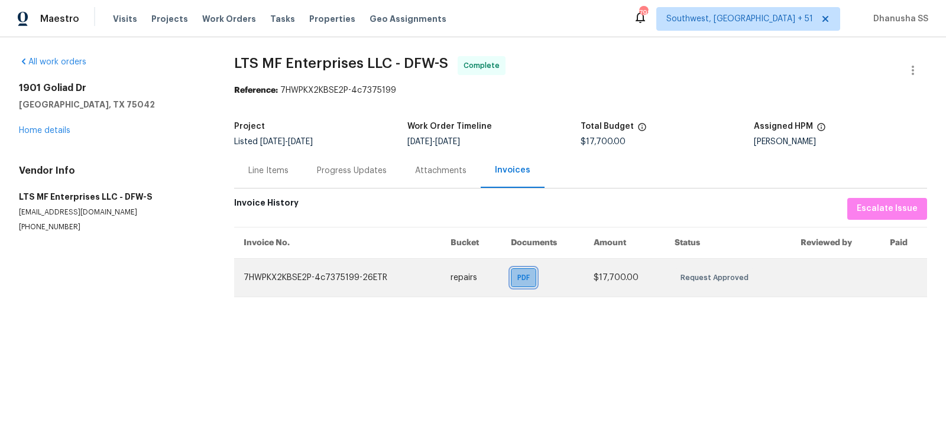
click at [517, 279] on span "PDF" at bounding box center [525, 278] width 17 height 12
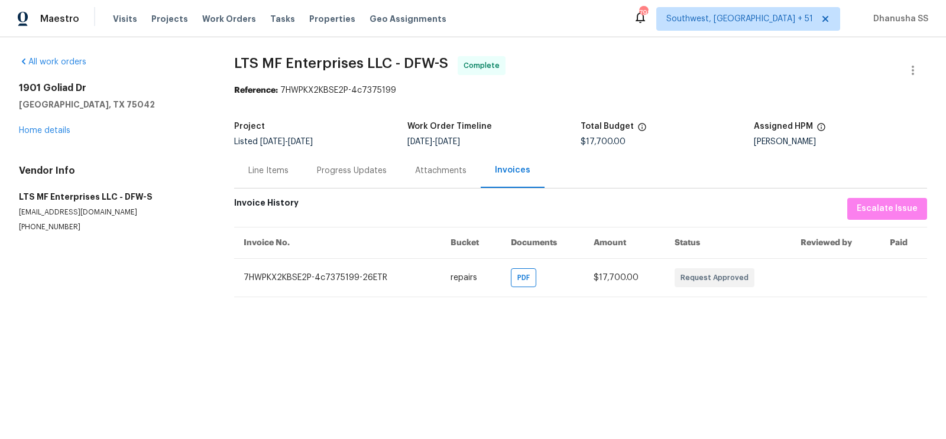
click at [276, 177] on div "Line Items" at bounding box center [268, 171] width 40 height 12
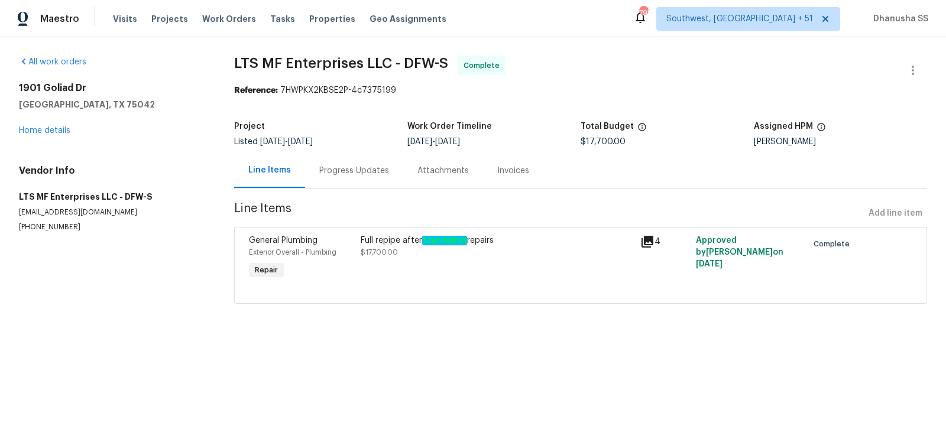
click at [276, 177] on div "Line Items" at bounding box center [269, 170] width 71 height 35
click at [274, 171] on div "Line Items" at bounding box center [269, 170] width 43 height 12
click at [232, 18] on span "Work Orders" at bounding box center [229, 19] width 54 height 12
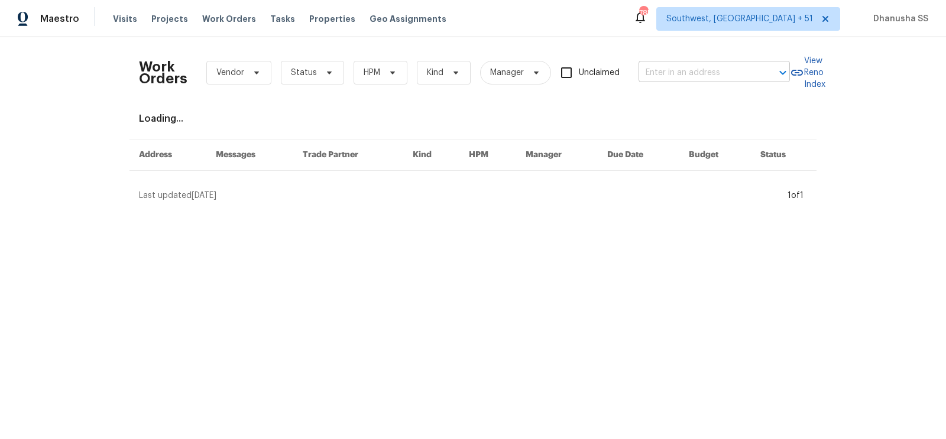
click at [672, 78] on input "text" at bounding box center [698, 73] width 118 height 18
paste input "10215 Celtic Ash Dr, Ruskin, FL 33573"
type input "10215 Celtic Ash Dr, Ruskin, FL 33573"
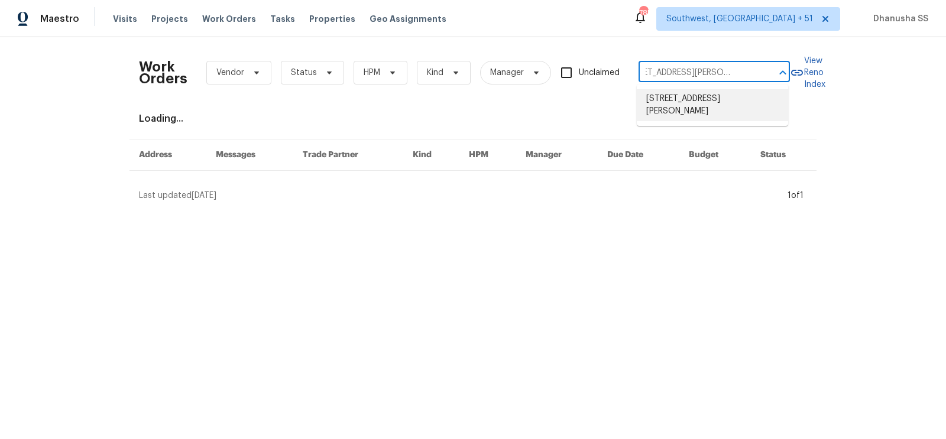
click at [696, 101] on li "10215 Celtic Ash Dr, Ruskin, FL 33573" at bounding box center [712, 105] width 151 height 32
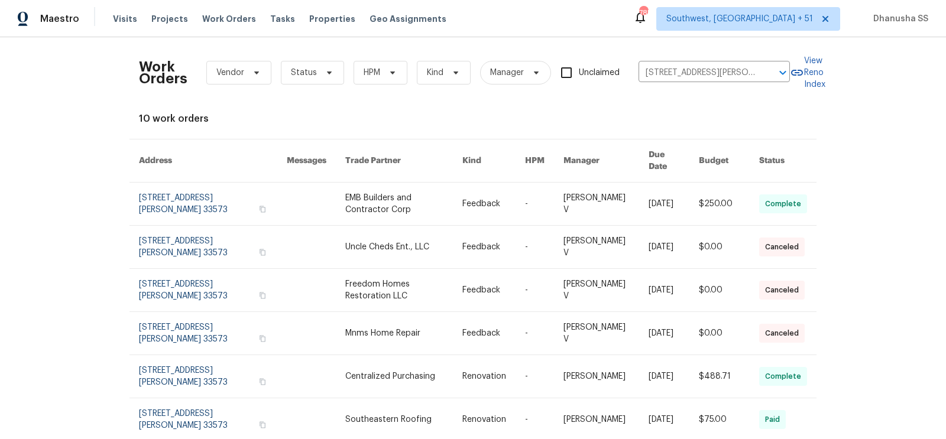
click at [526, 192] on td "-" at bounding box center [535, 204] width 38 height 43
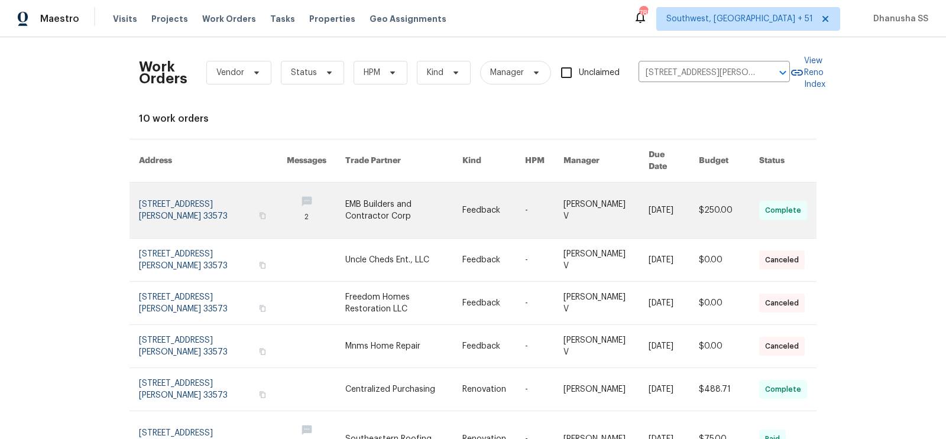
click at [468, 192] on link at bounding box center [493, 211] width 63 height 56
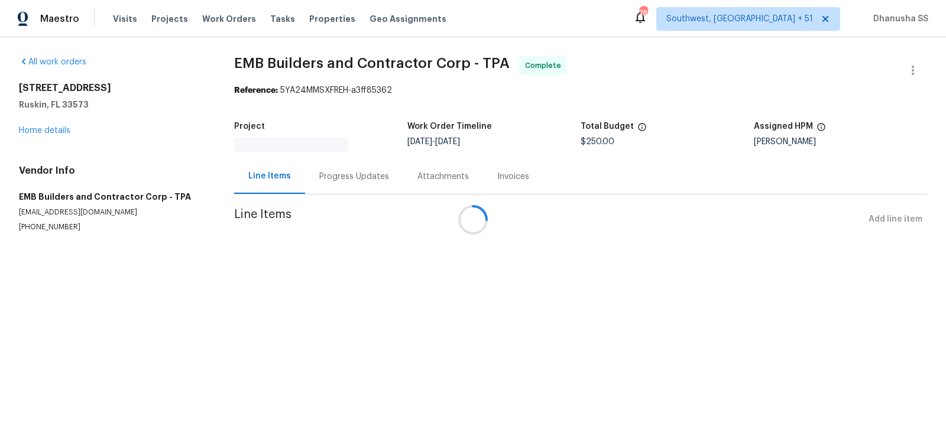
click at [47, 124] on div "10215 Celtic Ash Dr Ruskin, FL 33573 Home details" at bounding box center [112, 109] width 187 height 54
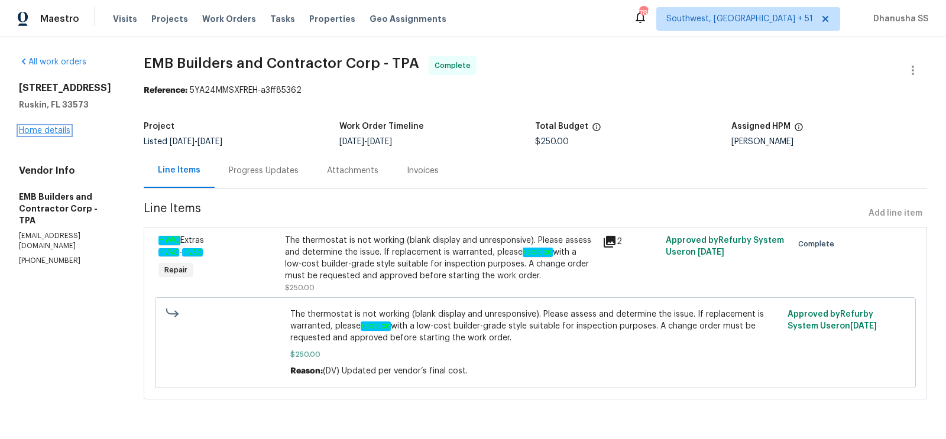
click at [47, 128] on link "Home details" at bounding box center [44, 131] width 51 height 8
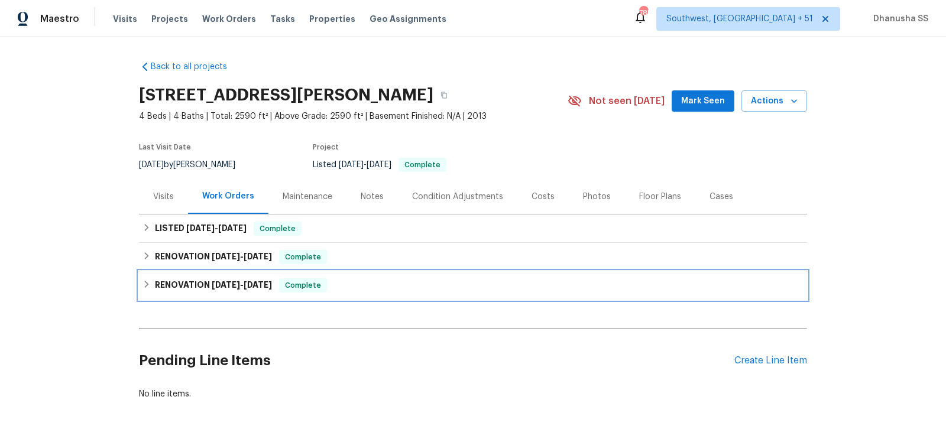
click at [352, 297] on div "RENOVATION 6/25/25 - 6/30/25 Complete" at bounding box center [473, 285] width 668 height 28
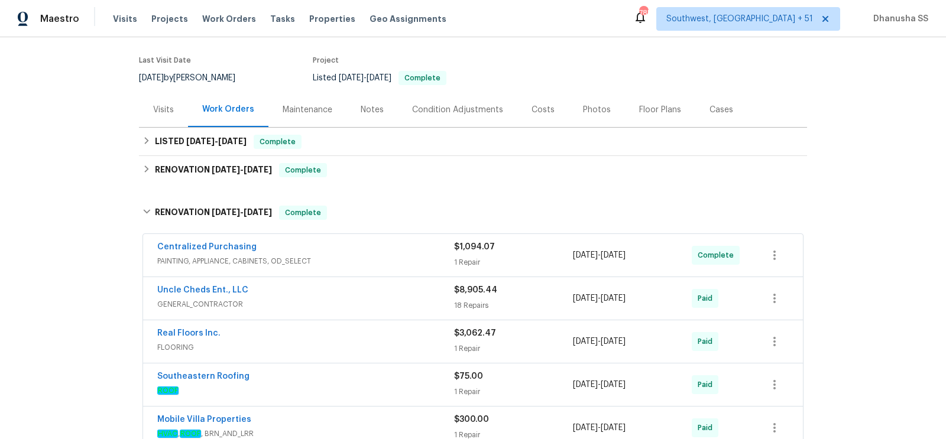
click at [402, 248] on div "Centralized Purchasing" at bounding box center [305, 248] width 297 height 14
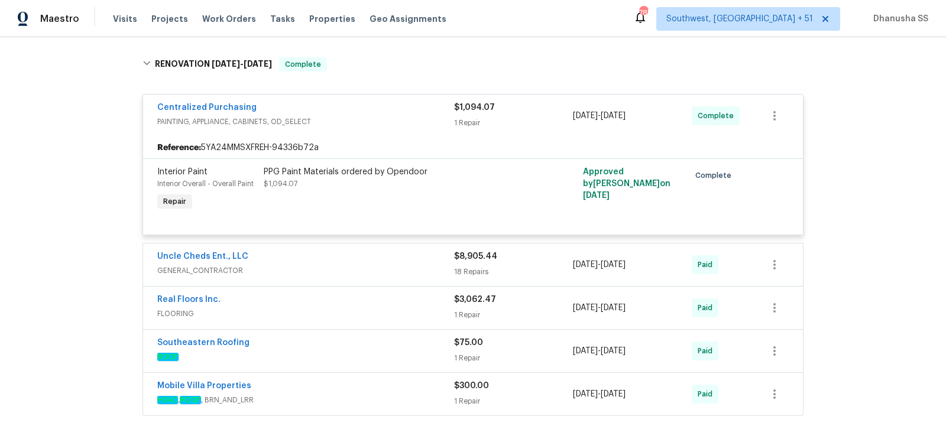
scroll to position [87, 0]
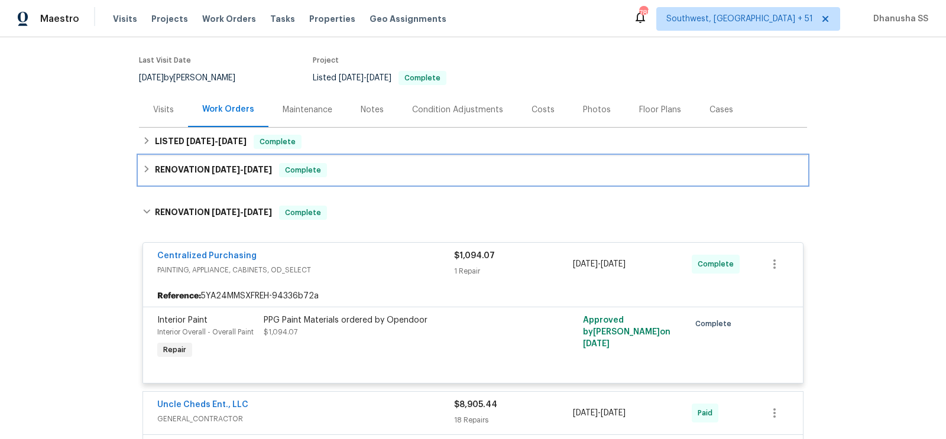
click at [365, 170] on div "RENOVATION 7/7/25 - 7/7/25 Complete" at bounding box center [473, 170] width 661 height 14
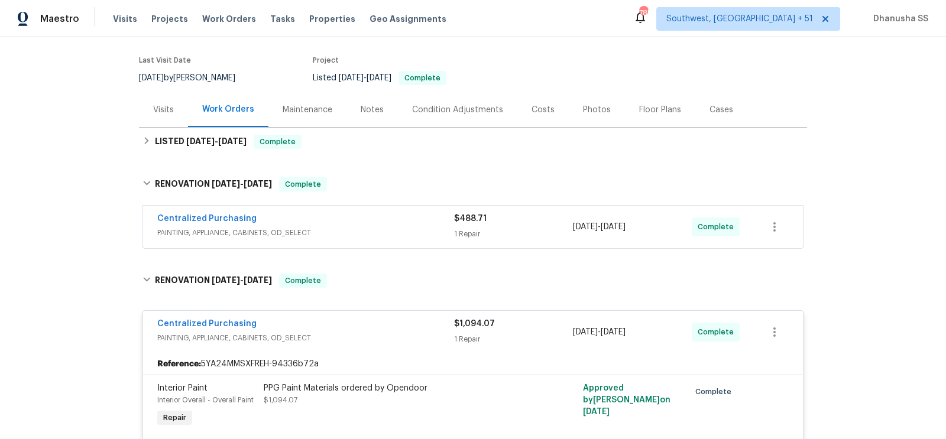
click at [400, 227] on span "PAINTING, APPLIANCE, CABINETS, OD_SELECT" at bounding box center [305, 233] width 297 height 12
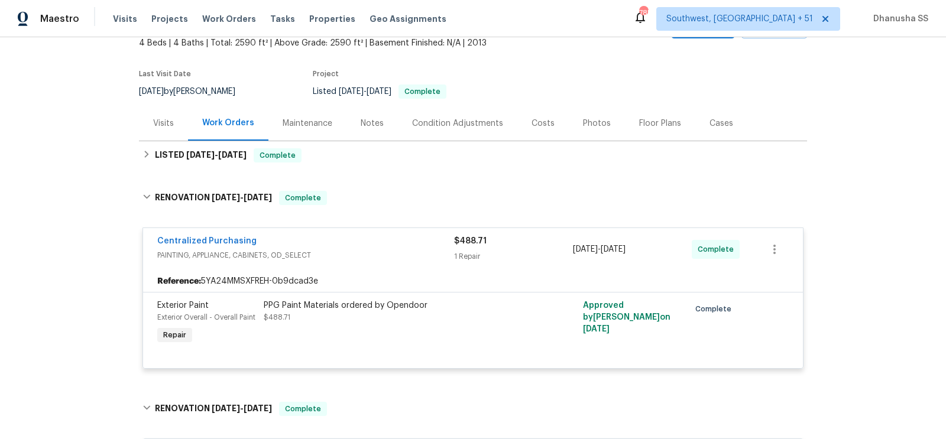
scroll to position [61, 0]
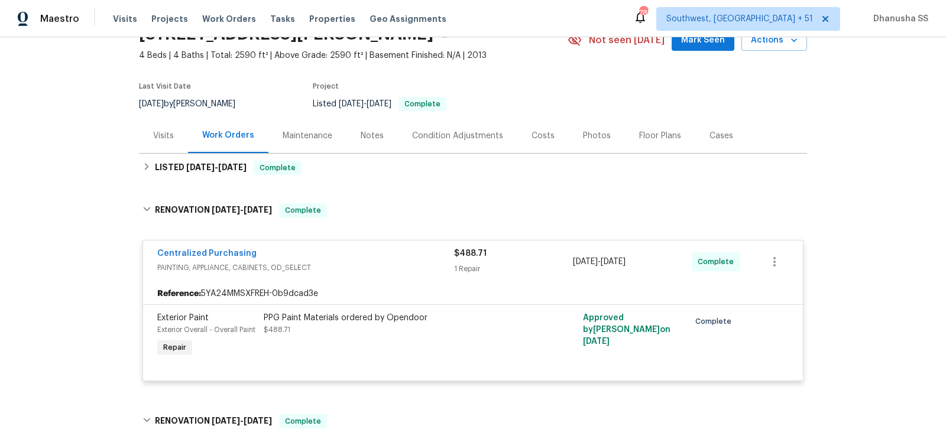
click at [377, 183] on div "Back to all projects 10215 Celtic Ash Dr, Ruskin, FL 33573 4 Beds | 4 Baths | T…" at bounding box center [473, 439] width 668 height 897
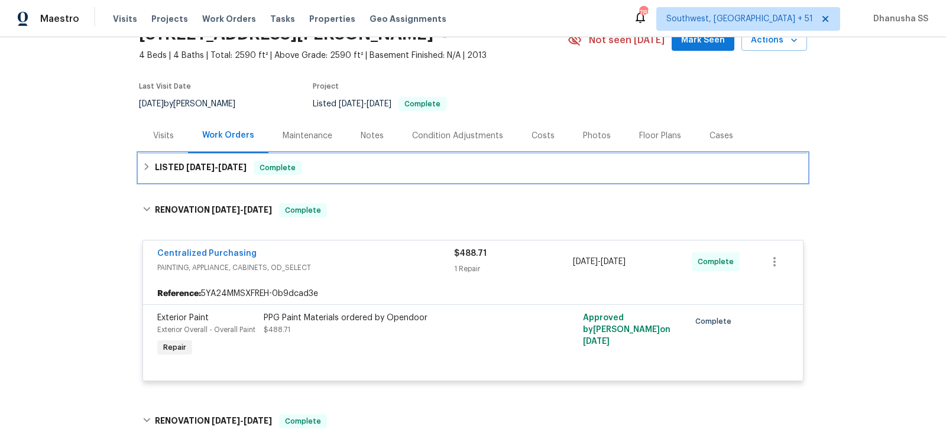
click at [380, 173] on div "LISTED 9/3/25 - 9/8/25 Complete" at bounding box center [473, 168] width 661 height 14
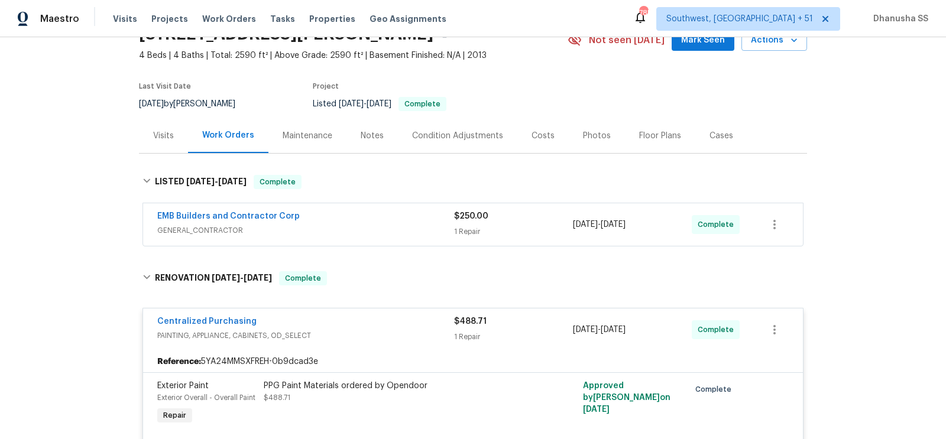
click at [413, 223] on div "EMB Builders and Contractor Corp" at bounding box center [305, 218] width 297 height 14
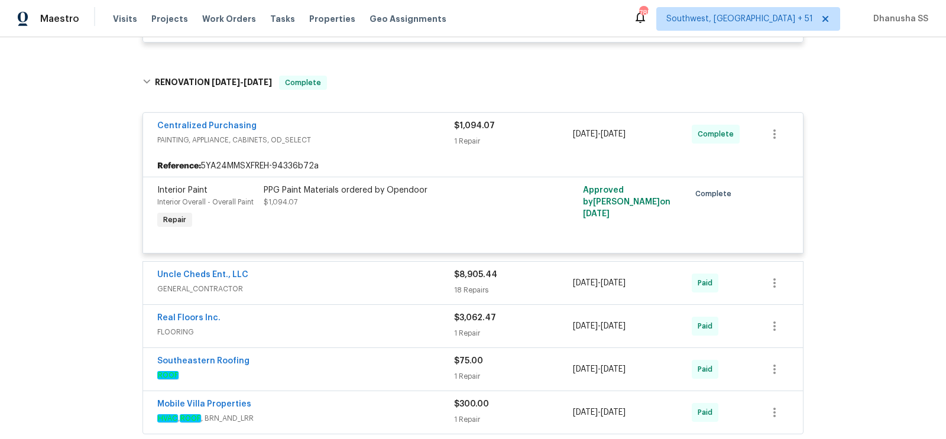
scroll to position [865, 0]
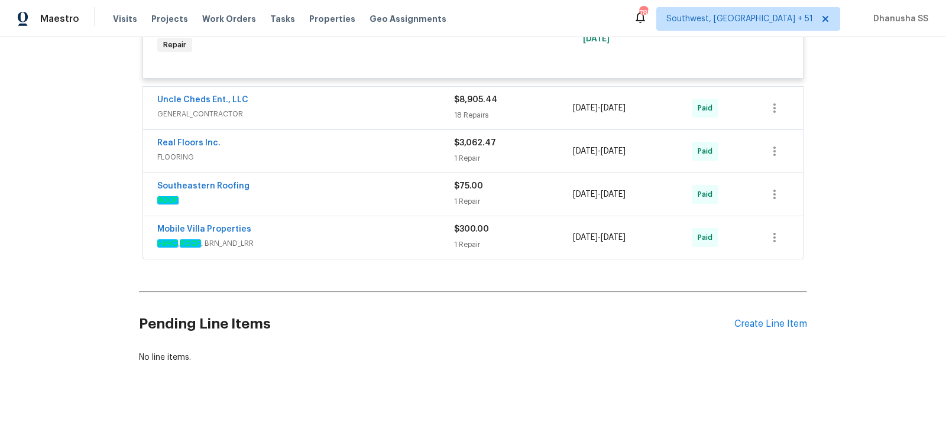
click at [406, 98] on div "Uncle Cheds Ent., LLC" at bounding box center [305, 101] width 297 height 14
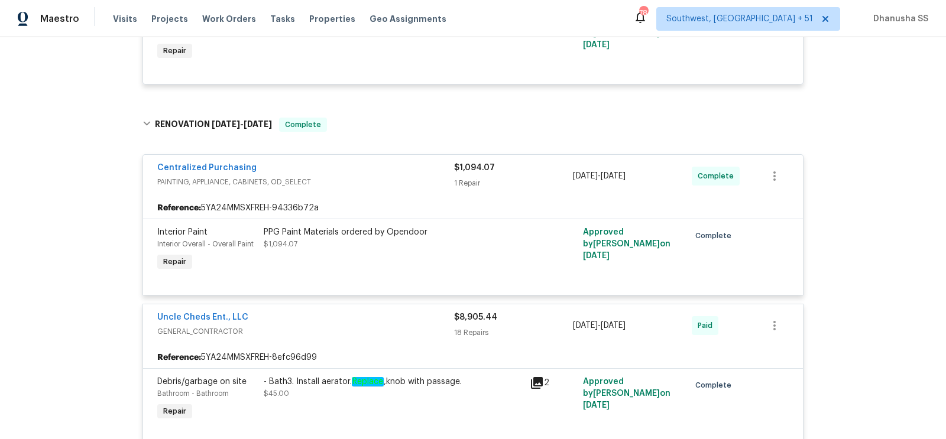
scroll to position [0, 0]
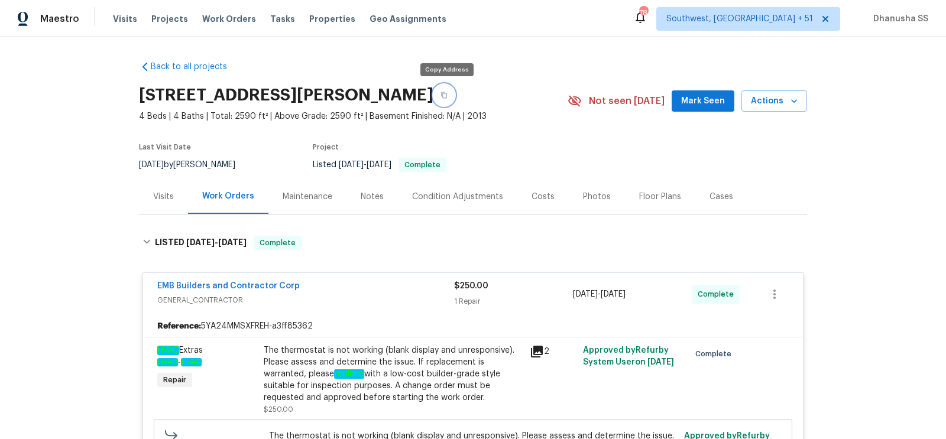
click at [442, 92] on icon "button" at bounding box center [444, 95] width 6 height 7
click at [220, 15] on span "Work Orders" at bounding box center [229, 19] width 54 height 12
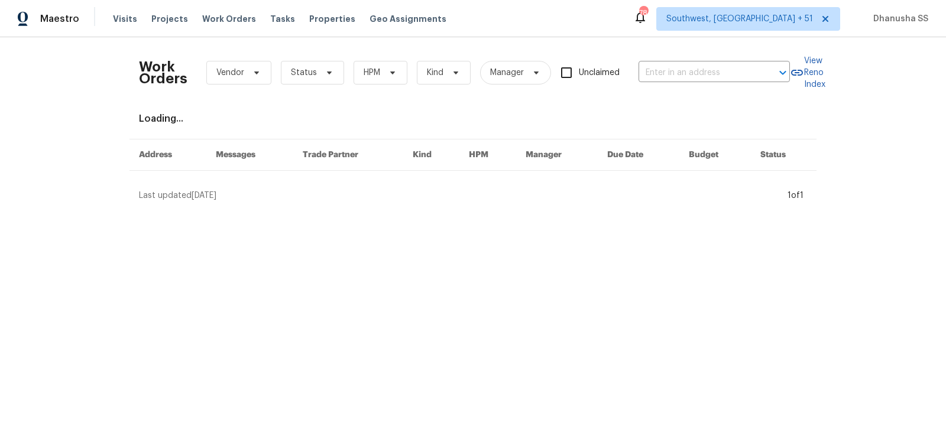
click at [658, 83] on div "Work Orders Vendor Status HPM Kind Manager Unclaimed ​" at bounding box center [464, 73] width 651 height 52
click at [658, 82] on input "text" at bounding box center [698, 73] width 118 height 18
paste input "1105 Buccaneer Blvd, Green Cove Springs, FL 32043"
type input "1105 Buccaneer Blvd, Green Cove Springs, FL 32043"
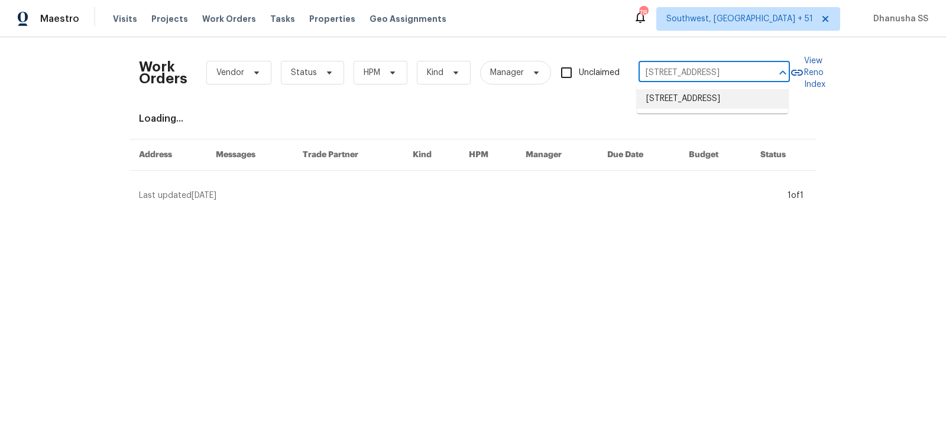
click at [660, 108] on li "1105 Buccaneer Blvd, Green Cove Springs, FL 32043" at bounding box center [712, 99] width 151 height 20
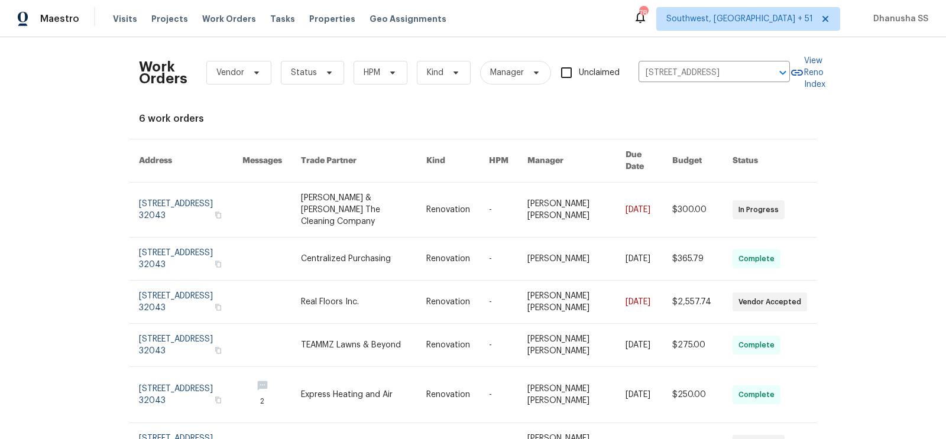
click at [394, 222] on link at bounding box center [363, 210] width 125 height 54
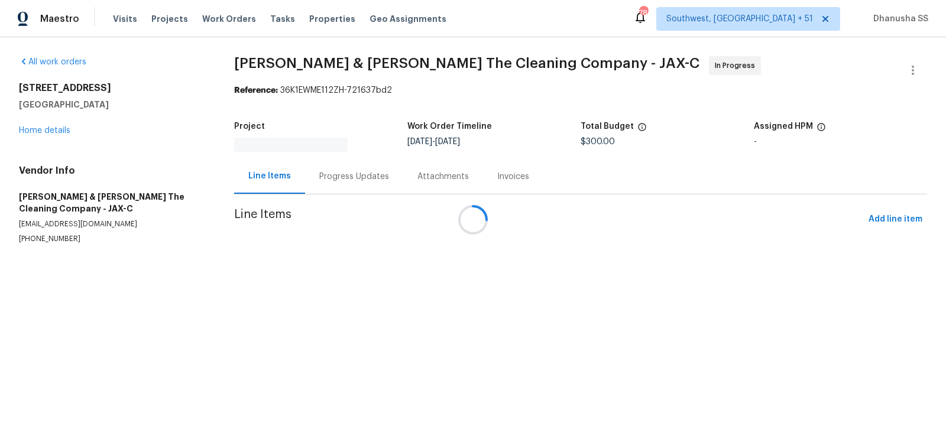
click at [48, 134] on div at bounding box center [473, 219] width 946 height 439
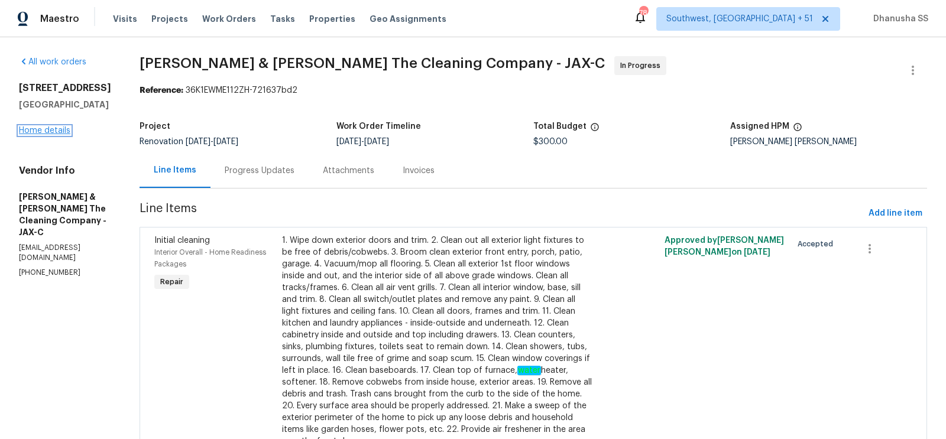
click at [51, 129] on link "Home details" at bounding box center [44, 131] width 51 height 8
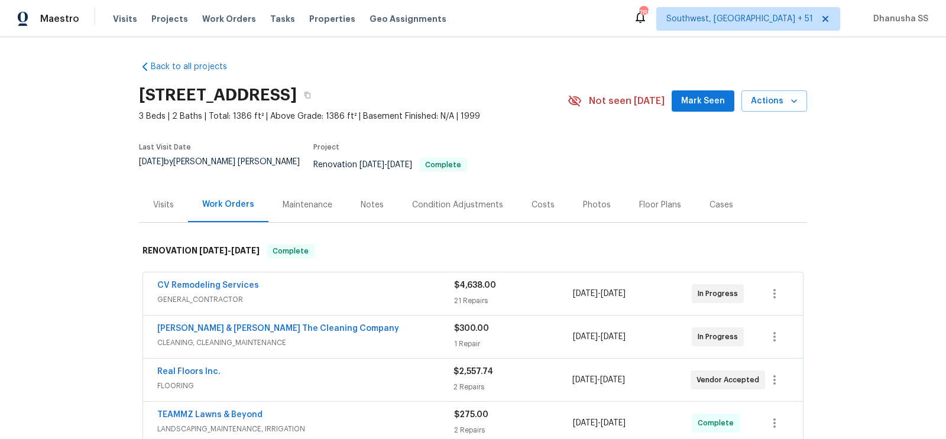
click at [151, 203] on div "Visits" at bounding box center [163, 204] width 49 height 35
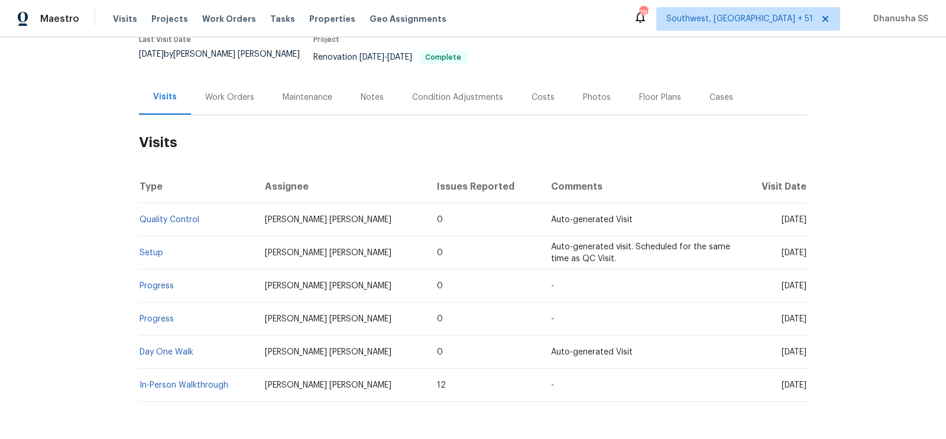
scroll to position [142, 0]
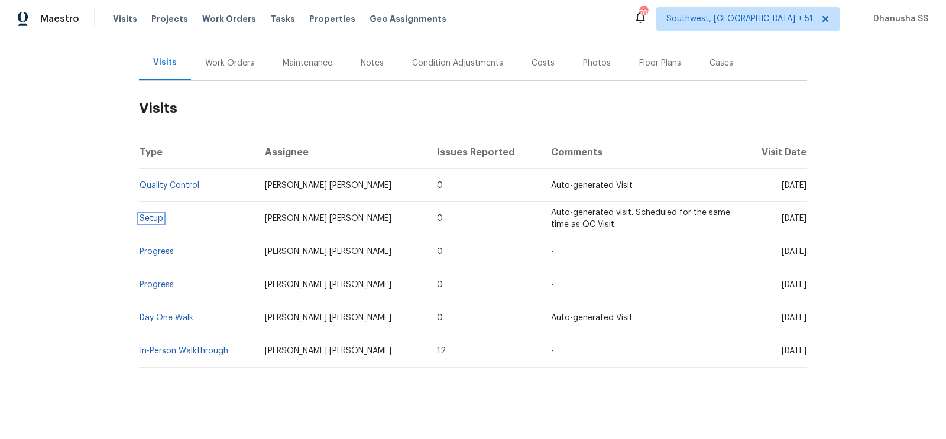
click at [151, 215] on link "Setup" at bounding box center [152, 219] width 24 height 8
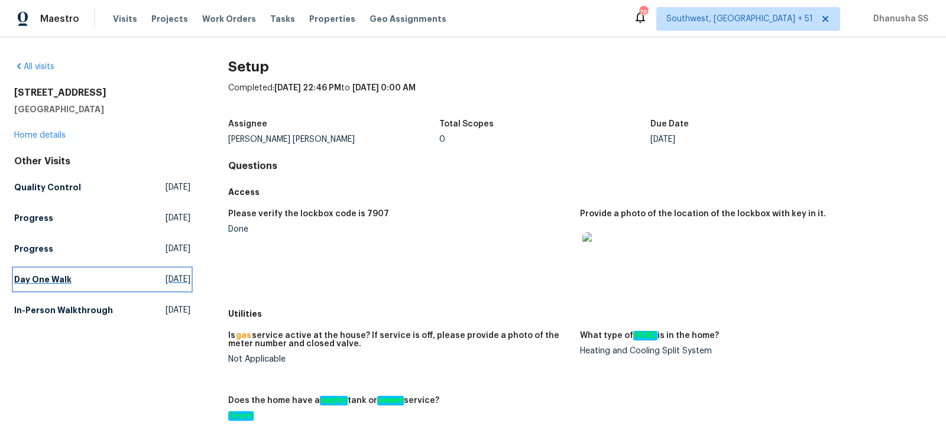
click at [106, 274] on link "Day One Walk Wed, Sep 03 2025" at bounding box center [102, 279] width 176 height 21
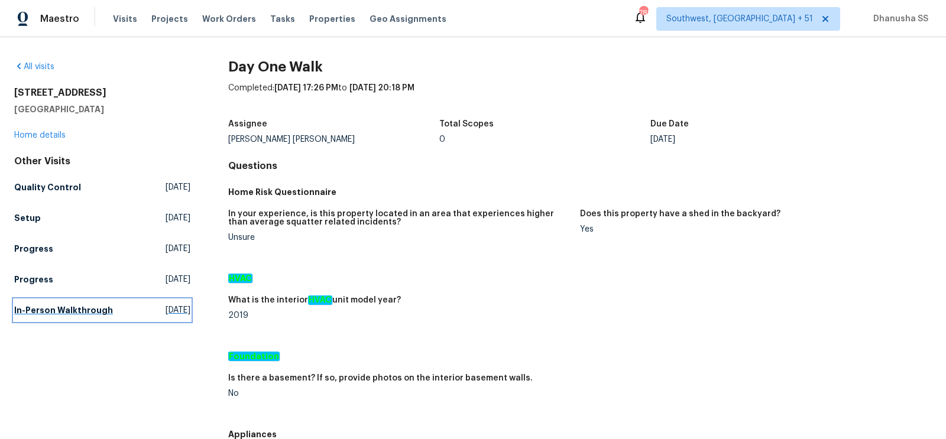
click at [130, 314] on link "In-Person Walkthrough Fri, Jul 11 2025" at bounding box center [102, 310] width 176 height 21
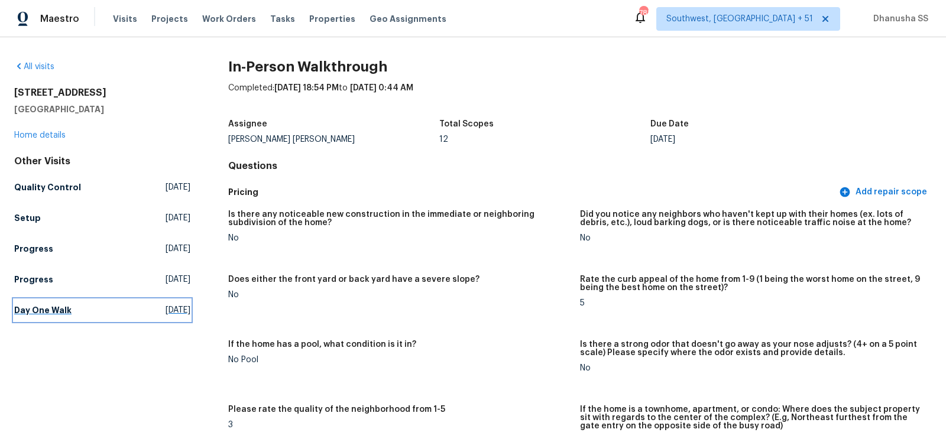
click at [166, 310] on span "Wed, Sep 03 2025" at bounding box center [178, 311] width 25 height 12
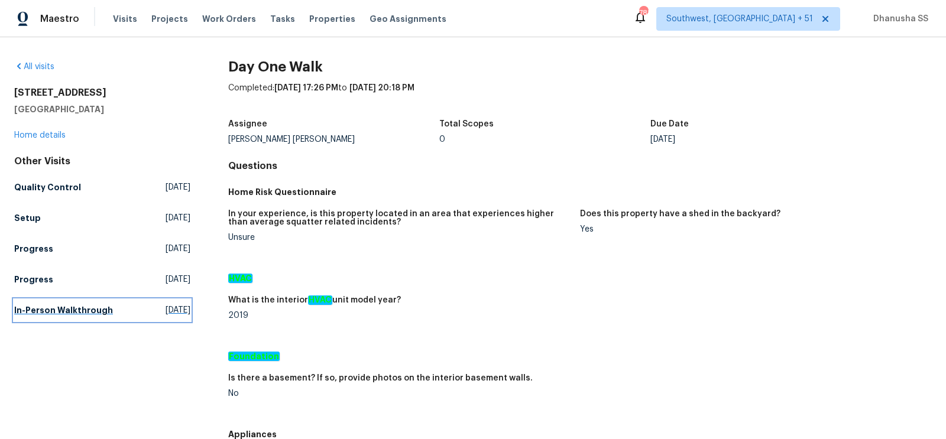
click at [40, 309] on h5 "In-Person Walkthrough" at bounding box center [63, 311] width 99 height 12
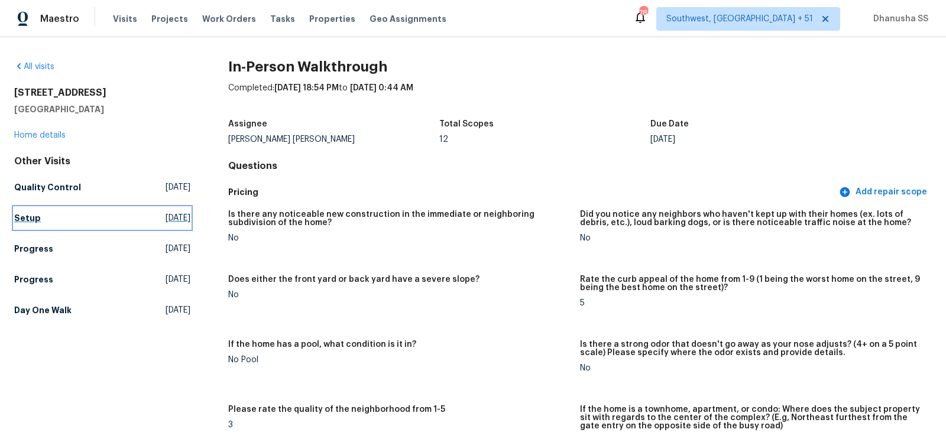
click at [29, 215] on h5 "Setup" at bounding box center [27, 218] width 27 height 12
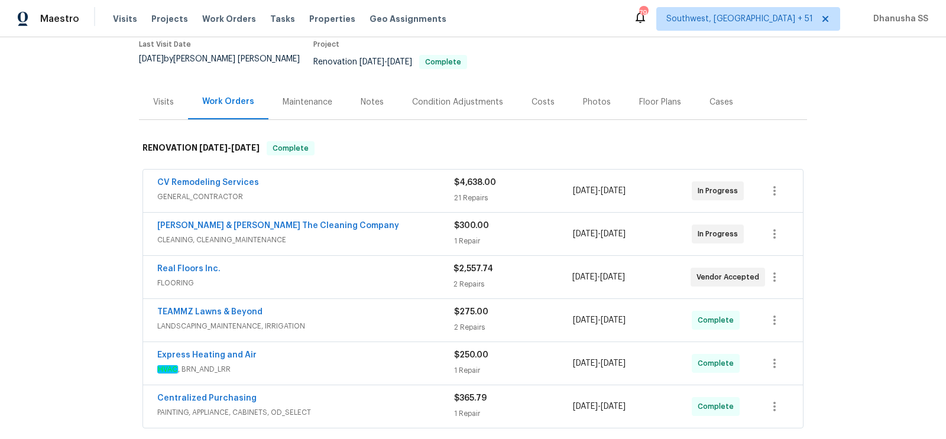
scroll to position [264, 0]
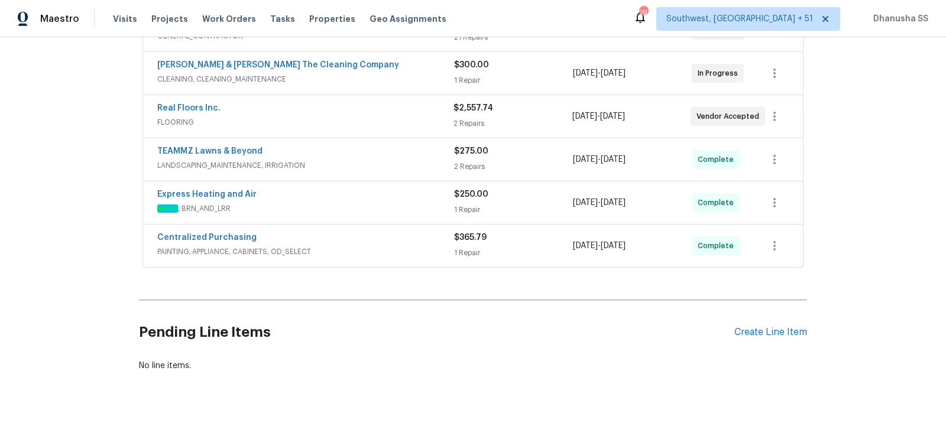
click at [400, 246] on span "PAINTING, APPLIANCE, CABINETS, OD_SELECT" at bounding box center [305, 252] width 297 height 12
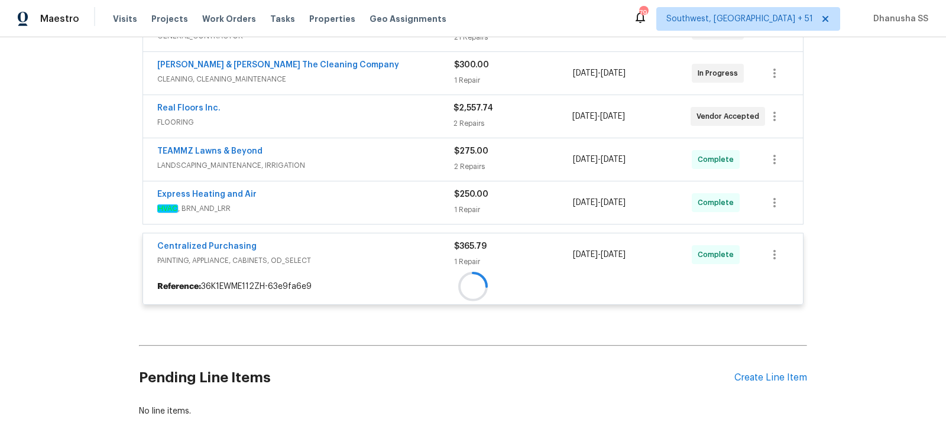
scroll to position [309, 0]
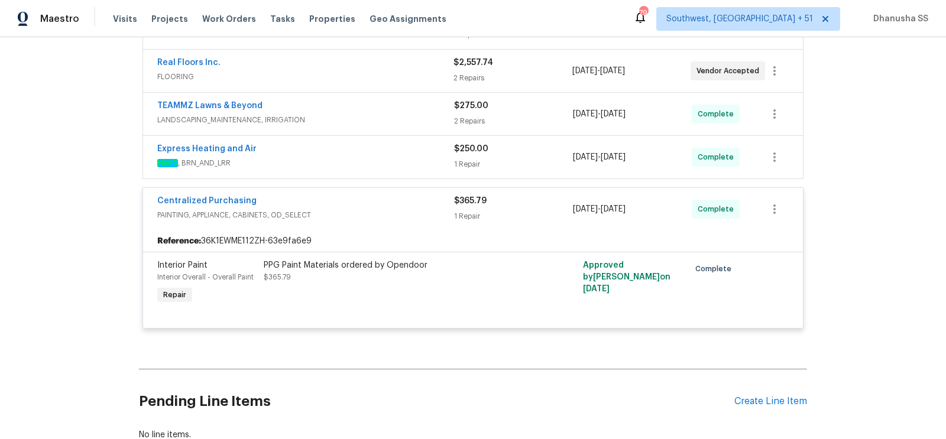
click at [407, 143] on div "Express Heating and Air" at bounding box center [305, 150] width 297 height 14
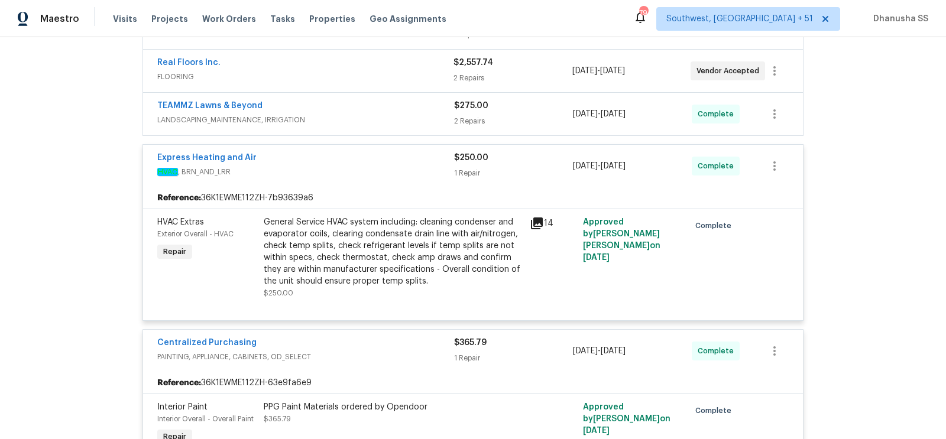
click at [421, 114] on span "LANDSCAPING_MAINTENANCE, IRRIGATION" at bounding box center [305, 120] width 297 height 12
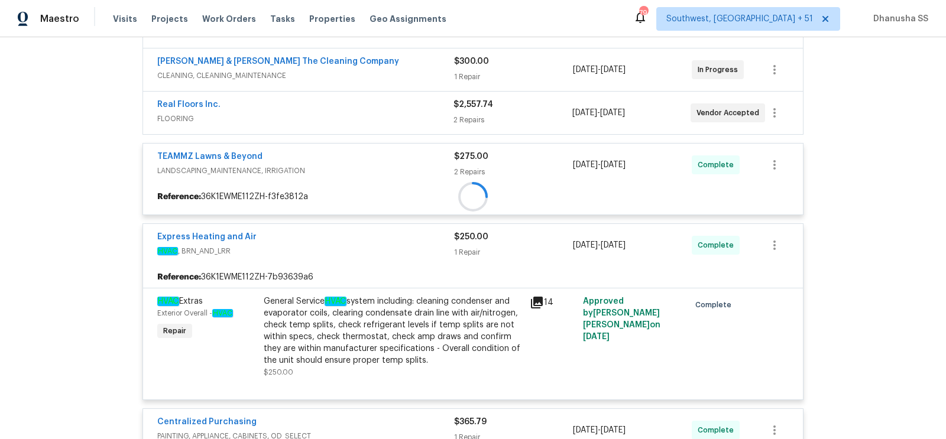
scroll to position [268, 0]
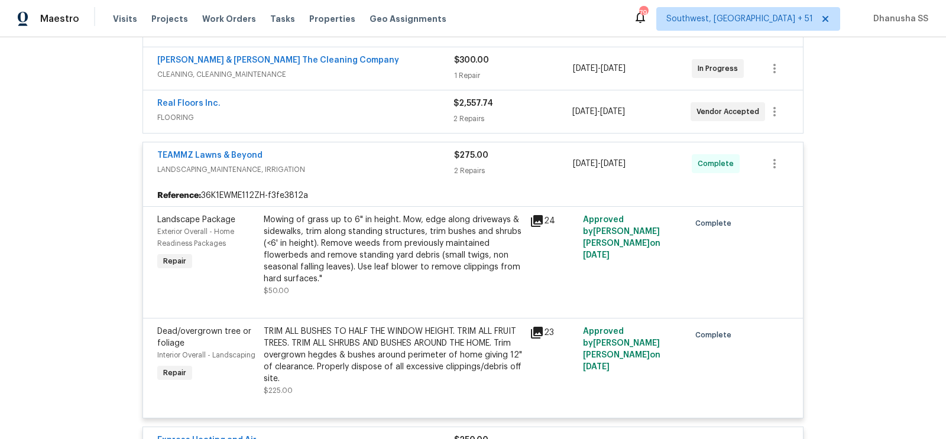
click at [420, 112] on span "FLOORING" at bounding box center [305, 118] width 296 height 12
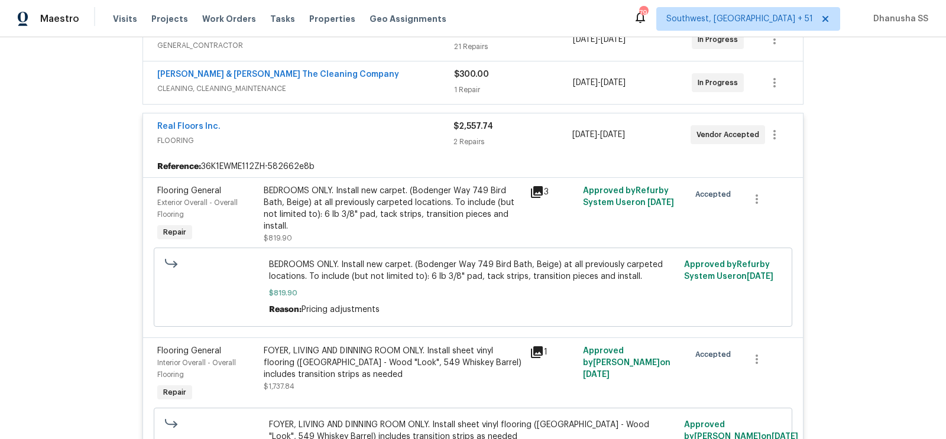
scroll to position [209, 0]
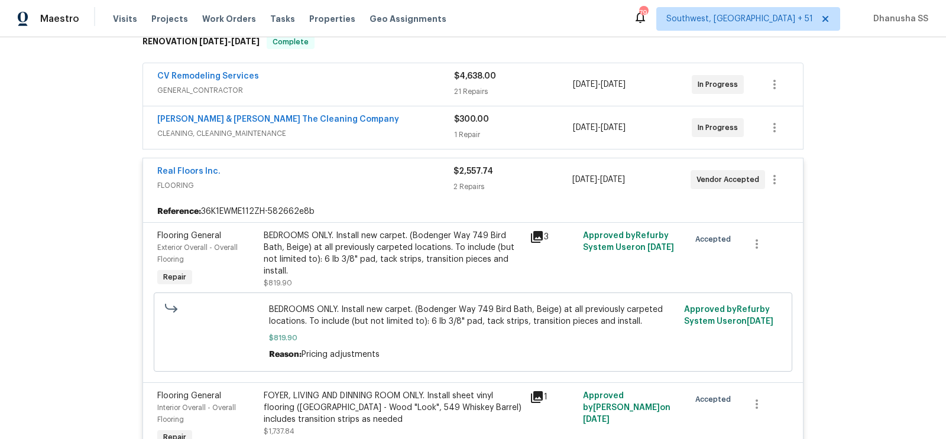
click at [420, 128] on span "CLEANING, CLEANING_MAINTENANCE" at bounding box center [305, 134] width 297 height 12
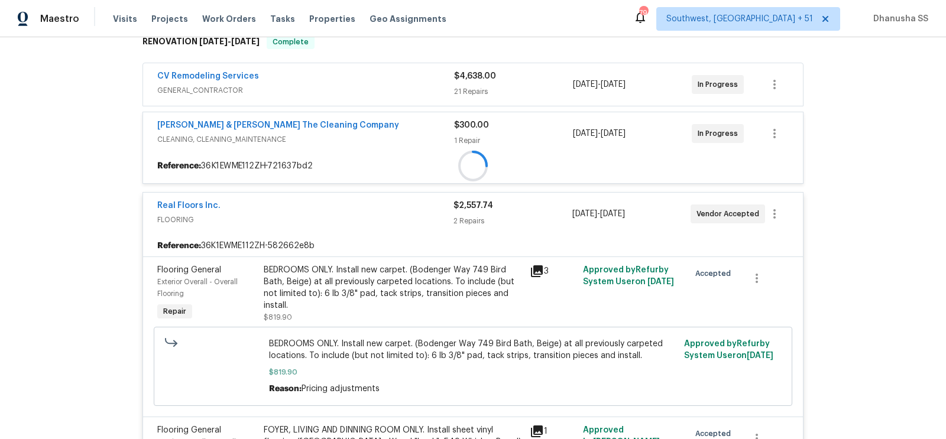
scroll to position [169, 0]
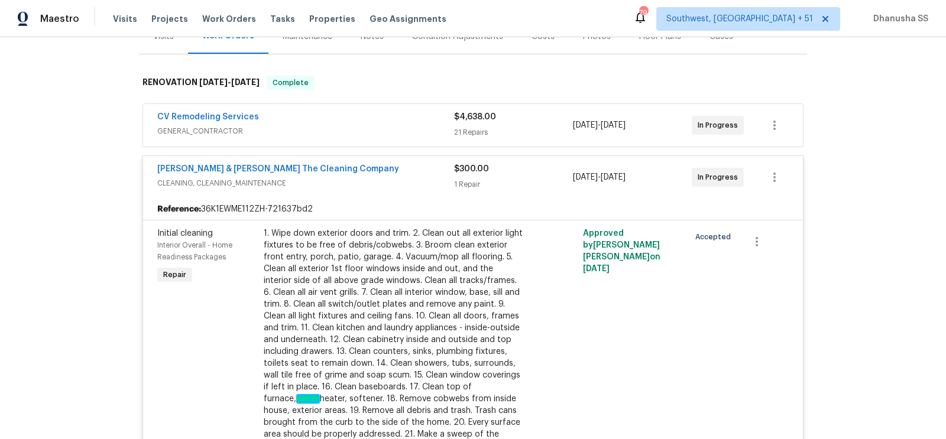
click at [416, 111] on div "CV Remodeling Services" at bounding box center [305, 118] width 297 height 14
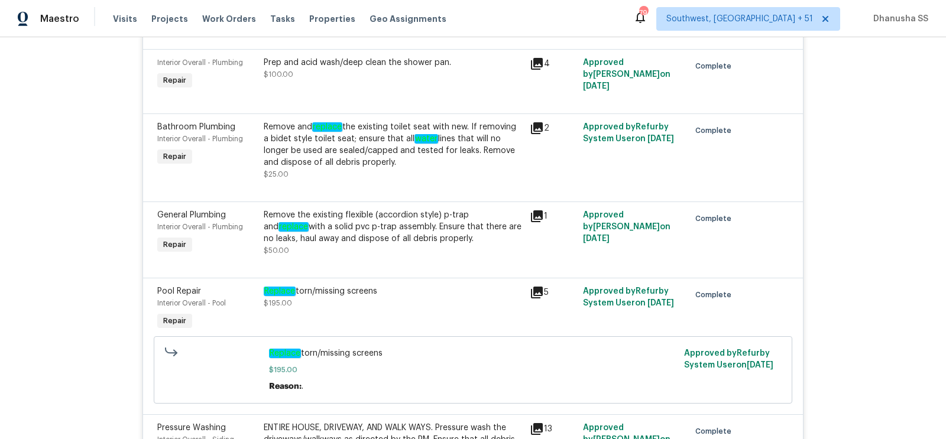
scroll to position [1637, 0]
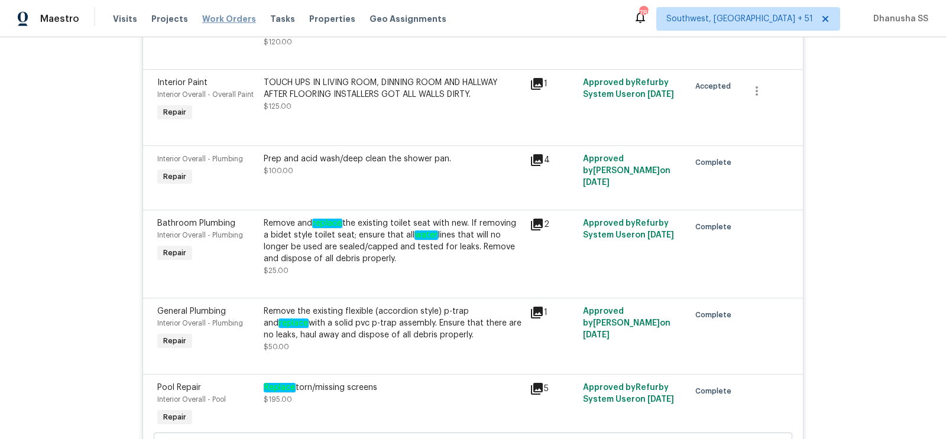
click at [223, 21] on span "Work Orders" at bounding box center [229, 19] width 54 height 12
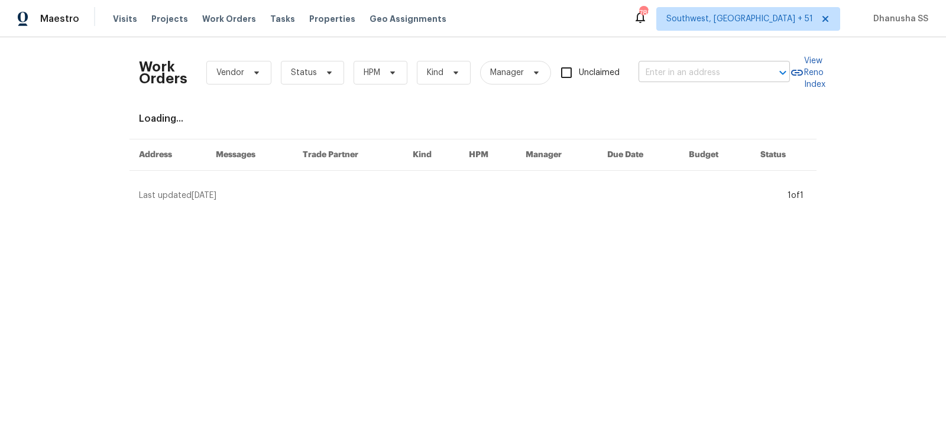
click at [675, 69] on input "text" at bounding box center [698, 73] width 118 height 18
paste input "1508 Hodge Rd, Knightdale, NC 27545"
type input "1508 Hodge Rd, Knightdale, NC 27545"
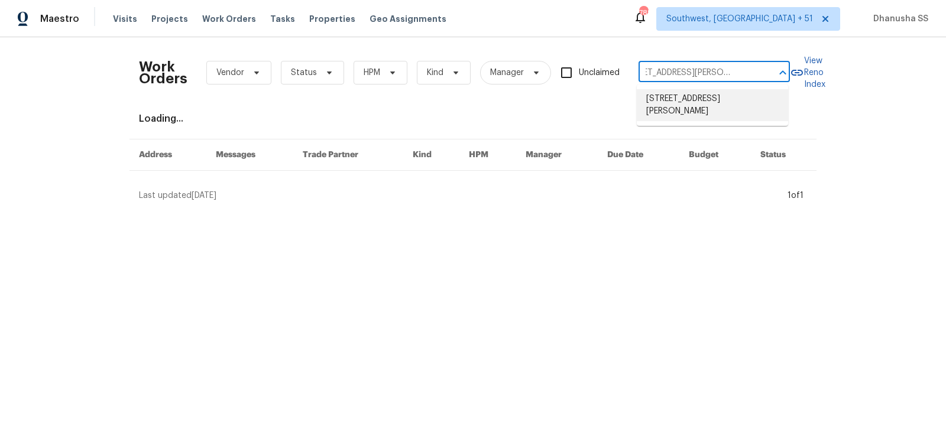
click at [665, 98] on li "1508 Hodge Rd, Knightdale, NC 27545" at bounding box center [712, 105] width 151 height 32
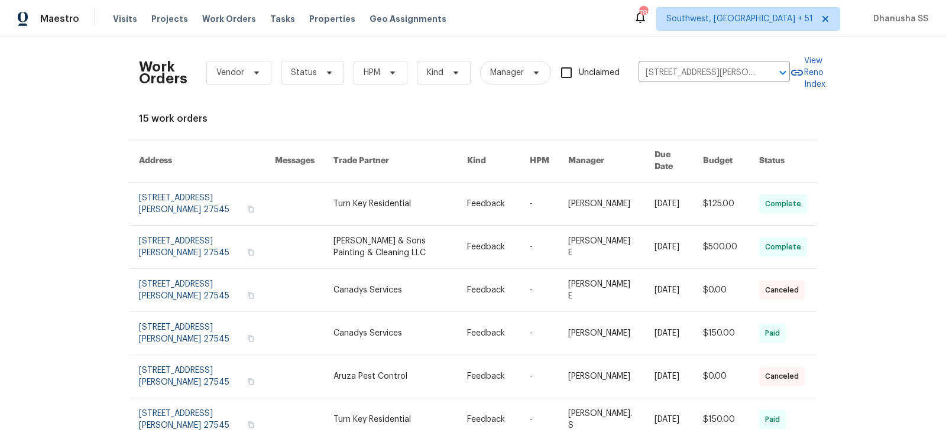
click at [474, 183] on link at bounding box center [498, 204] width 63 height 43
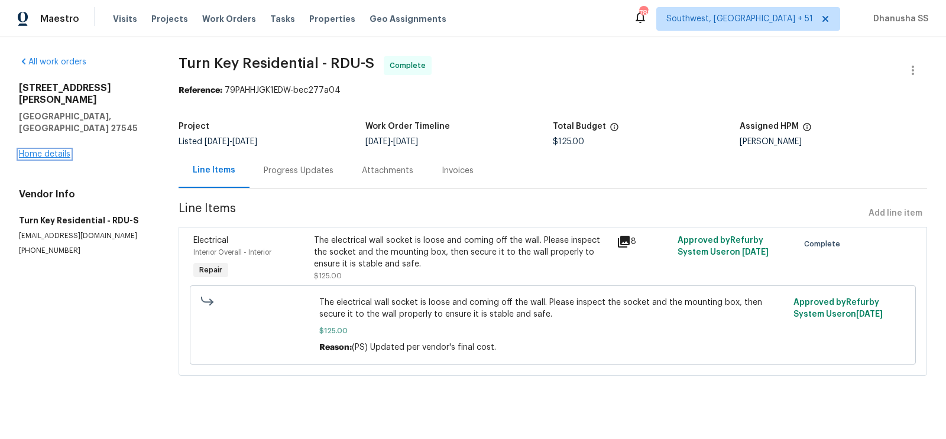
click at [53, 150] on link "Home details" at bounding box center [44, 154] width 51 height 8
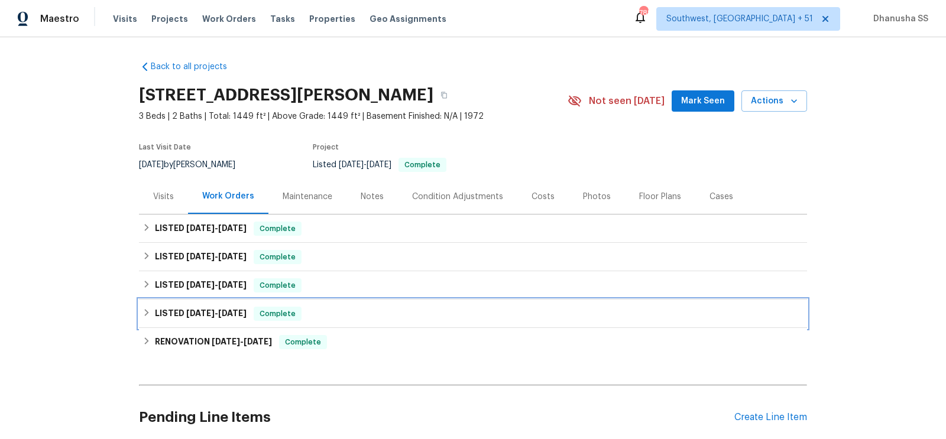
click at [364, 306] on div "LISTED 6/25/25 - 6/26/25 Complete" at bounding box center [473, 314] width 668 height 28
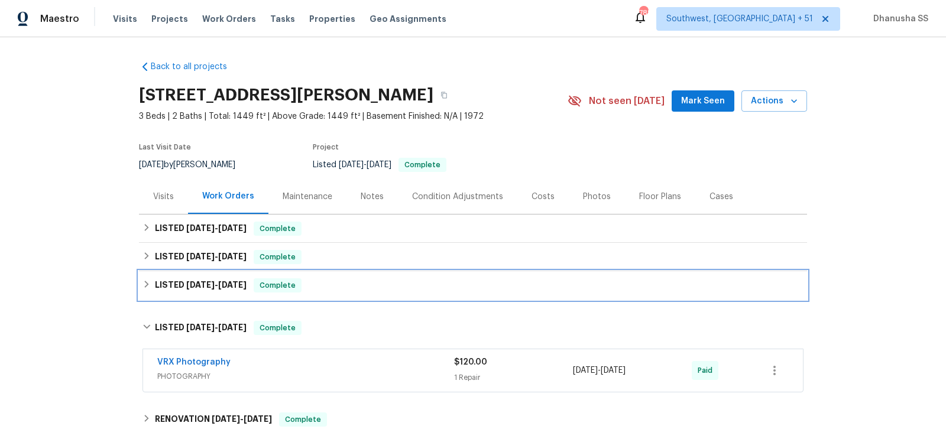
click at [361, 290] on div "LISTED 7/23/25 - 8/1/25 Complete" at bounding box center [473, 286] width 661 height 14
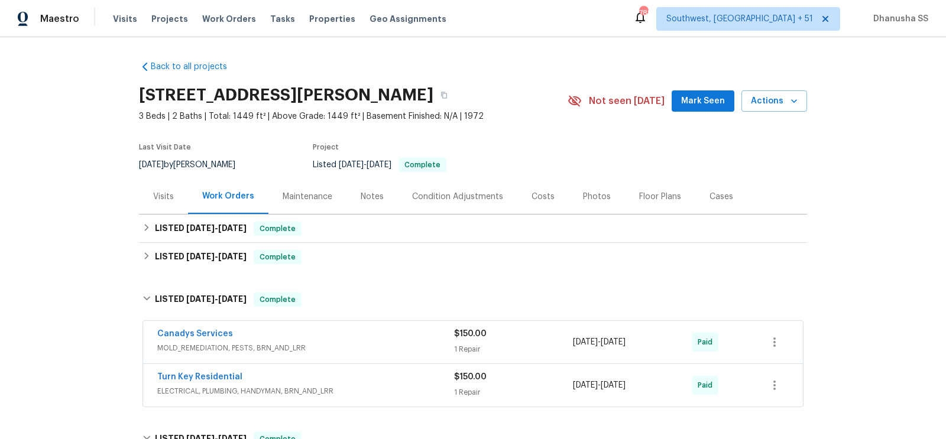
click at [392, 348] on span "MOLD_REMEDIATION, PESTS, BRN_AND_LRR" at bounding box center [305, 348] width 297 height 12
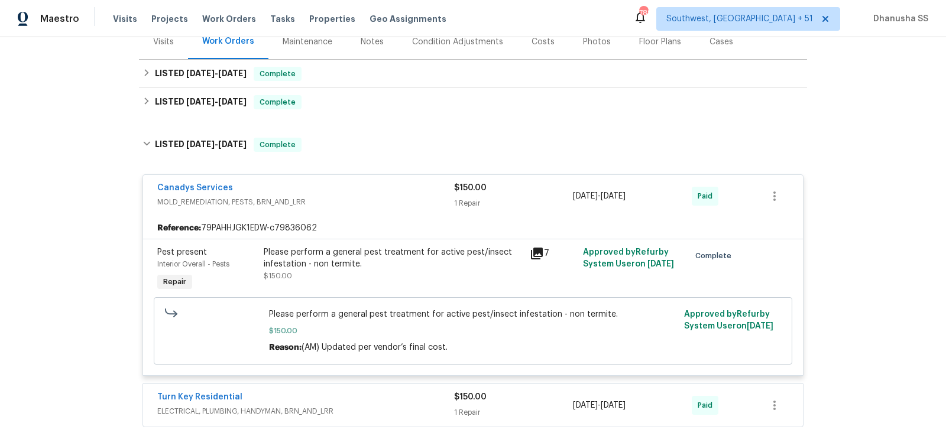
scroll to position [65, 0]
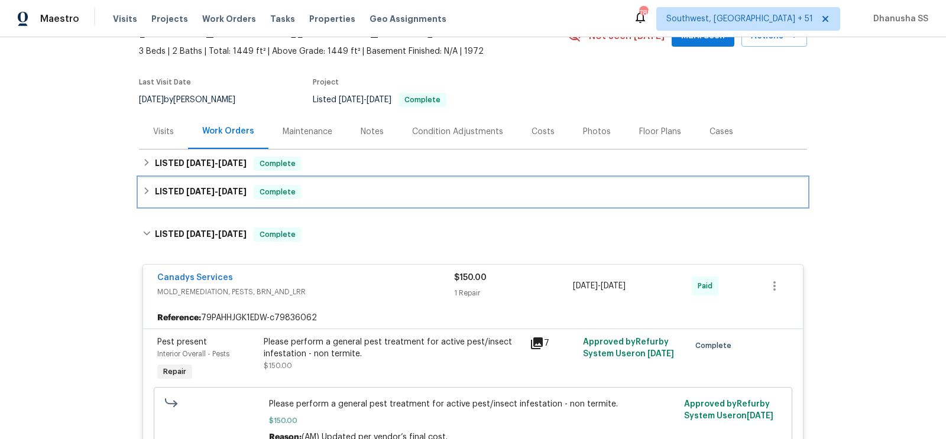
click at [351, 198] on div "LISTED [DATE] - [DATE] Complete" at bounding box center [473, 192] width 661 height 14
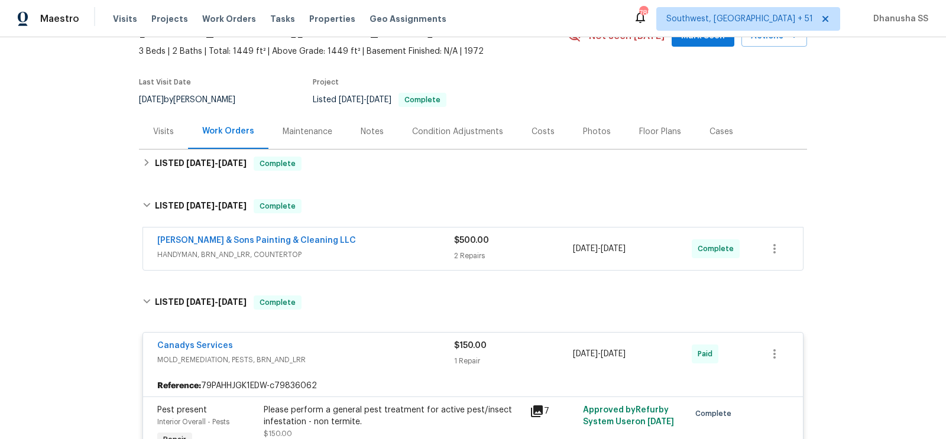
click at [404, 251] on span "HANDYMAN, BRN_AND_LRR, COUNTERTOP" at bounding box center [305, 255] width 297 height 12
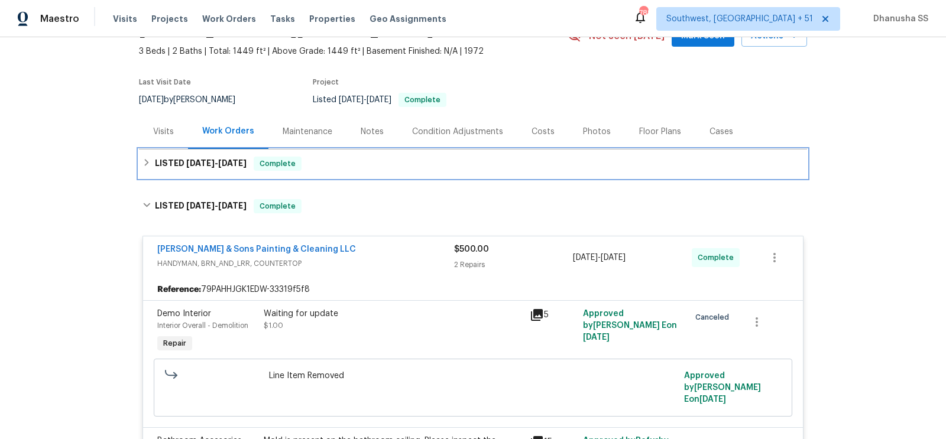
click at [341, 174] on div "LISTED 9/4/25 - 9/8/25 Complete" at bounding box center [473, 164] width 668 height 28
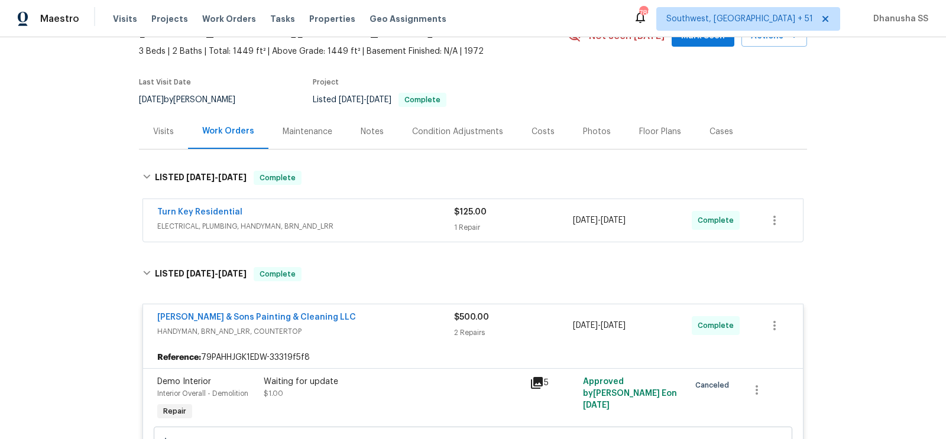
click at [409, 227] on span "ELECTRICAL, PLUMBING, HANDYMAN, BRN_AND_LRR" at bounding box center [305, 227] width 297 height 12
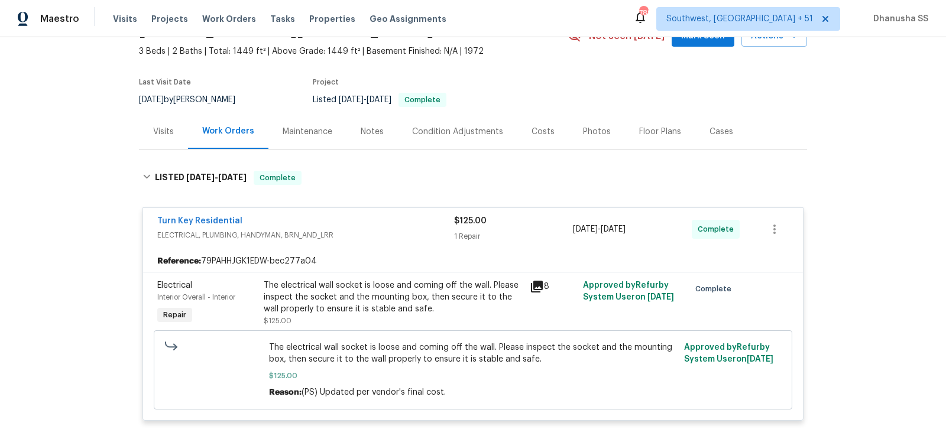
scroll to position [0, 0]
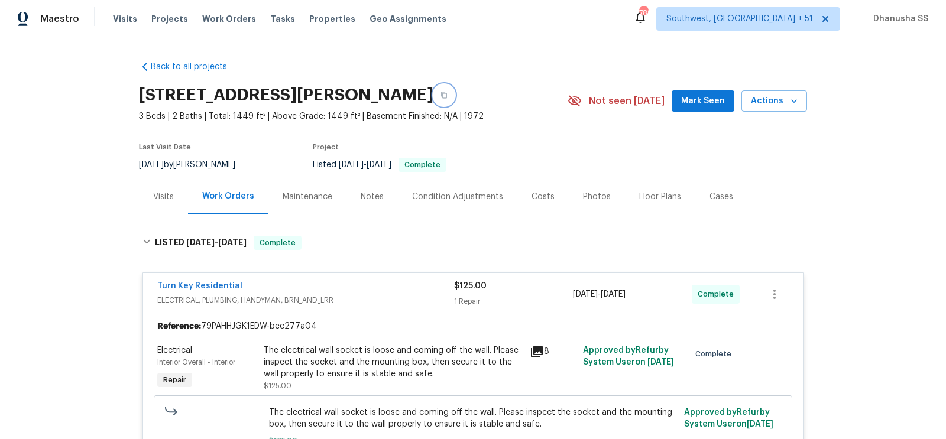
click at [448, 95] on icon "button" at bounding box center [444, 95] width 7 height 7
click at [216, 3] on div "Maestro Visits Projects Work Orders Tasks Properties Geo Assignments 787 Southw…" at bounding box center [473, 18] width 946 height 37
click at [216, 14] on span "Work Orders" at bounding box center [229, 19] width 54 height 12
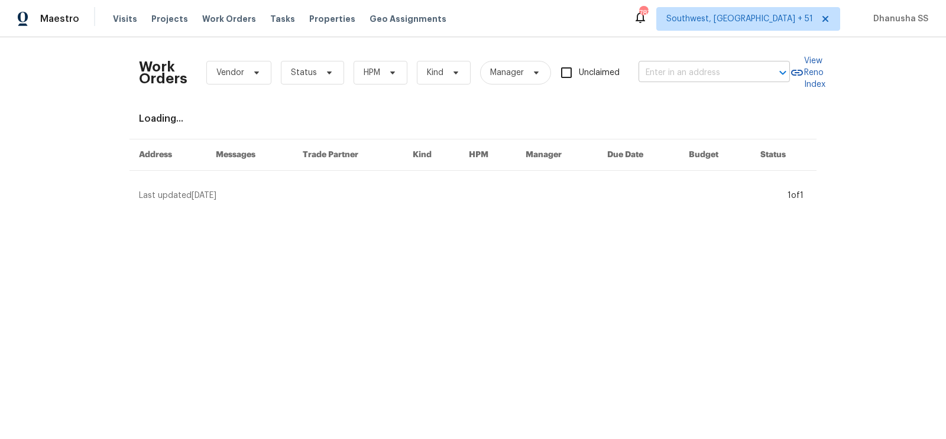
click at [727, 70] on input "text" at bounding box center [698, 73] width 118 height 18
paste input "8110 Enclave Way Unit 101, Sarasota, FL 34243"
type input "8110 Enclave Way Unit 101, Sarasota, FL 34243"
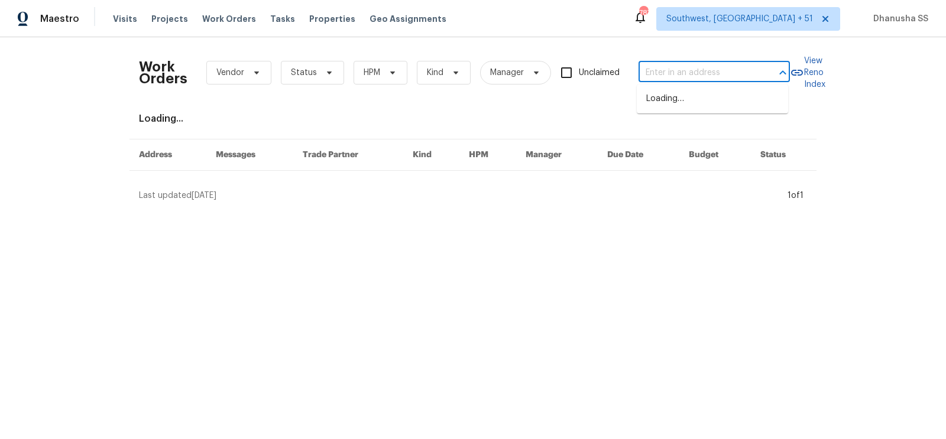
click at [682, 76] on input "text" at bounding box center [698, 73] width 118 height 18
paste input "8110 Enclave Way Unit 101, Sarasota, FL 34243"
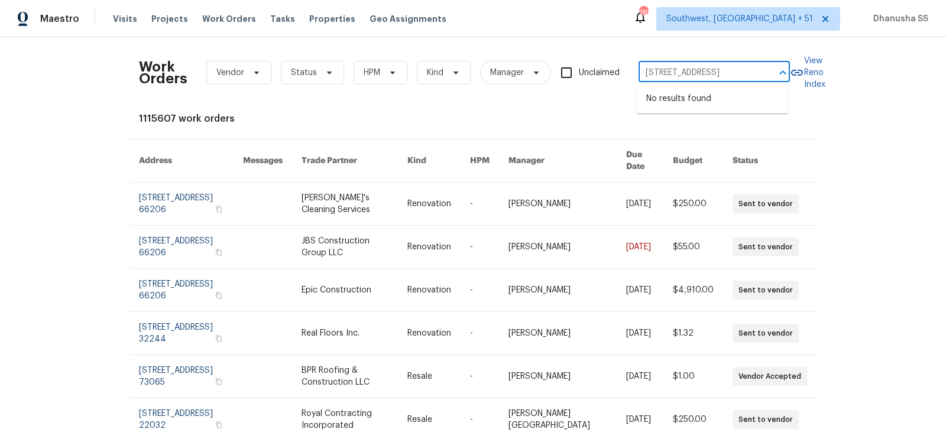
drag, startPoint x: 662, startPoint y: 69, endPoint x: 946, endPoint y: 132, distance: 290.1
click at [946, 132] on div "Work Orders Vendor Status HPM Kind Manager Unclaimed 8110 Enclave Way Unit 101,…" at bounding box center [473, 238] width 946 height 402
type input "8110 Enclave Way"
click at [703, 109] on li "8110 Enclave Way Unit 101, Sarasota, FL 34243" at bounding box center [712, 99] width 151 height 20
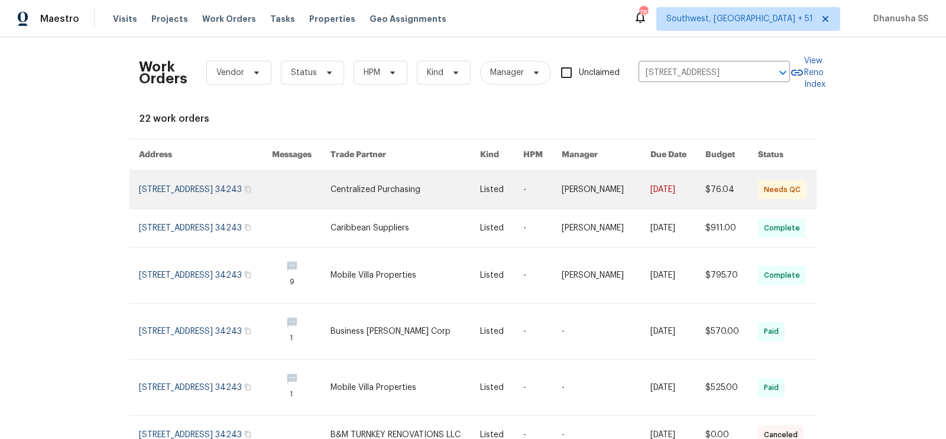
click at [490, 201] on td "Listed" at bounding box center [492, 190] width 43 height 38
click at [370, 185] on link at bounding box center [406, 190] width 150 height 38
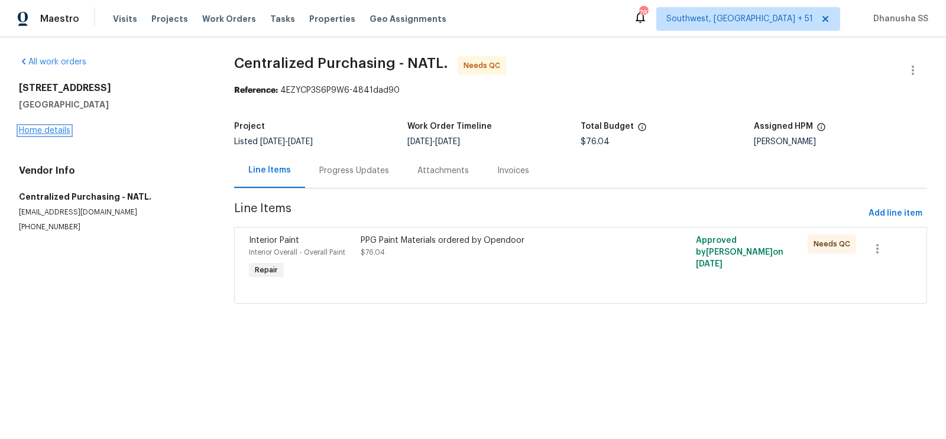
click at [46, 129] on link "Home details" at bounding box center [44, 131] width 51 height 8
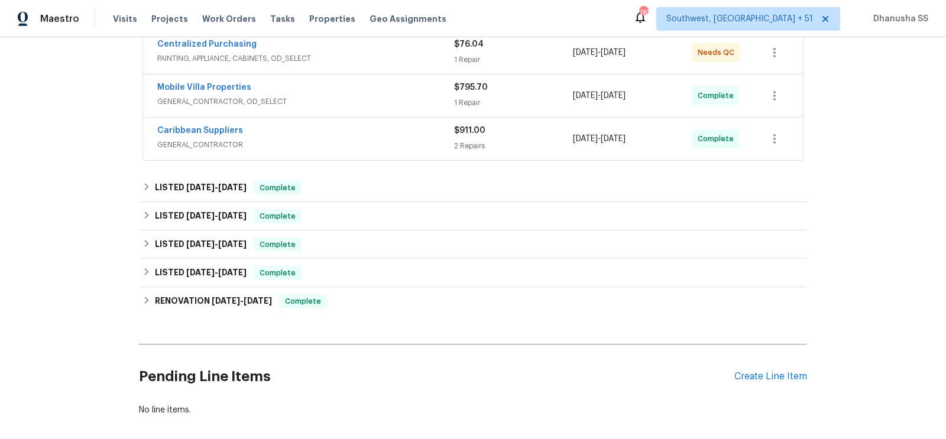
scroll to position [287, 0]
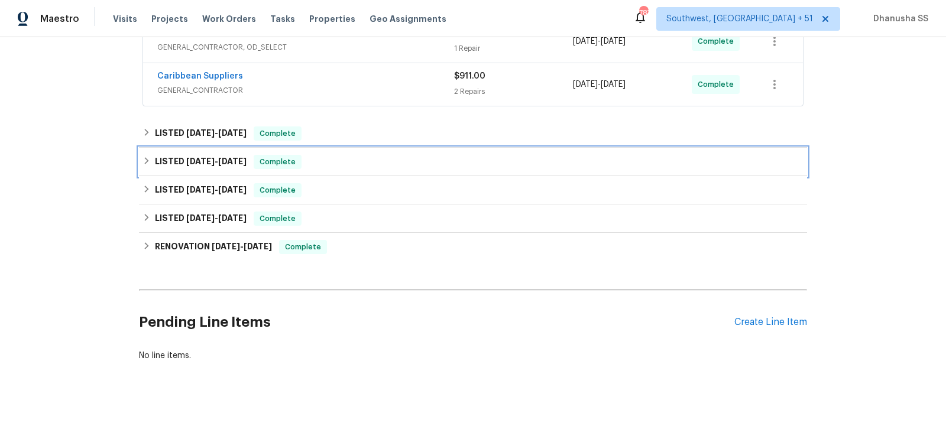
click at [377, 164] on div "LISTED 1/17/25 - 1/31/25 Complete" at bounding box center [473, 162] width 661 height 14
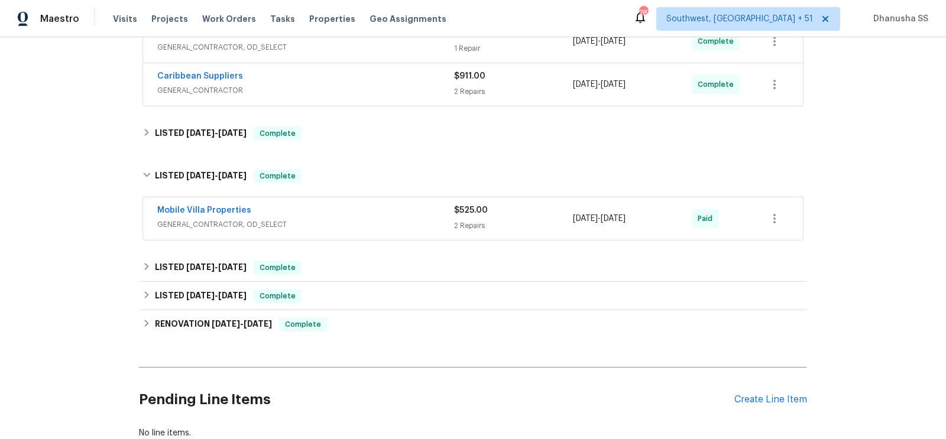
click at [403, 224] on span "GENERAL_CONTRACTOR, OD_SELECT" at bounding box center [305, 225] width 297 height 12
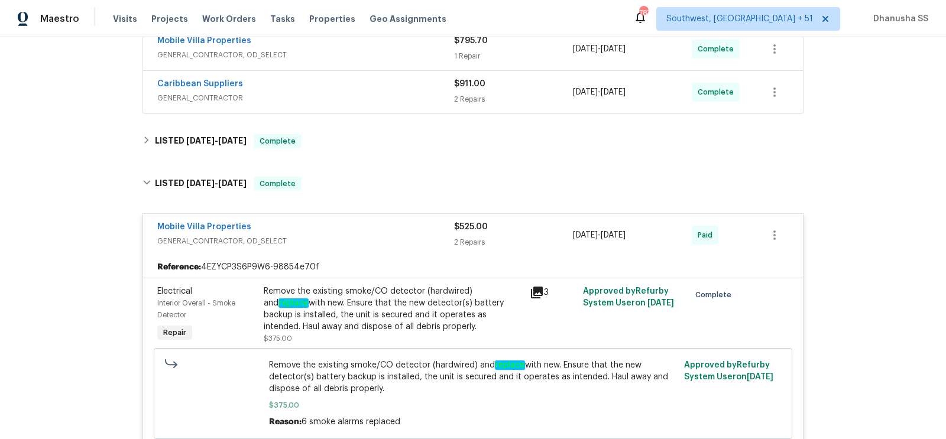
scroll to position [319, 0]
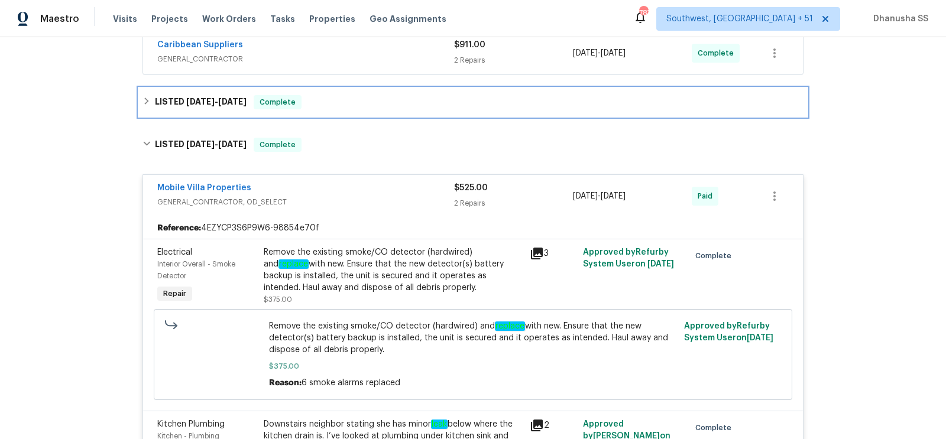
click at [328, 98] on div "LISTED 4/29/25 - 5/2/25 Complete" at bounding box center [473, 102] width 661 height 14
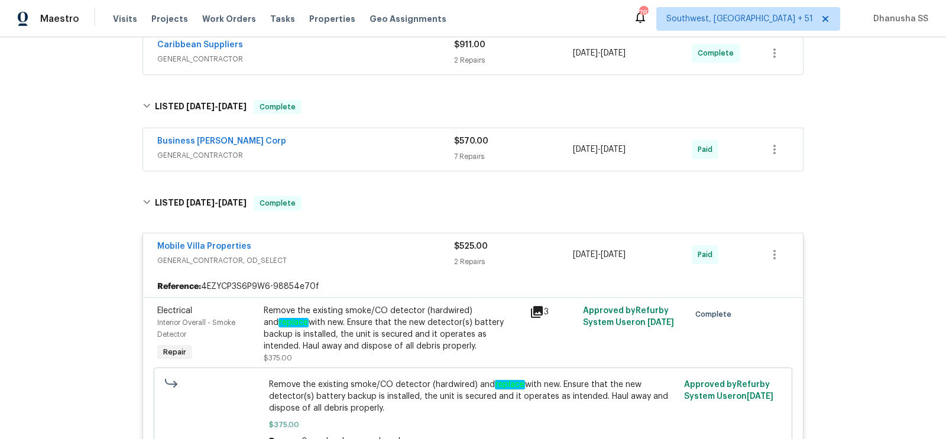
click at [382, 144] on div "Business Morel Corp" at bounding box center [305, 142] width 297 height 14
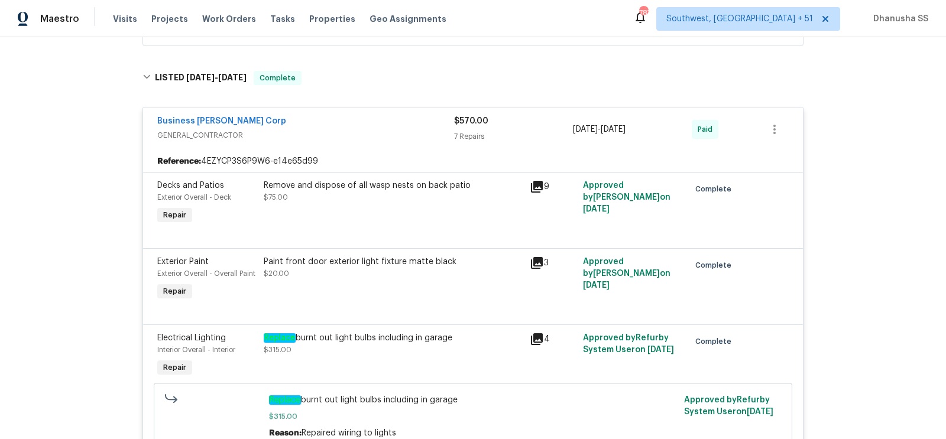
scroll to position [282, 0]
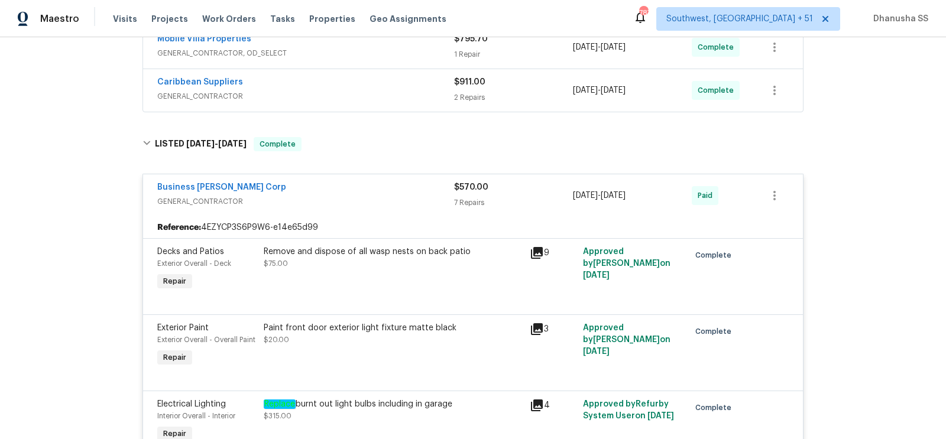
click at [394, 88] on div "Caribbean Suppliers" at bounding box center [305, 83] width 297 height 14
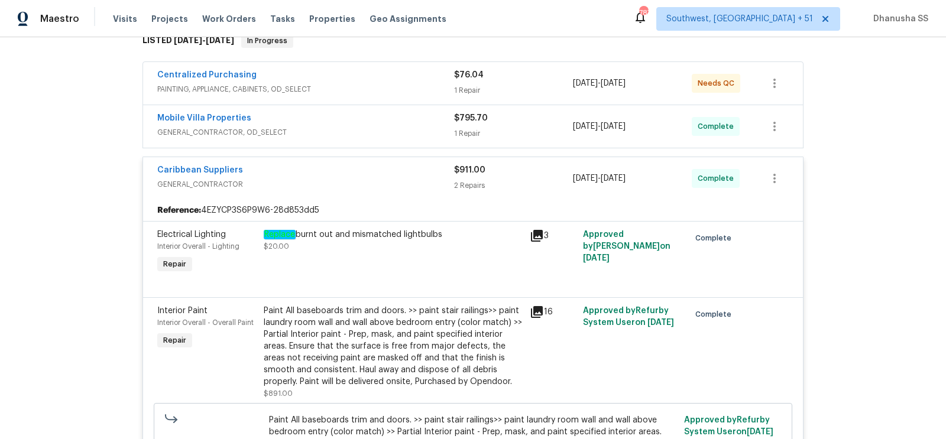
scroll to position [362, 0]
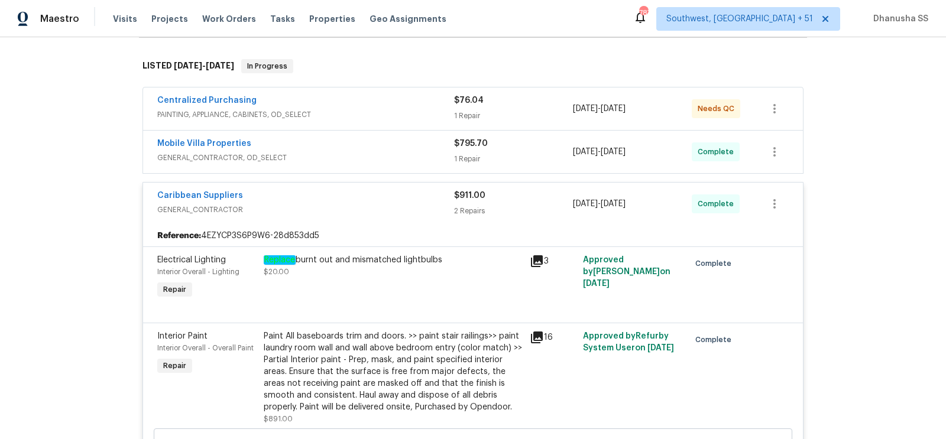
click at [399, 141] on div "Mobile Villa Properties" at bounding box center [305, 145] width 297 height 14
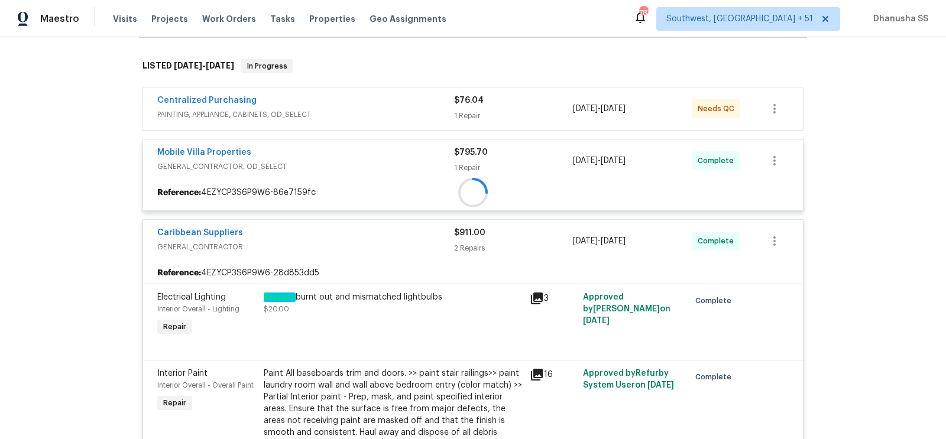
scroll to position [166, 0]
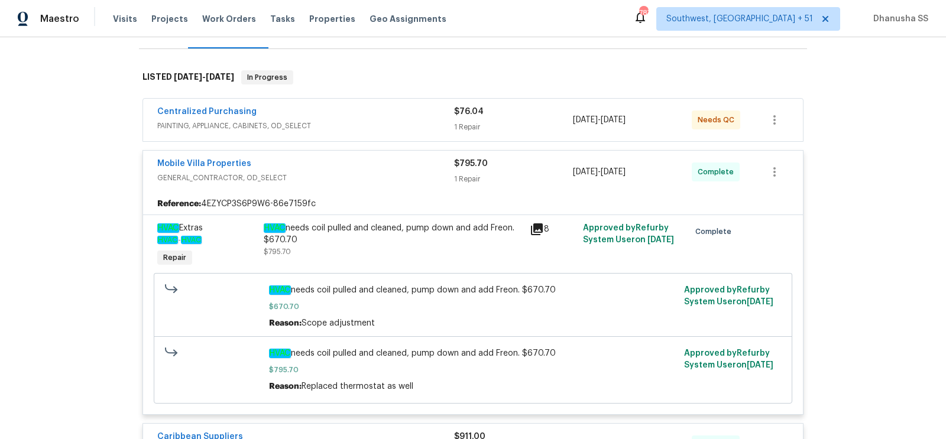
click at [388, 125] on span "PAINTING, APPLIANCE, CABINETS, OD_SELECT" at bounding box center [305, 126] width 297 height 12
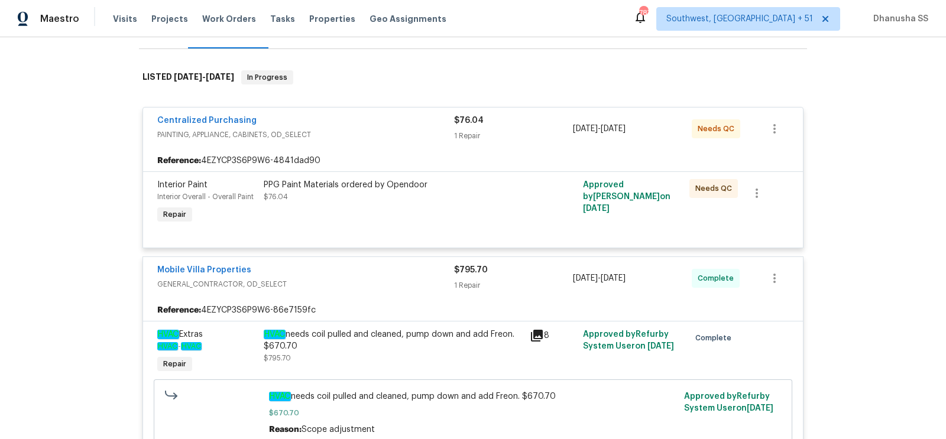
scroll to position [0, 0]
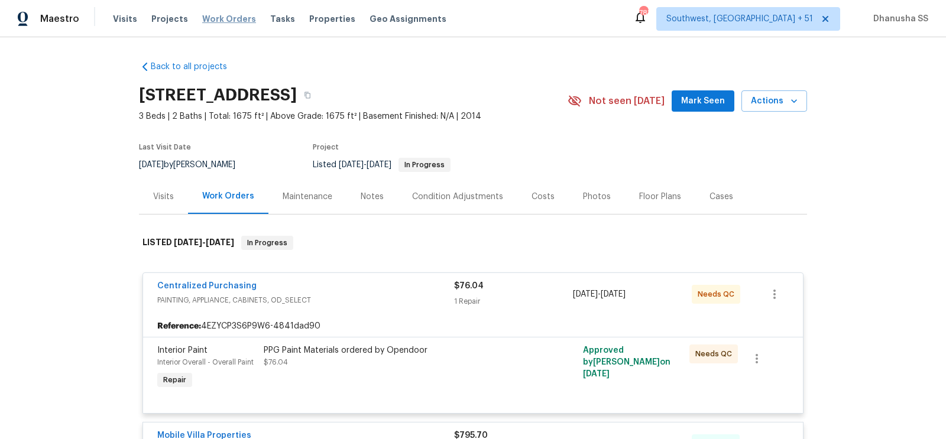
click at [219, 13] on span "Work Orders" at bounding box center [229, 19] width 54 height 12
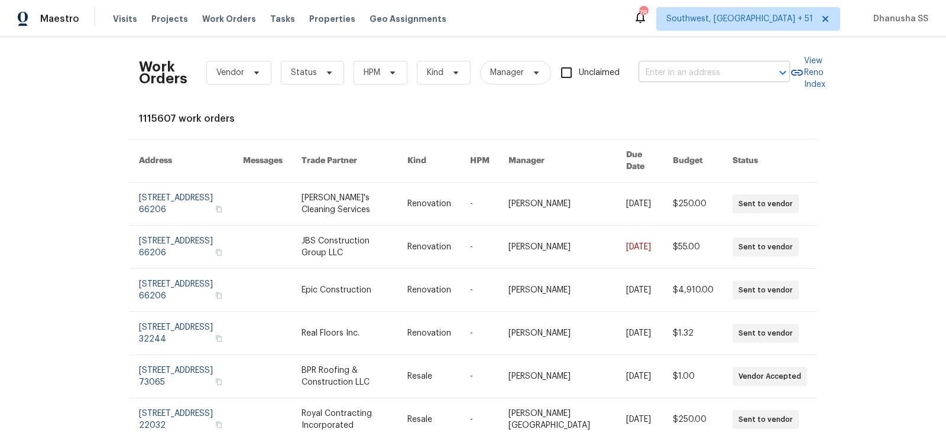
click at [659, 79] on input "text" at bounding box center [698, 73] width 118 height 18
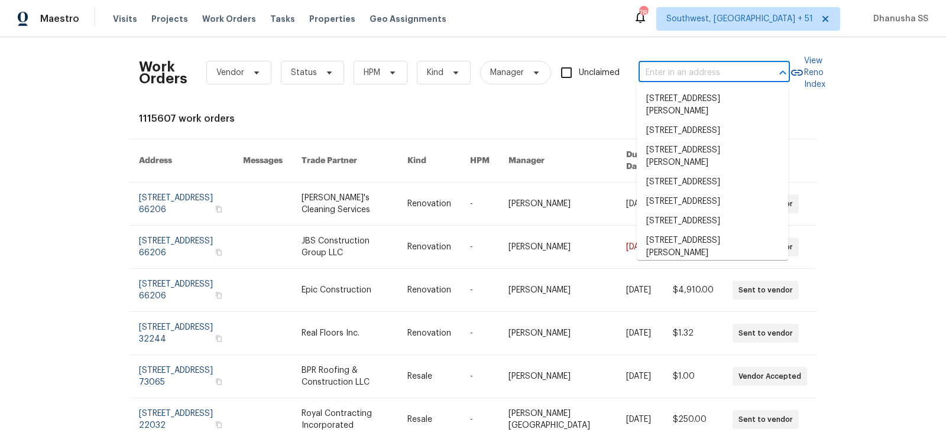
paste input "4039 Caney Creek Ln, Chapel Hill, TN 37034"
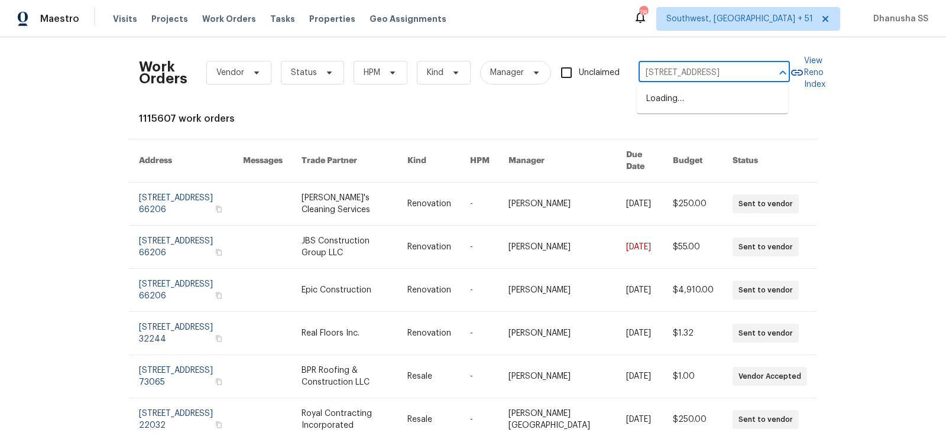
scroll to position [0, 61]
type input "4039 Caney Creek Ln, Chapel Hill, TN 37034"
click at [674, 109] on li "4039 Caney Creek Ln, Chapel Hill, TN 37034" at bounding box center [712, 99] width 151 height 20
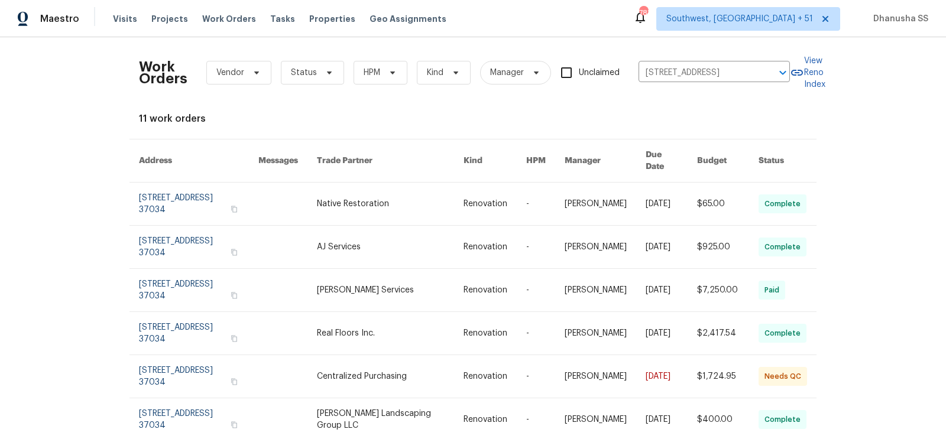
click at [455, 190] on link at bounding box center [390, 204] width 147 height 43
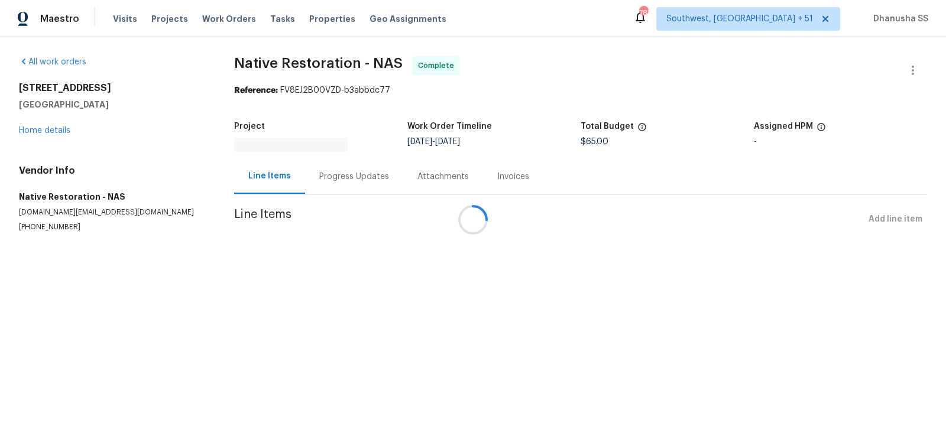
click at [37, 127] on div at bounding box center [473, 219] width 946 height 439
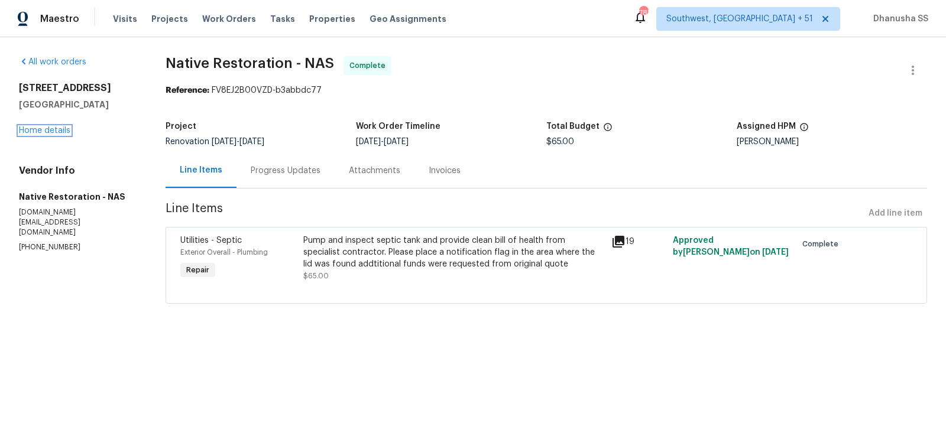
click at [37, 129] on link "Home details" at bounding box center [44, 131] width 51 height 8
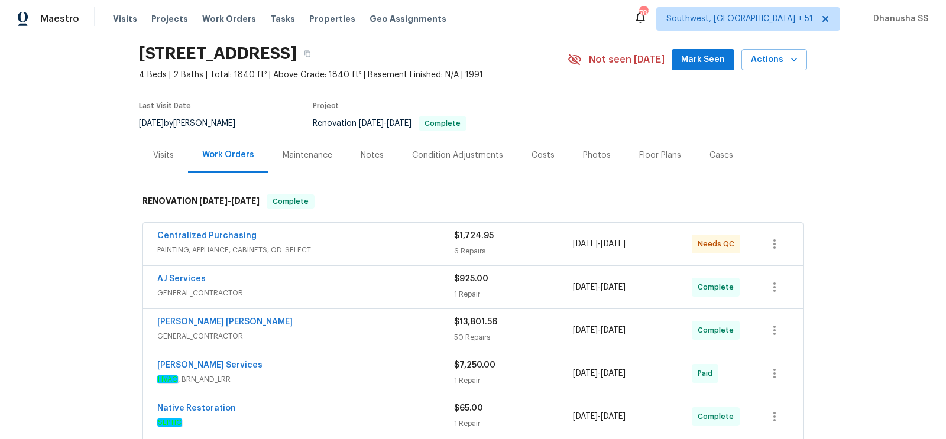
scroll to position [125, 0]
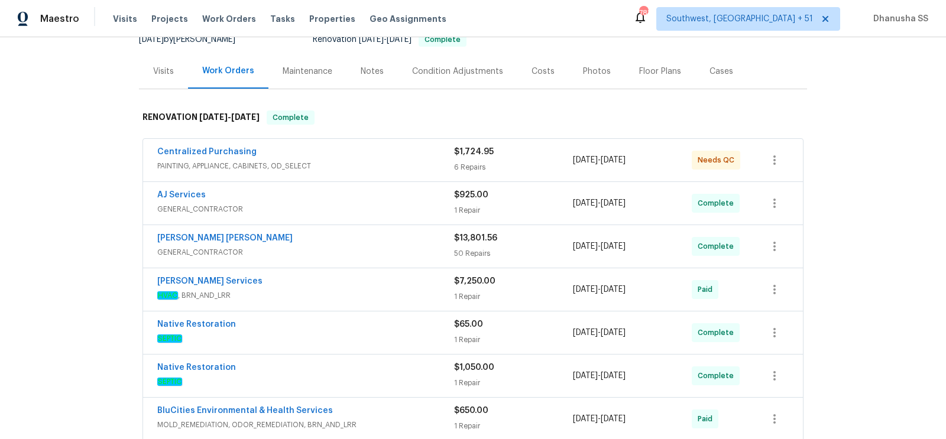
click at [399, 280] on div "Tony Barrett Services" at bounding box center [305, 283] width 297 height 14
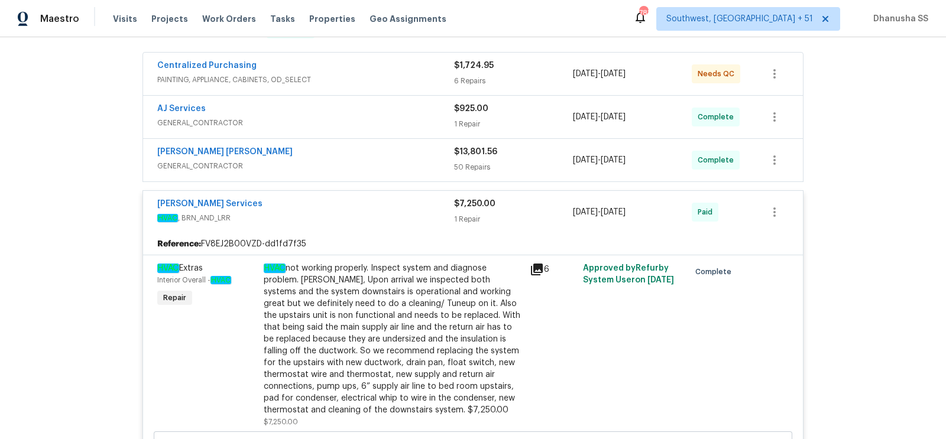
scroll to position [148, 0]
